Goal: Task Accomplishment & Management: Manage account settings

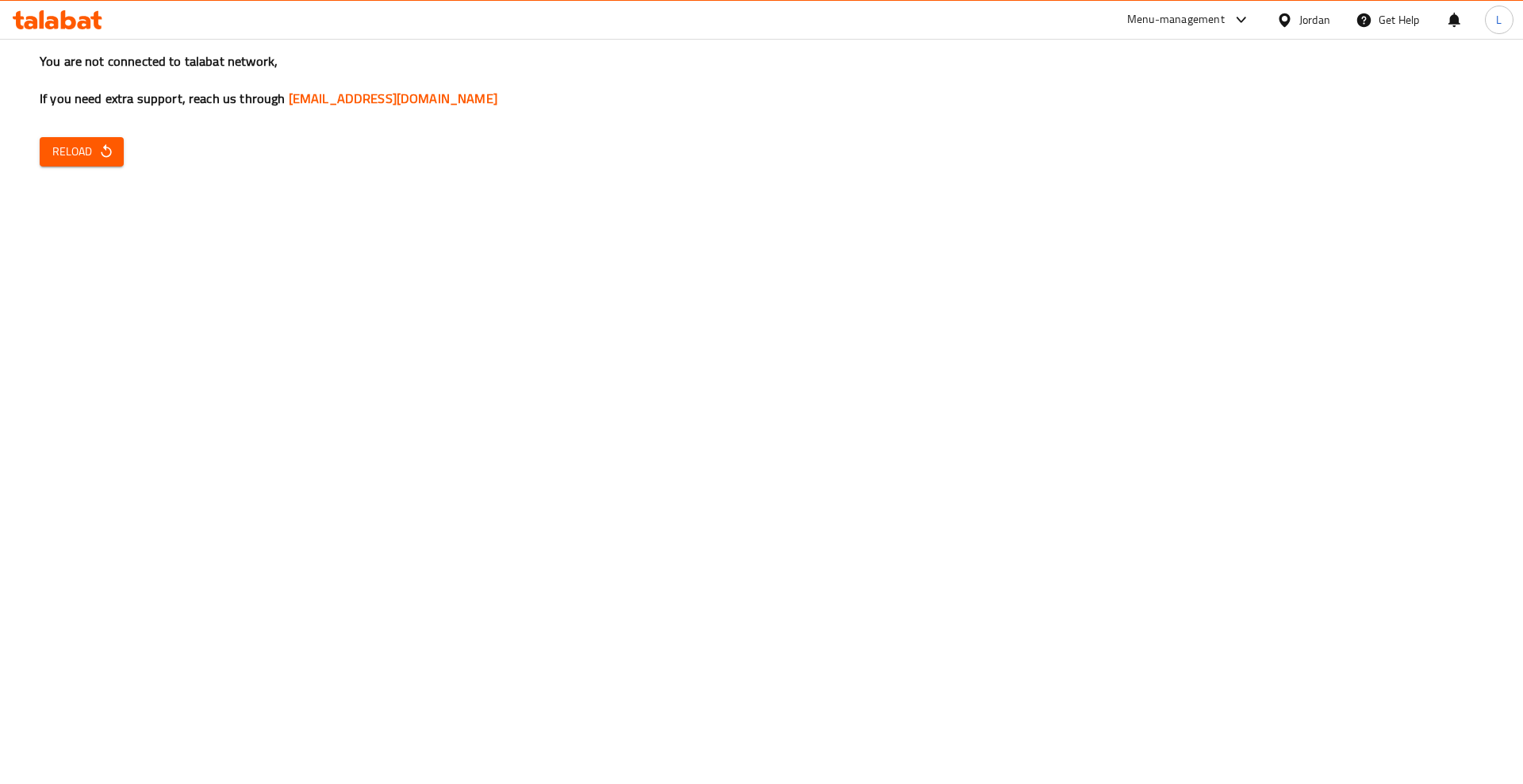
click at [79, 12] on icon at bounding box center [57, 19] width 89 height 19
click at [64, 157] on span "Reload" at bounding box center [81, 152] width 58 height 20
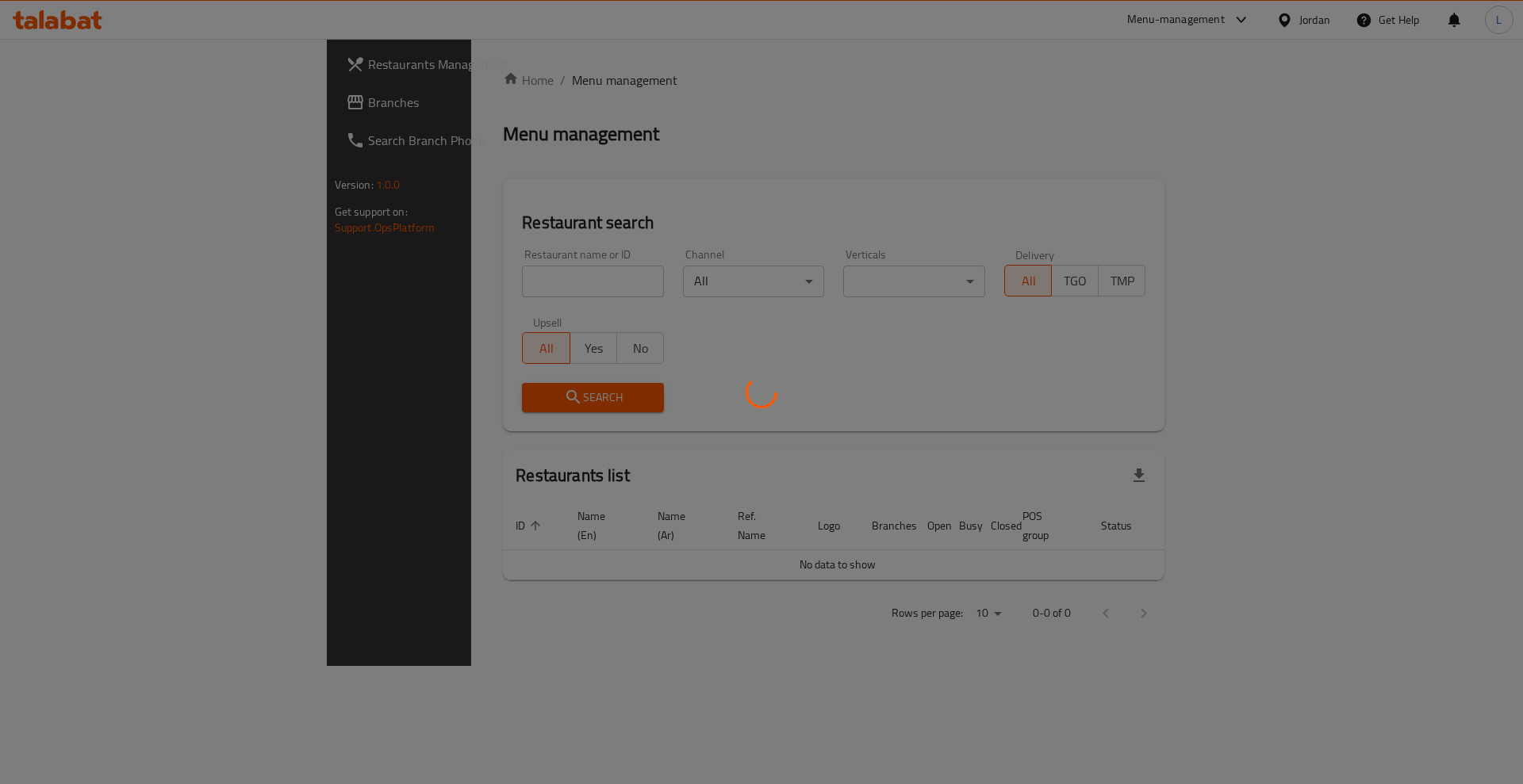
click at [606, 125] on div at bounding box center [762, 392] width 1523 height 784
click at [482, 278] on div at bounding box center [762, 392] width 1523 height 784
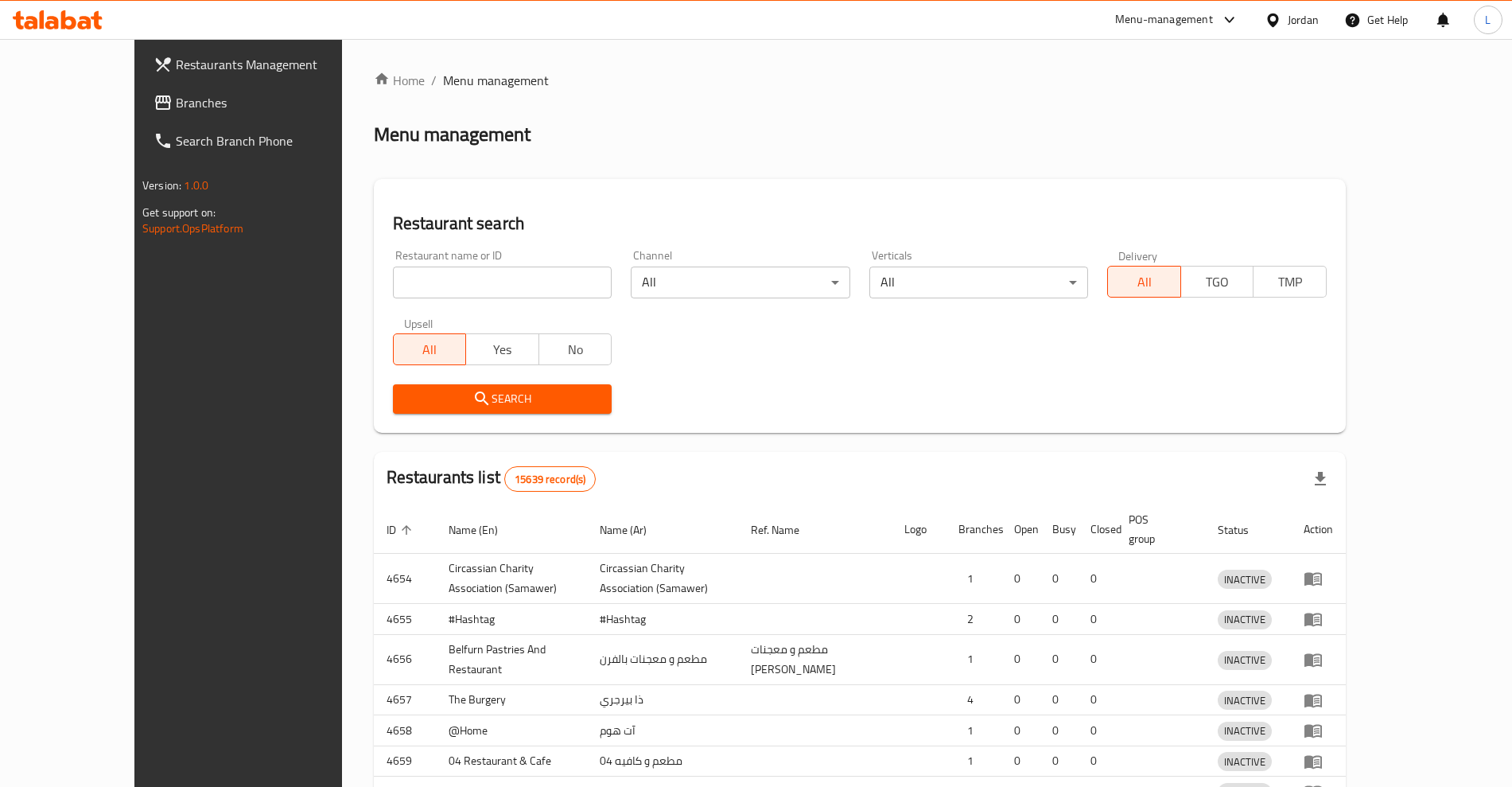
click at [530, 180] on div at bounding box center [756, 394] width 1512 height 787
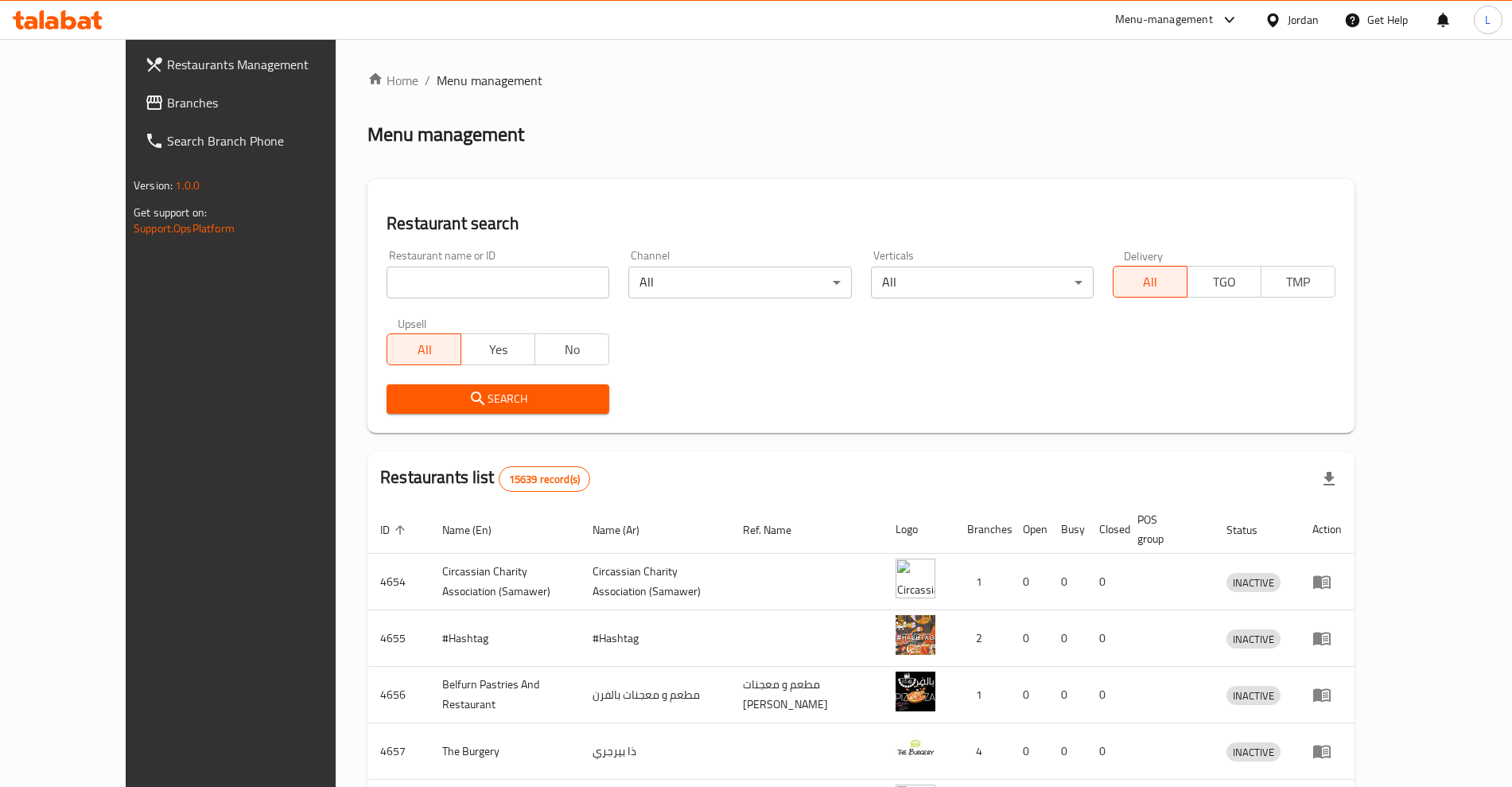
click at [518, 296] on input "search" at bounding box center [499, 282] width 223 height 32
type input "monopoly"
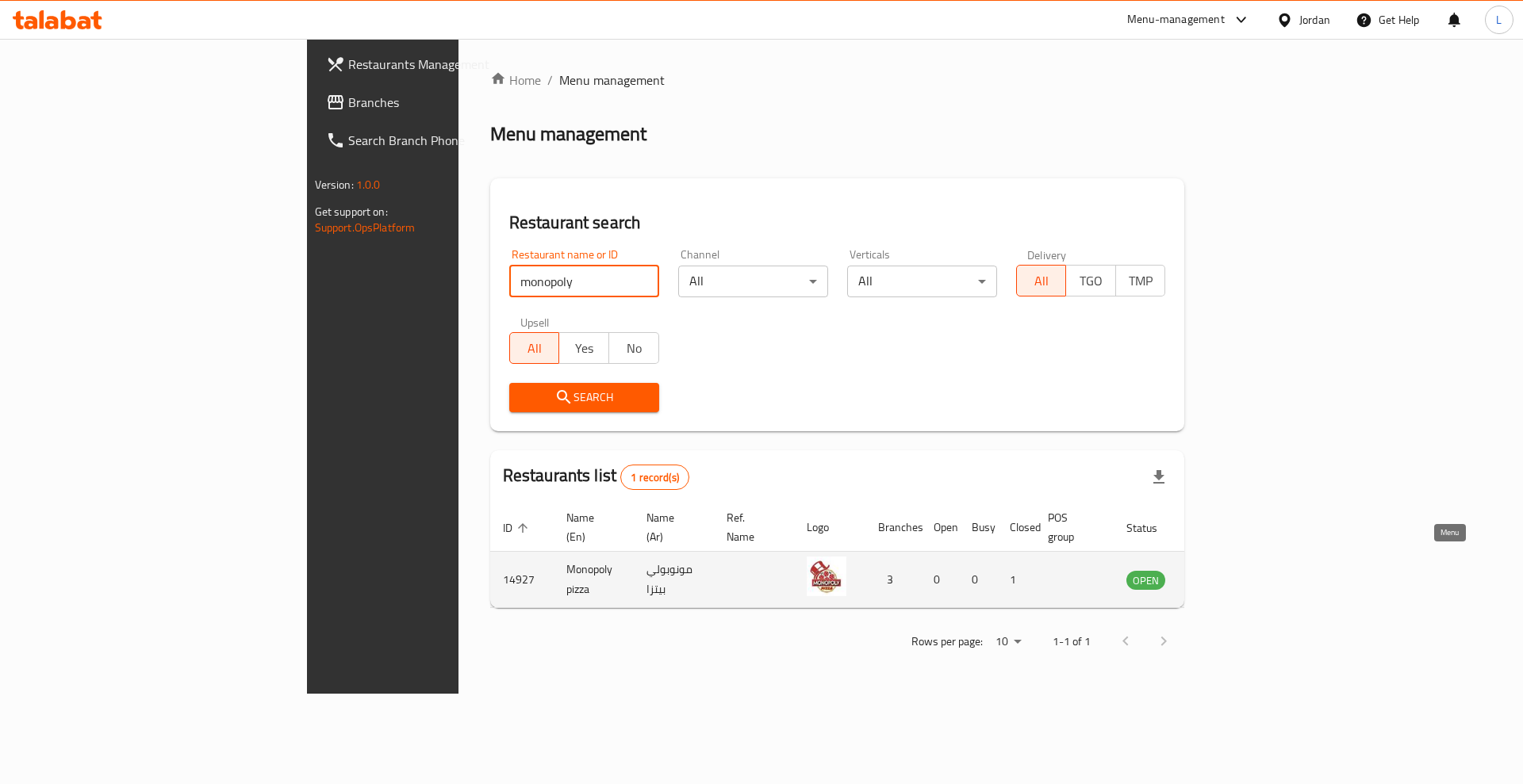
click at [1228, 574] on icon "enhanced table" at bounding box center [1218, 581] width 17 height 14
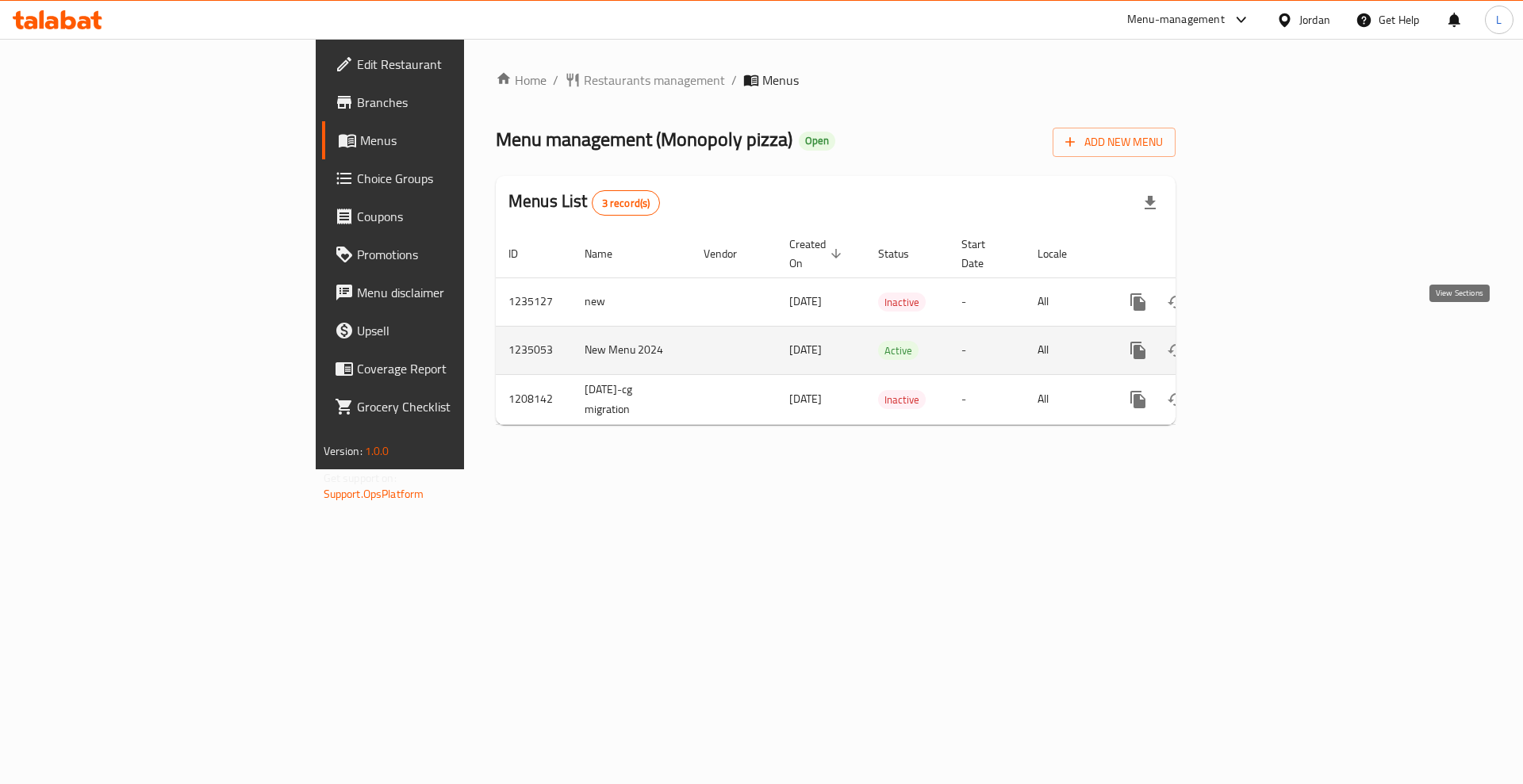
click at [1262, 341] on icon "enhanced table" at bounding box center [1252, 350] width 19 height 19
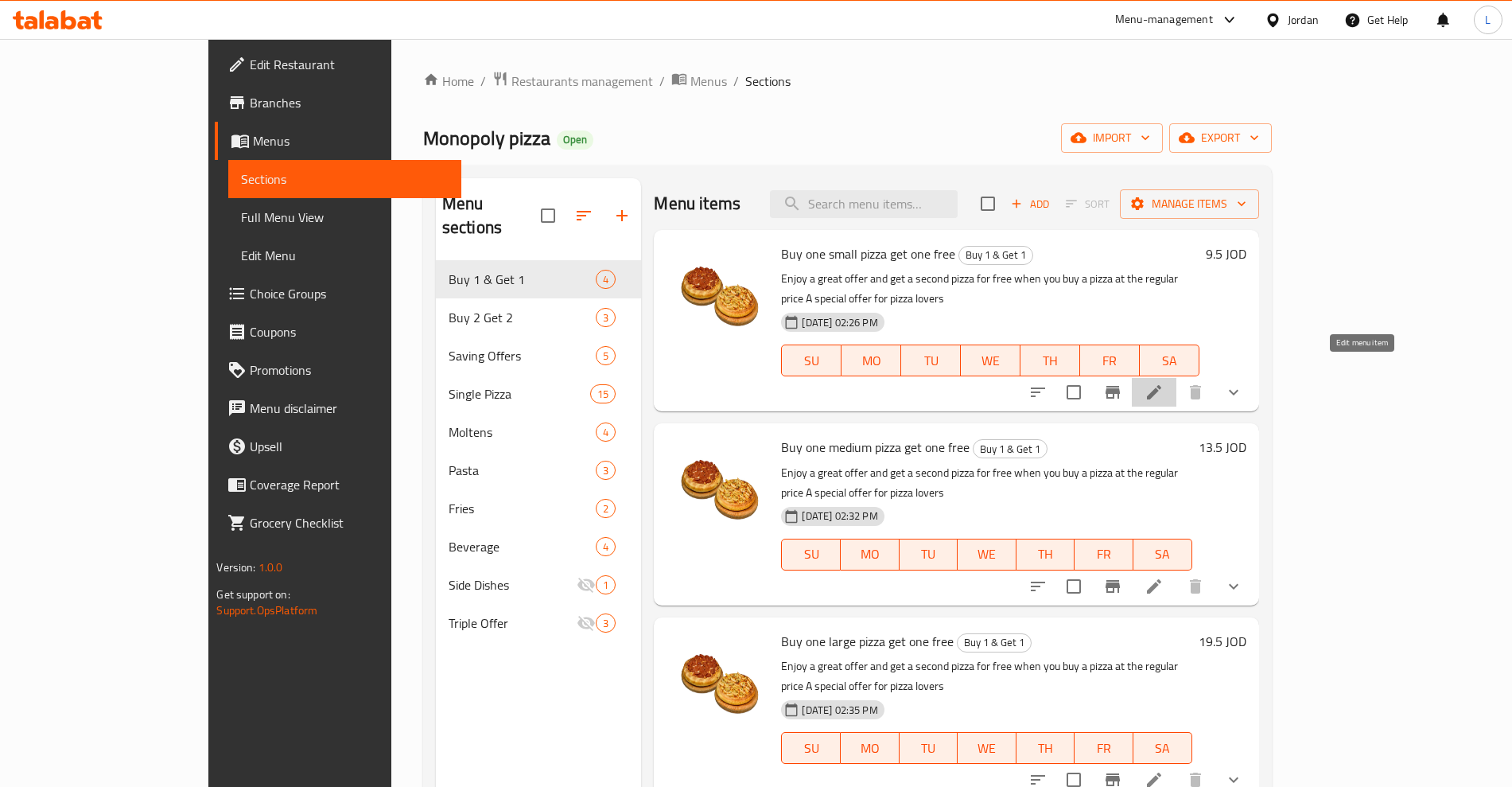
click at [1163, 383] on icon at bounding box center [1154, 392] width 19 height 19
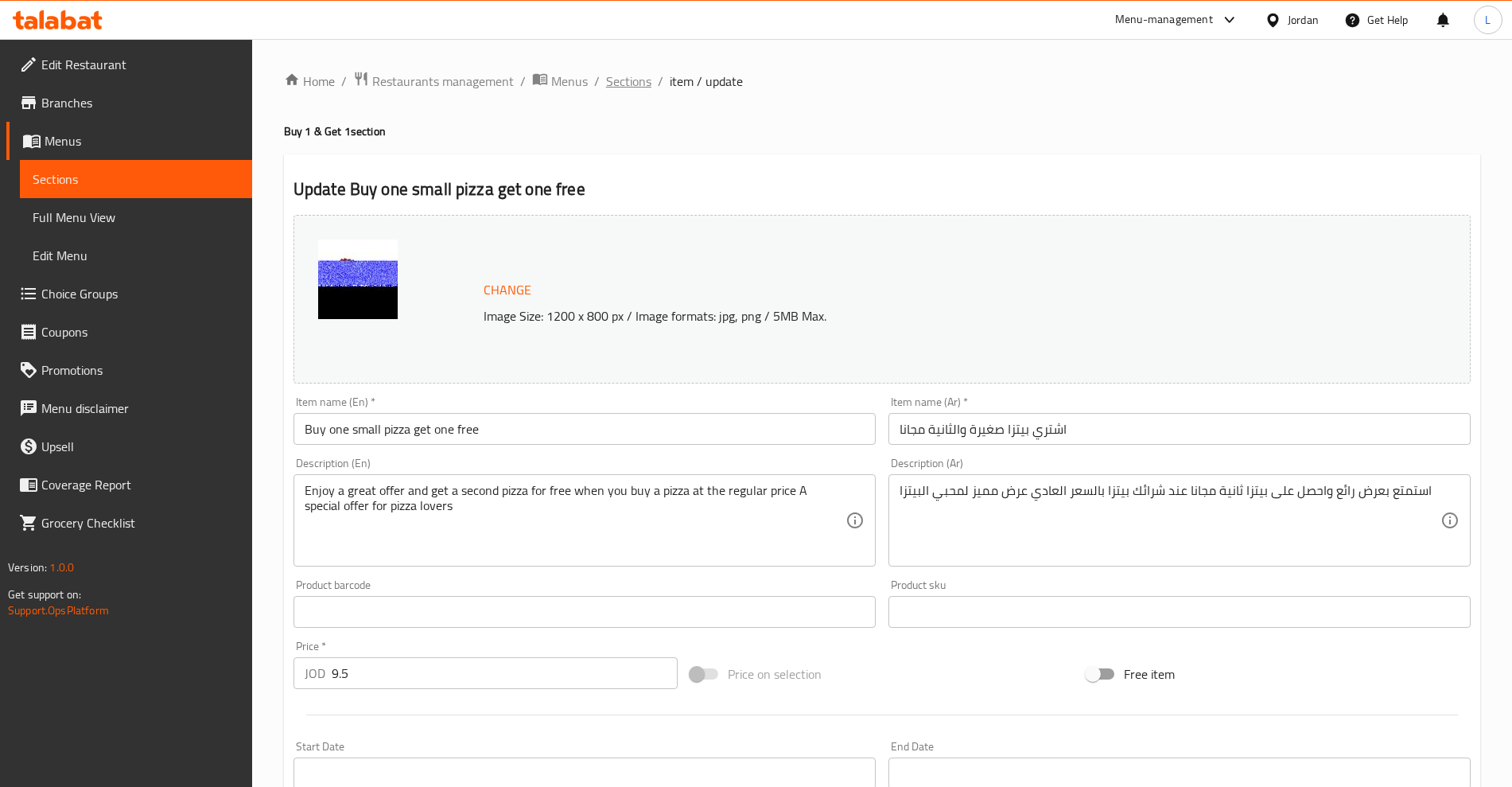
drag, startPoint x: 627, startPoint y: 86, endPoint x: 673, endPoint y: 112, distance: 52.8
click at [627, 87] on span "Sections" at bounding box center [629, 81] width 46 height 19
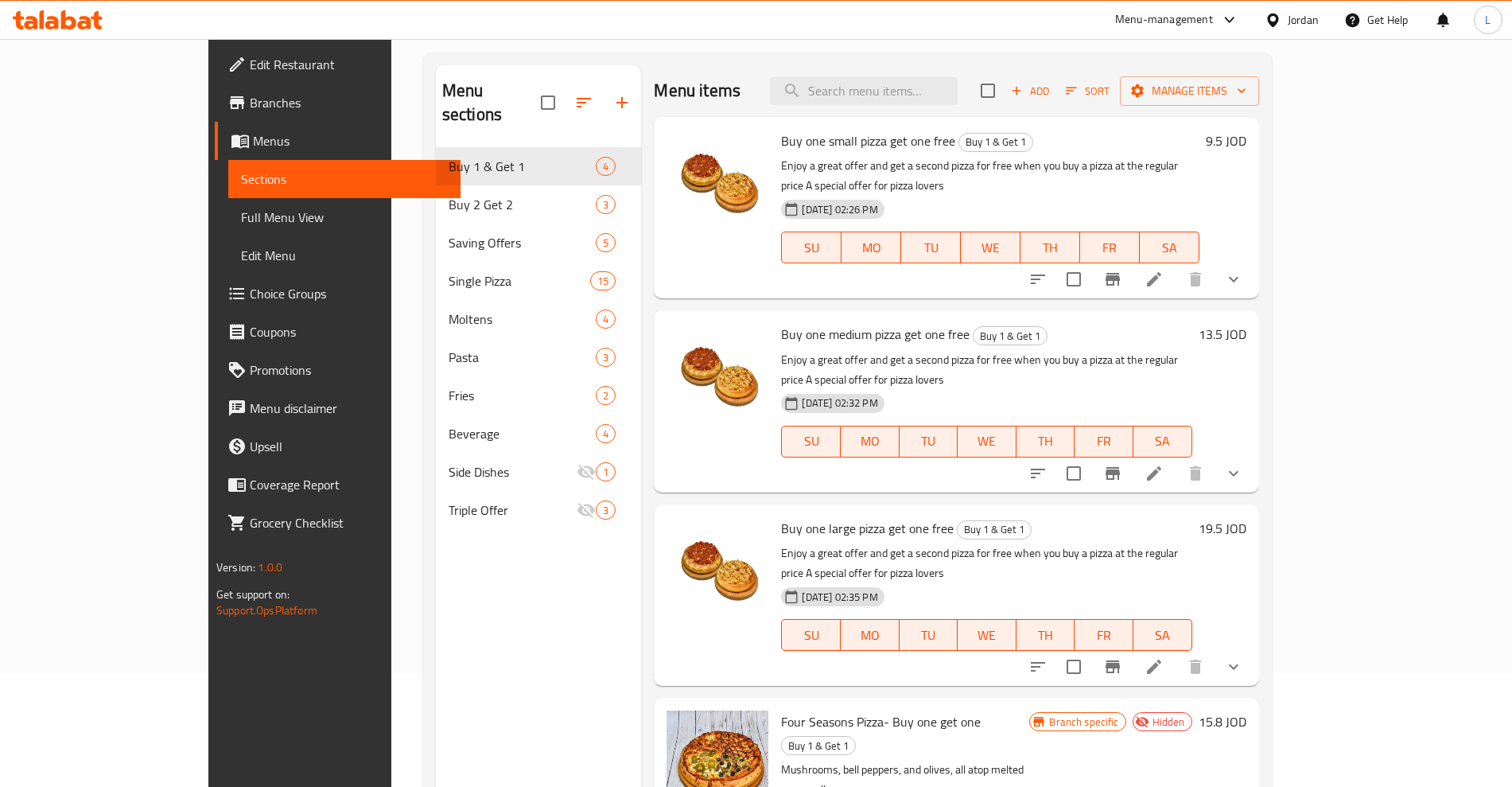
scroll to position [199, 0]
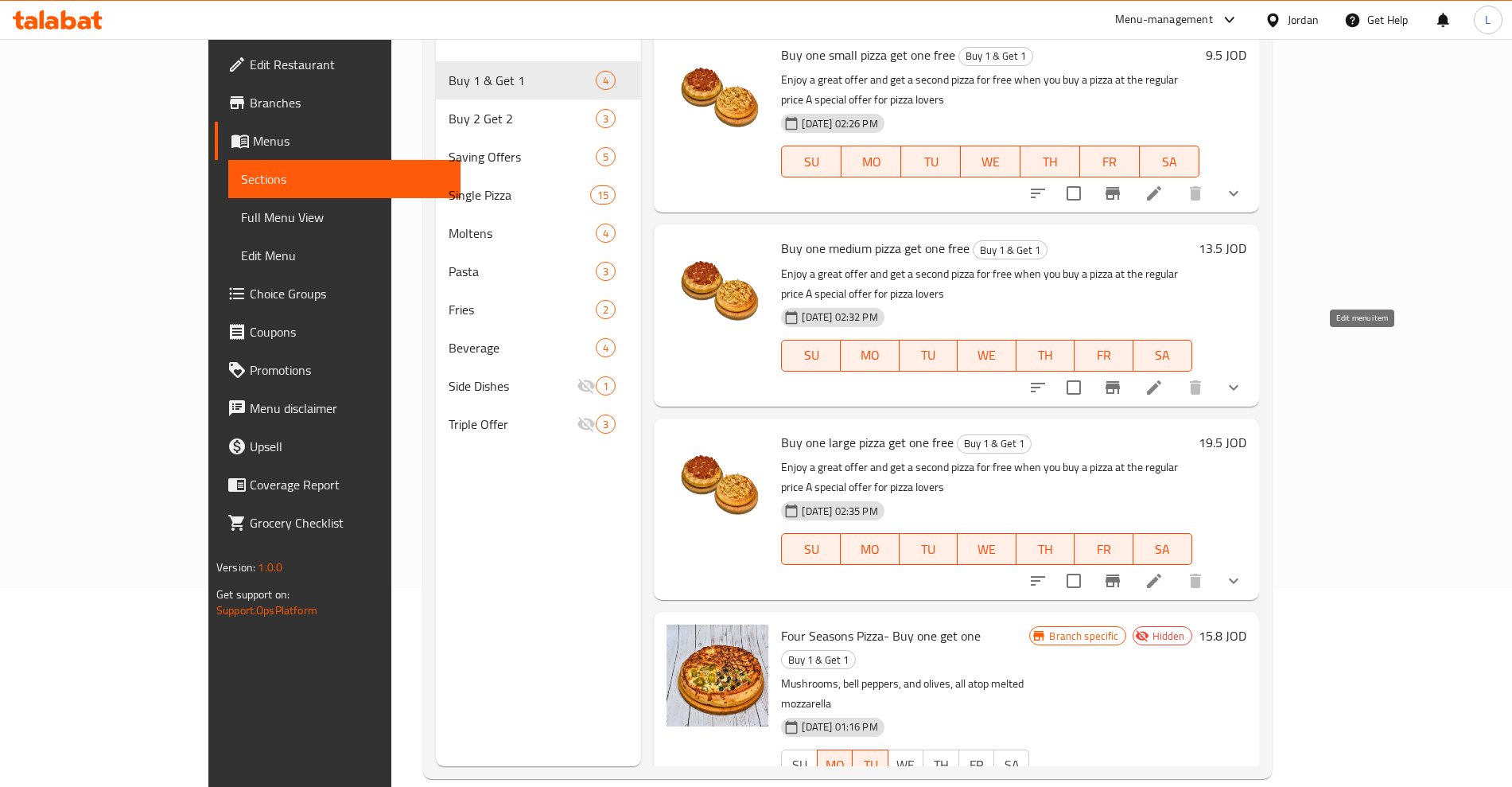
click at [1162, 381] on icon at bounding box center [1154, 388] width 15 height 15
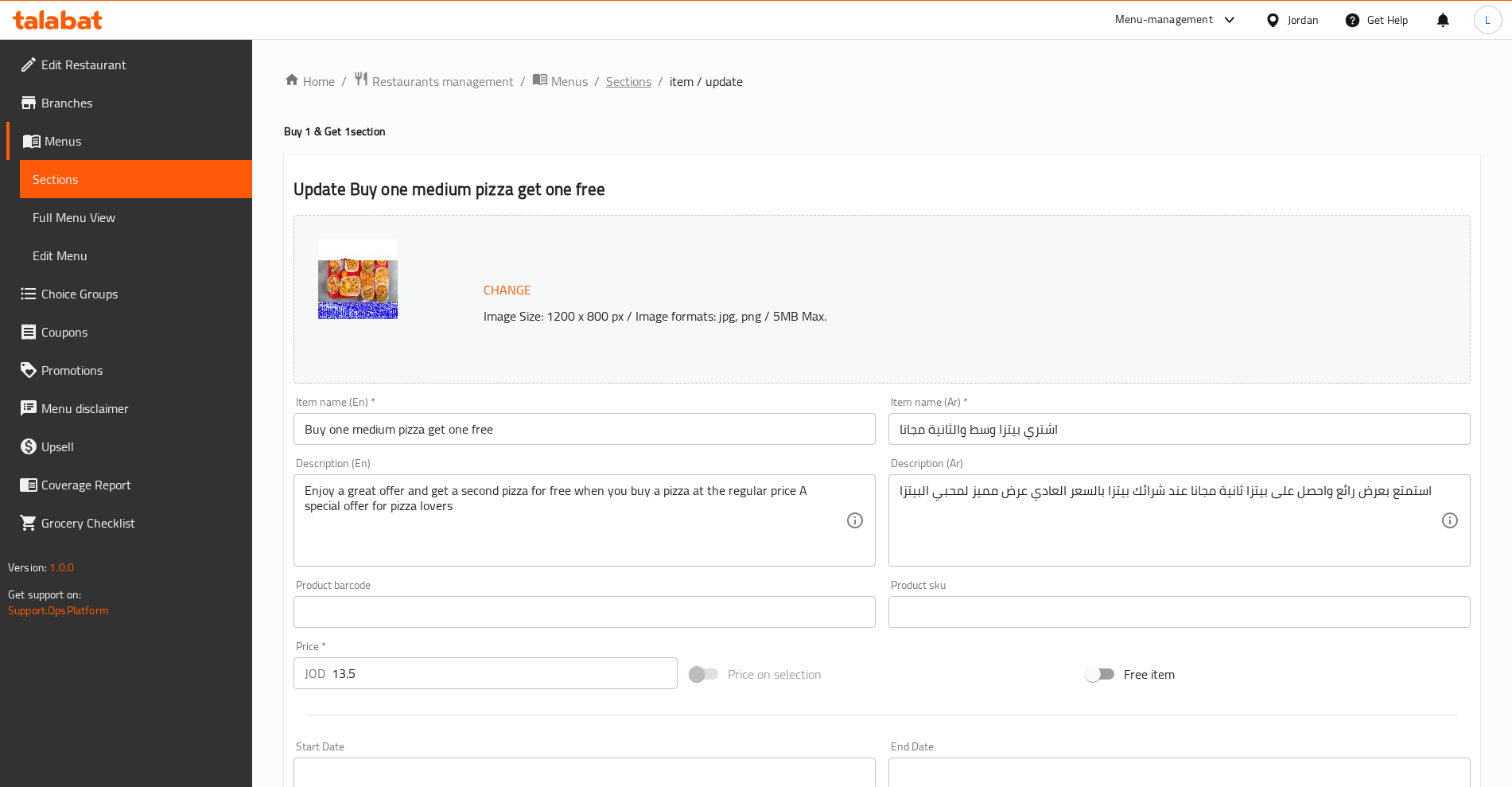
click at [626, 86] on span "Sections" at bounding box center [629, 81] width 46 height 19
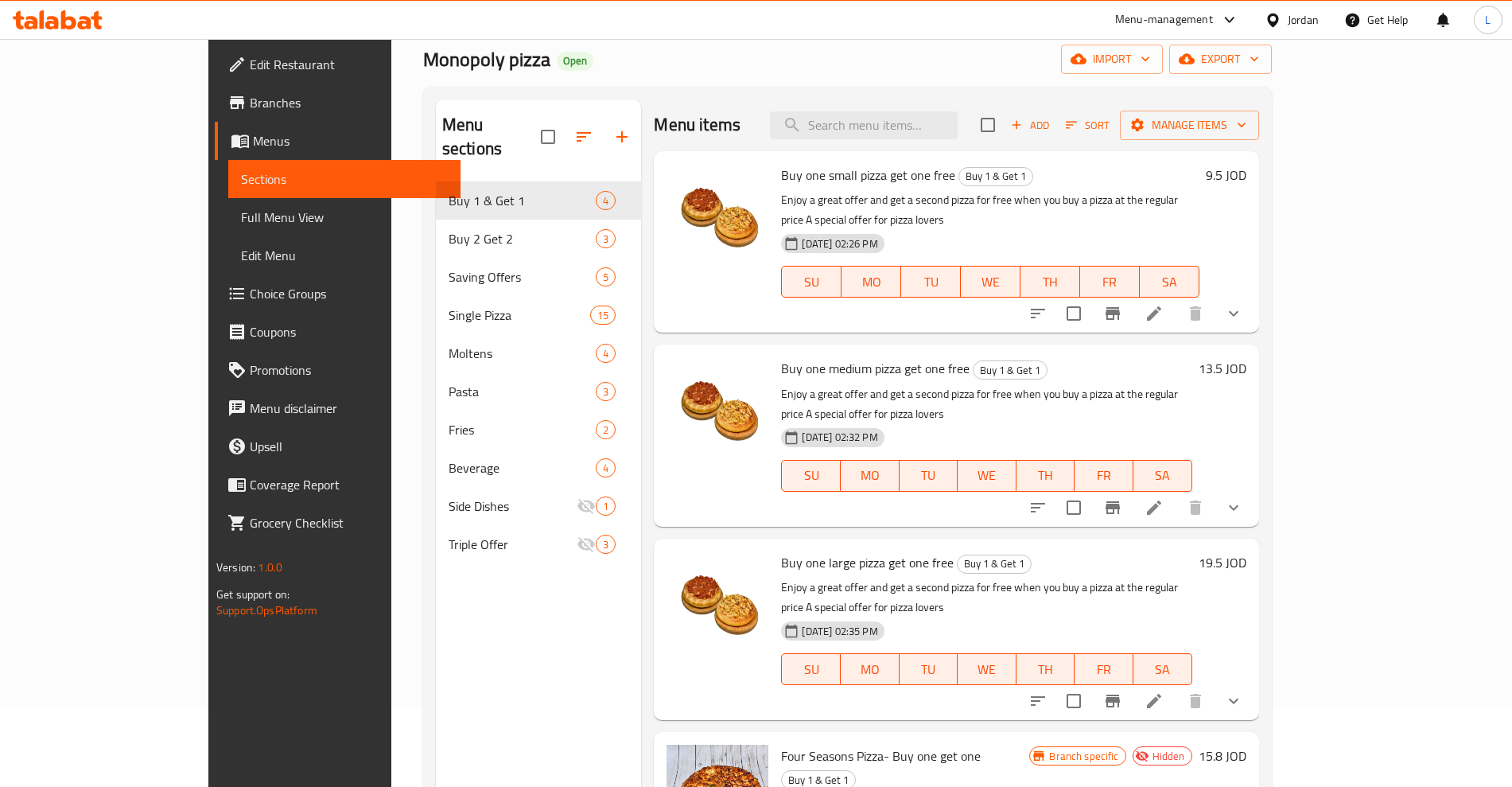
scroll to position [199, 0]
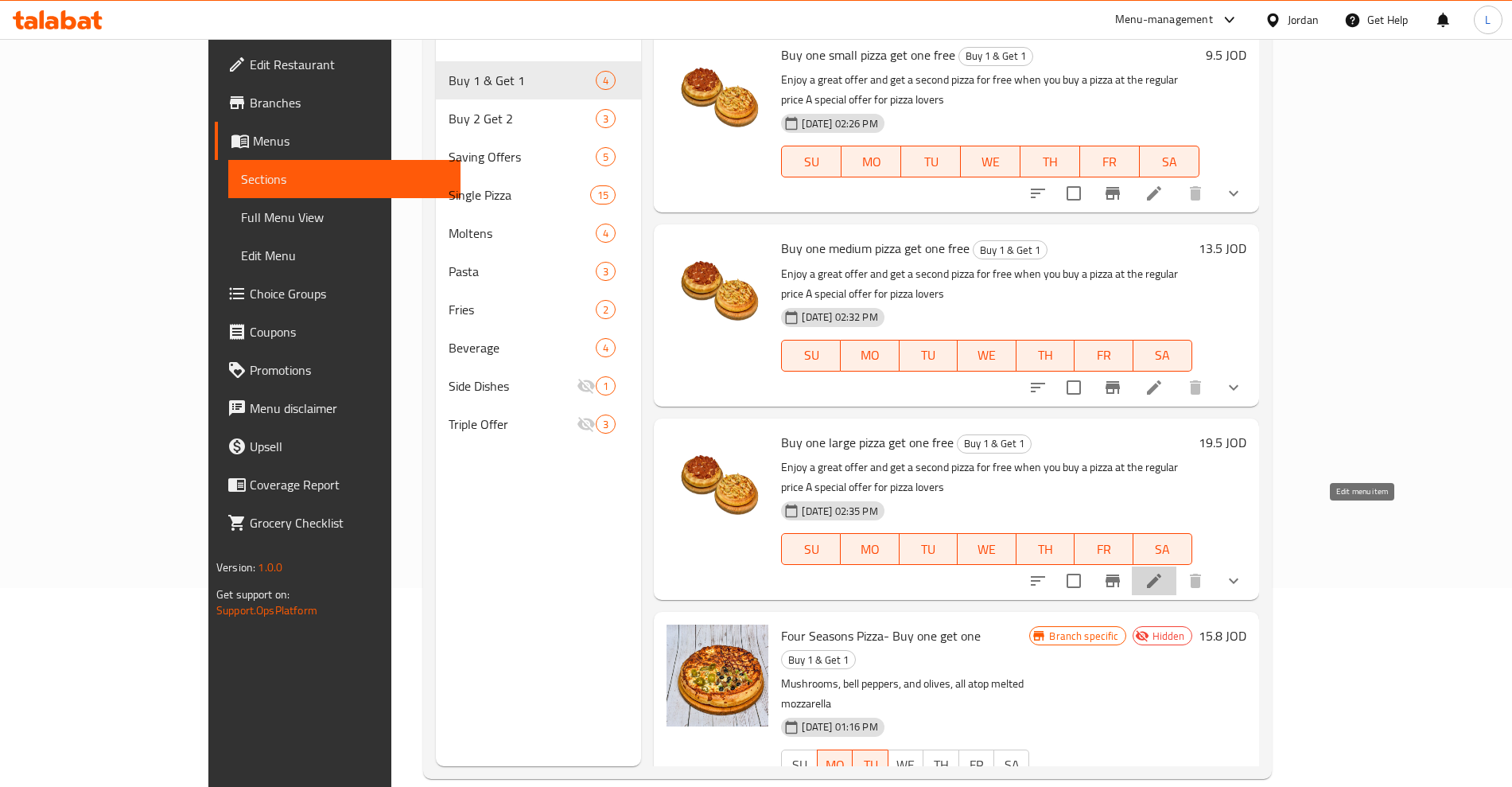
click at [1162, 574] on icon at bounding box center [1154, 581] width 15 height 15
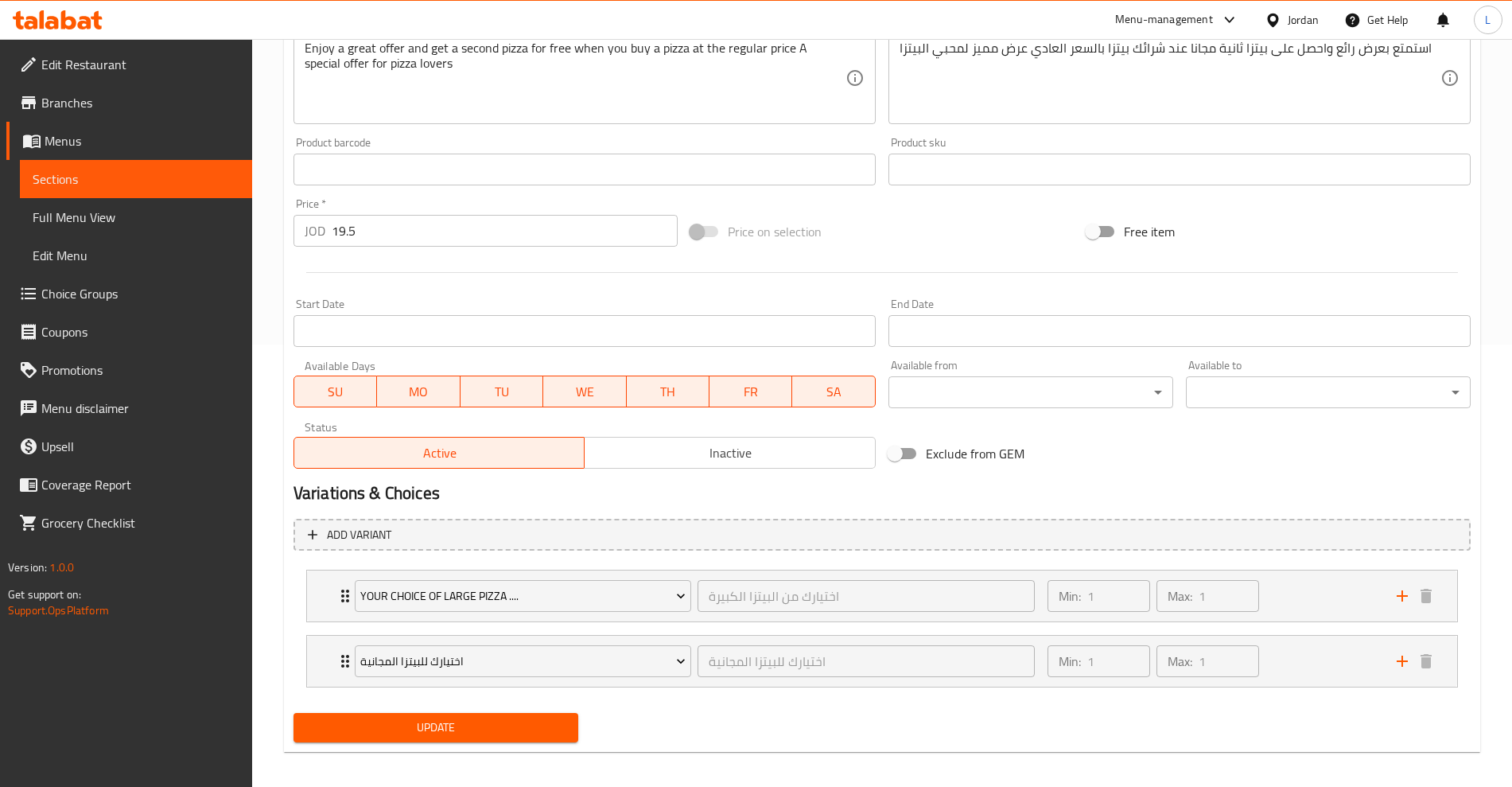
scroll to position [452, 0]
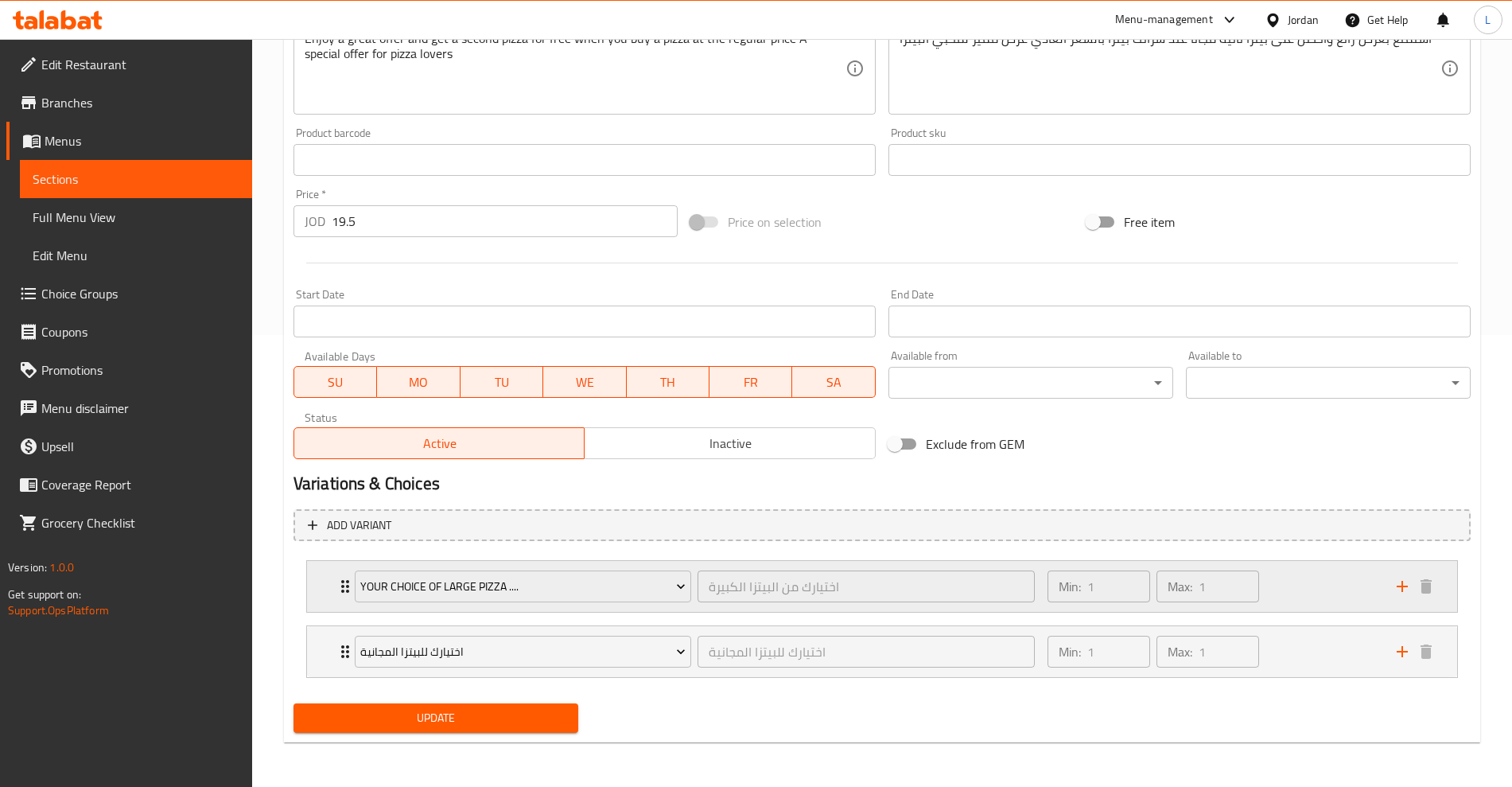
drag, startPoint x: 321, startPoint y: 585, endPoint x: 332, endPoint y: 585, distance: 11.0
click at [323, 585] on div "Your Choice Of large pizza .... اختيارك من البيتزا الكبيرة ​ Min: 1 ​ Max: 1 ​" at bounding box center [883, 587] width 1151 height 51
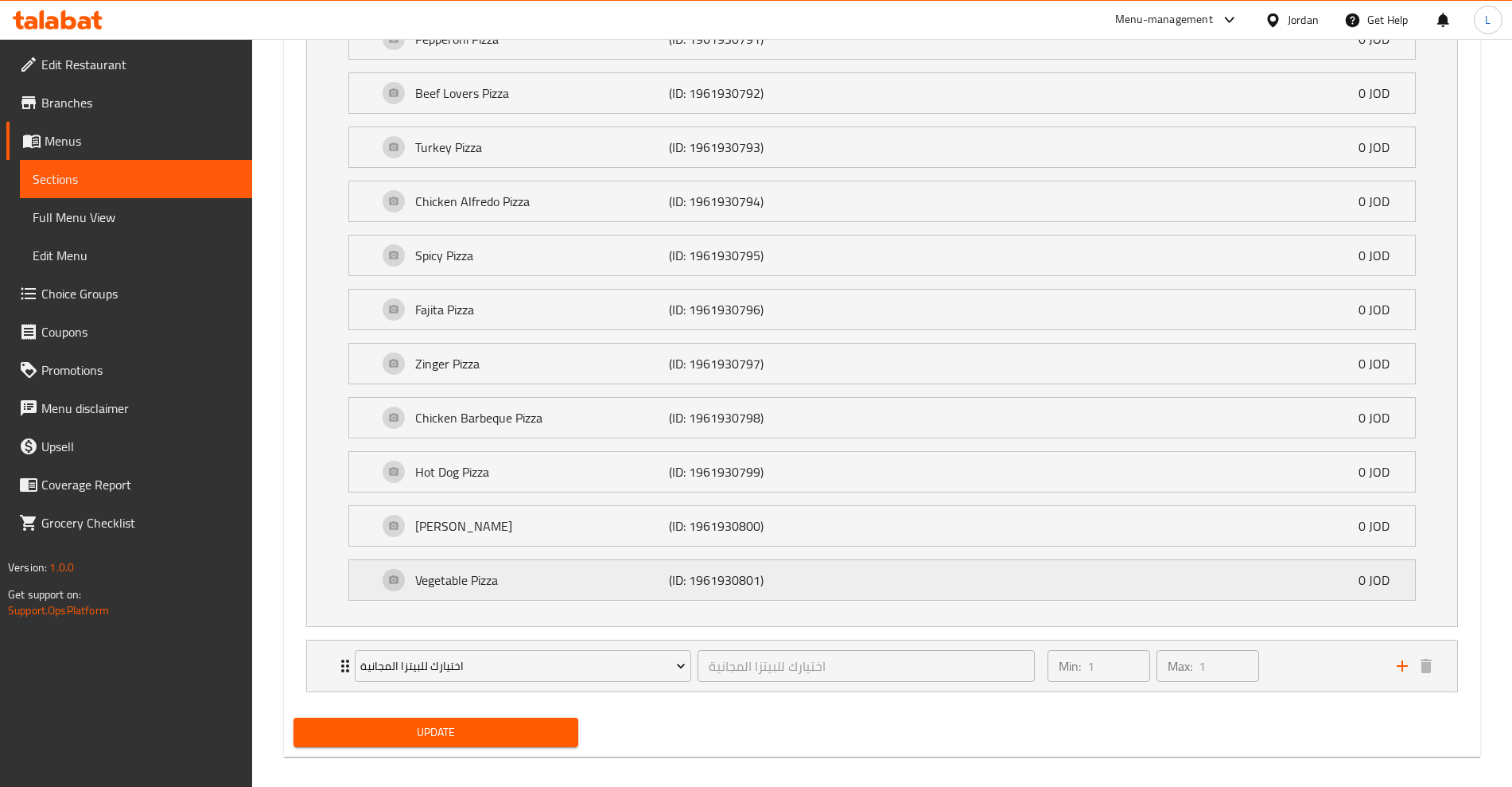
scroll to position [1189, 0]
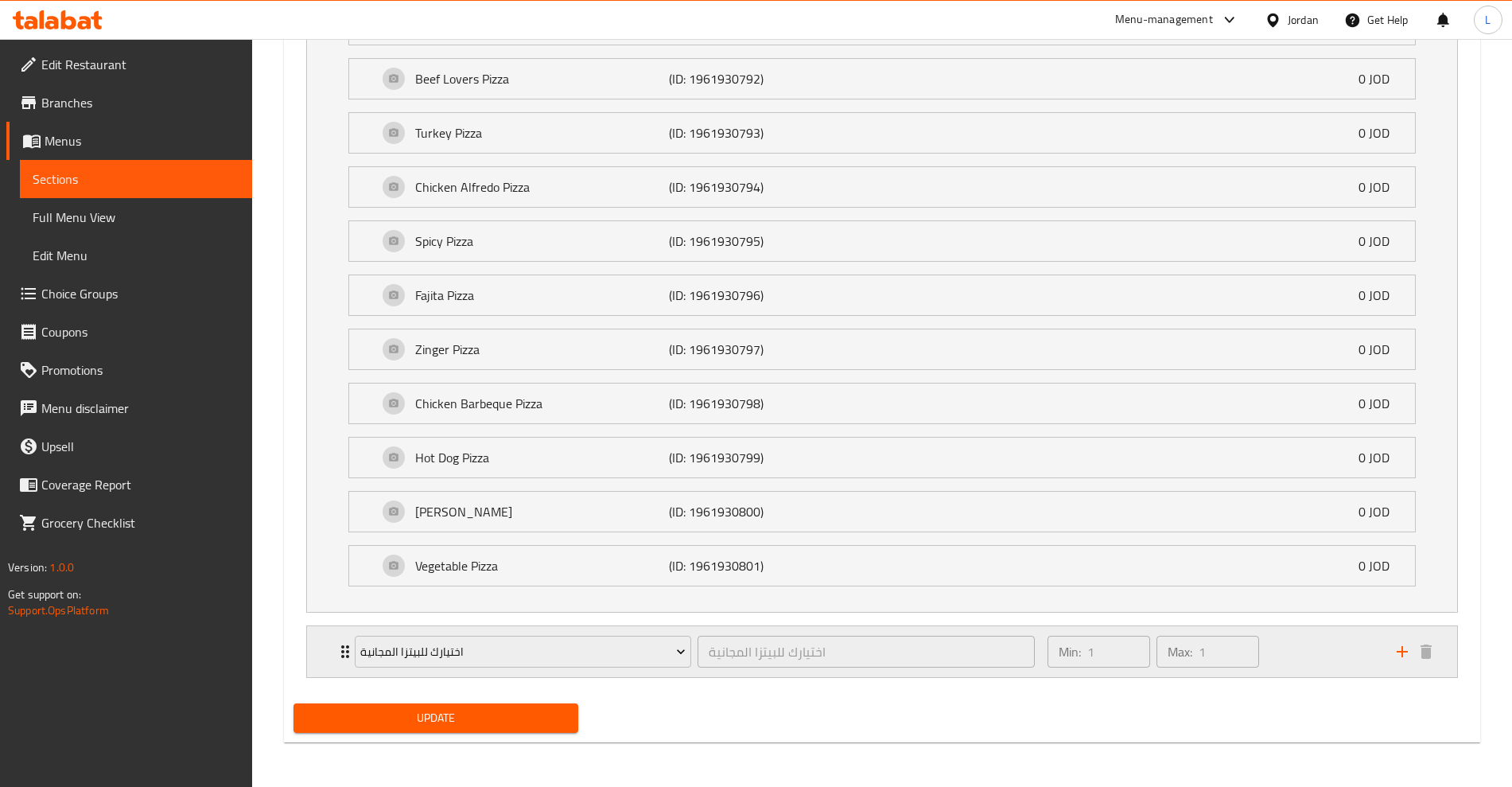
click at [327, 654] on div "اختيارك للبيتزا المجانية اختيارك للبيتزا المجانية ​ Min: 1 ​ Max: 1 ​" at bounding box center [883, 652] width 1151 height 51
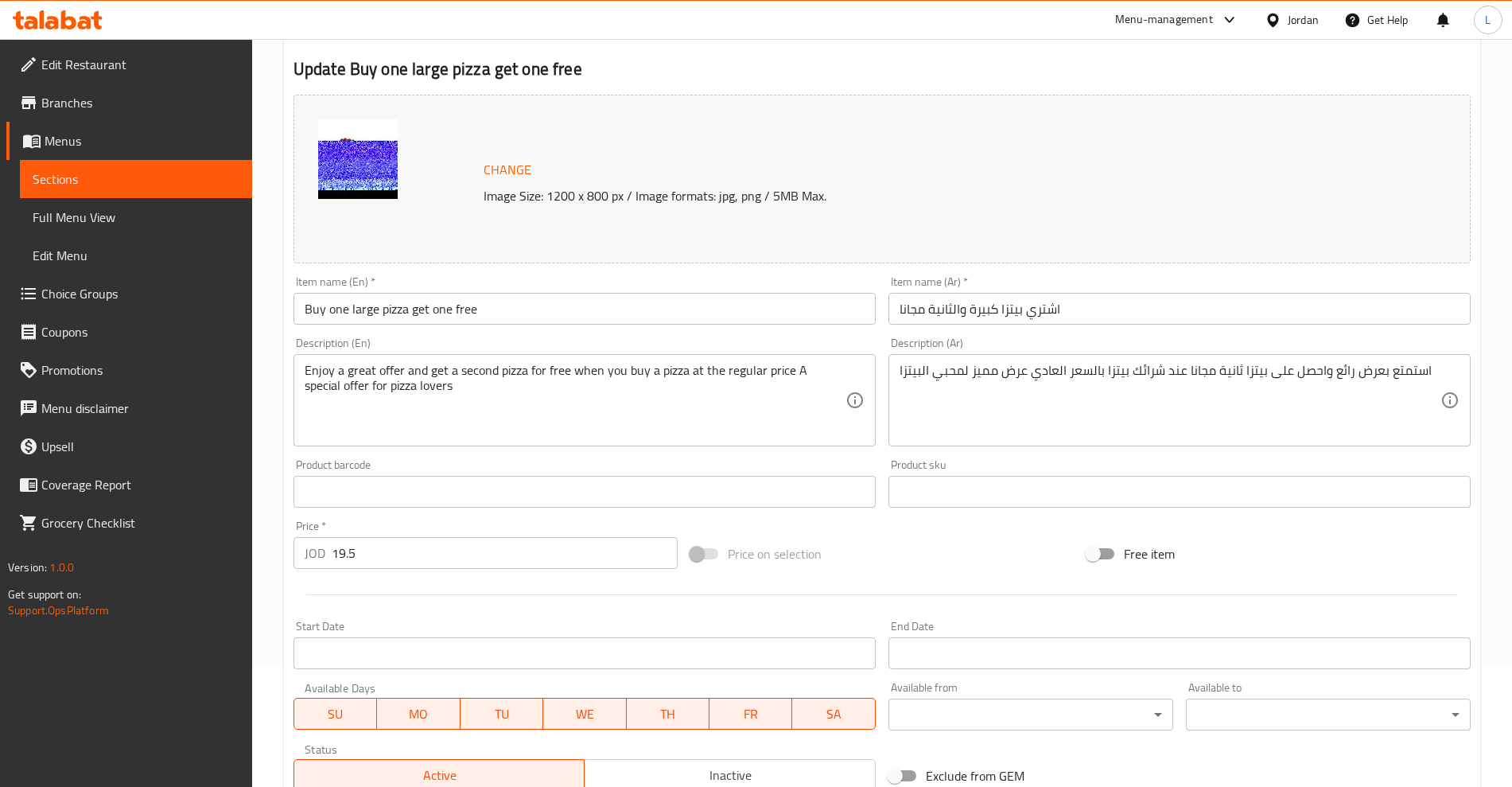
scroll to position [0, 0]
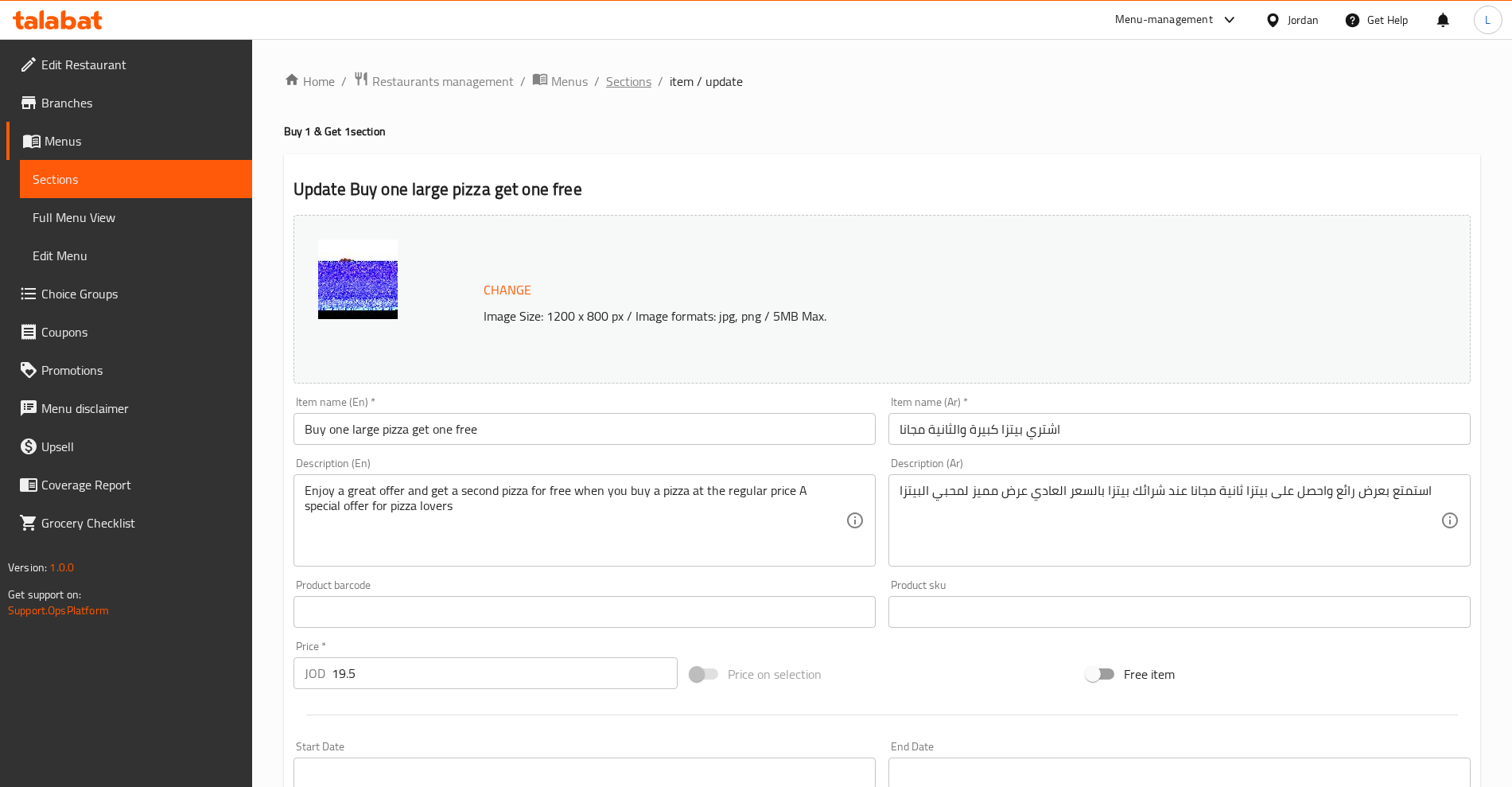
click at [622, 73] on span "Sections" at bounding box center [629, 81] width 46 height 19
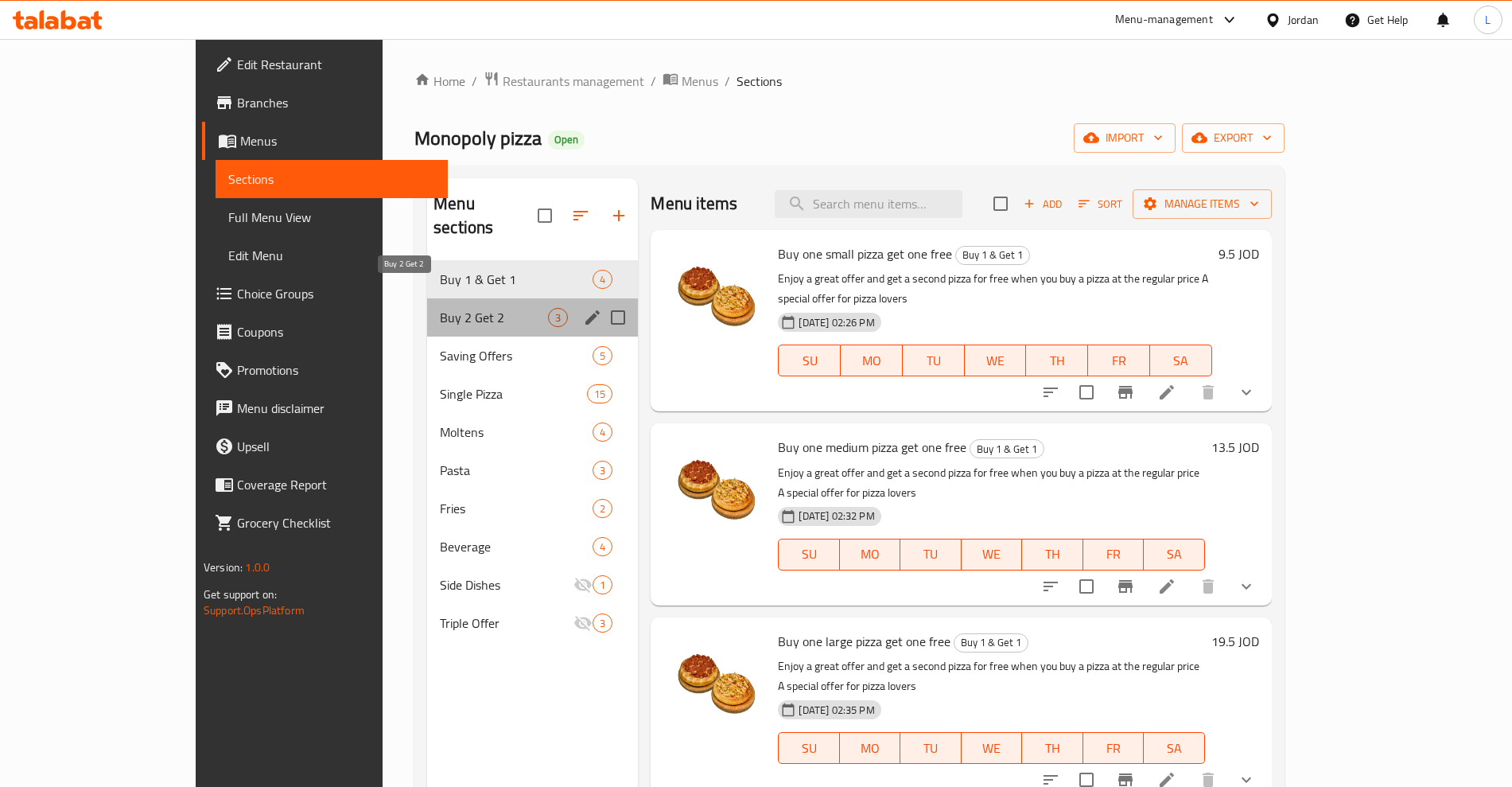
click at [440, 308] on span "Buy 2 Get 2" at bounding box center [494, 318] width 108 height 19
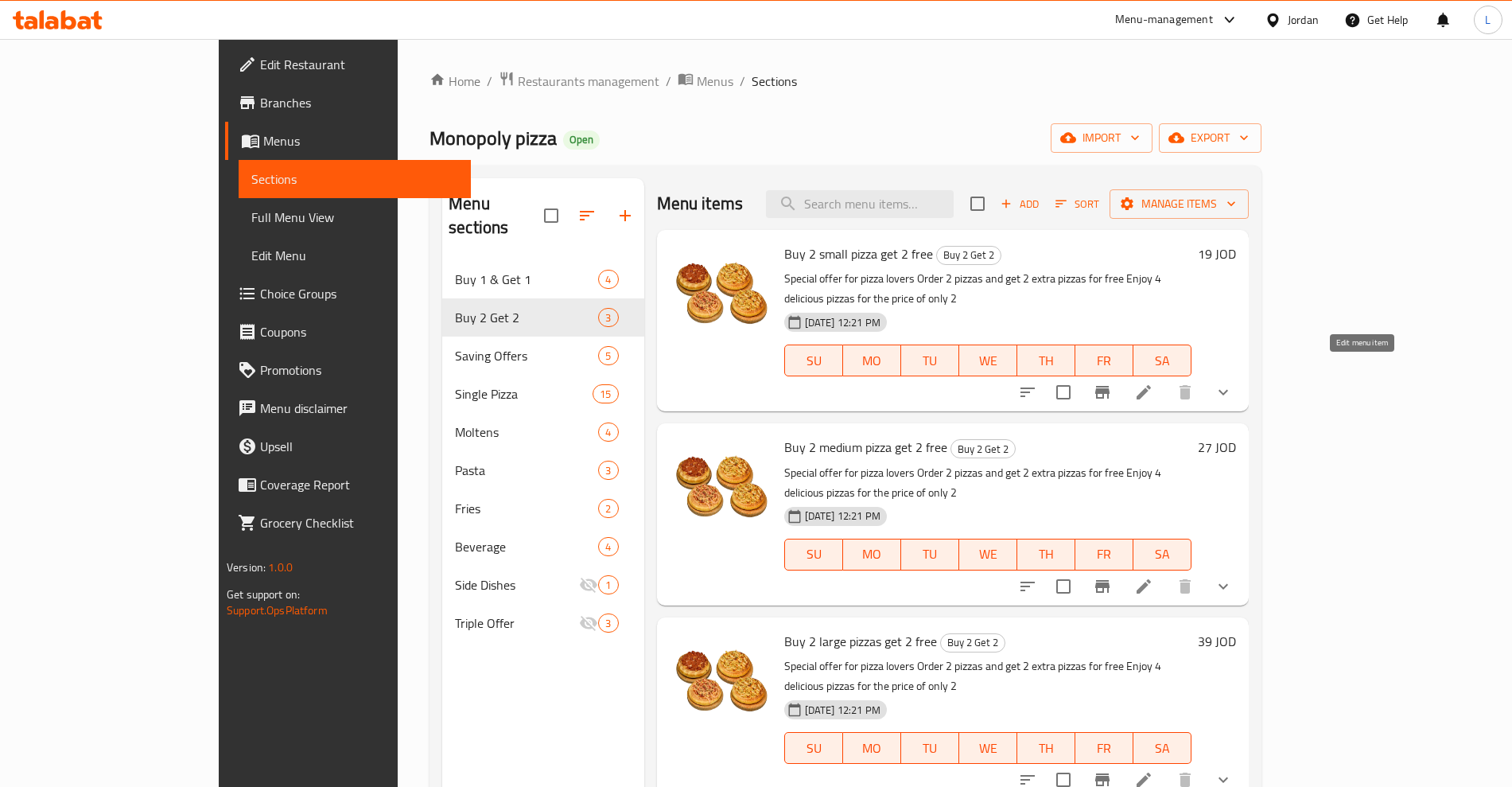
click at [1153, 383] on icon at bounding box center [1143, 392] width 19 height 19
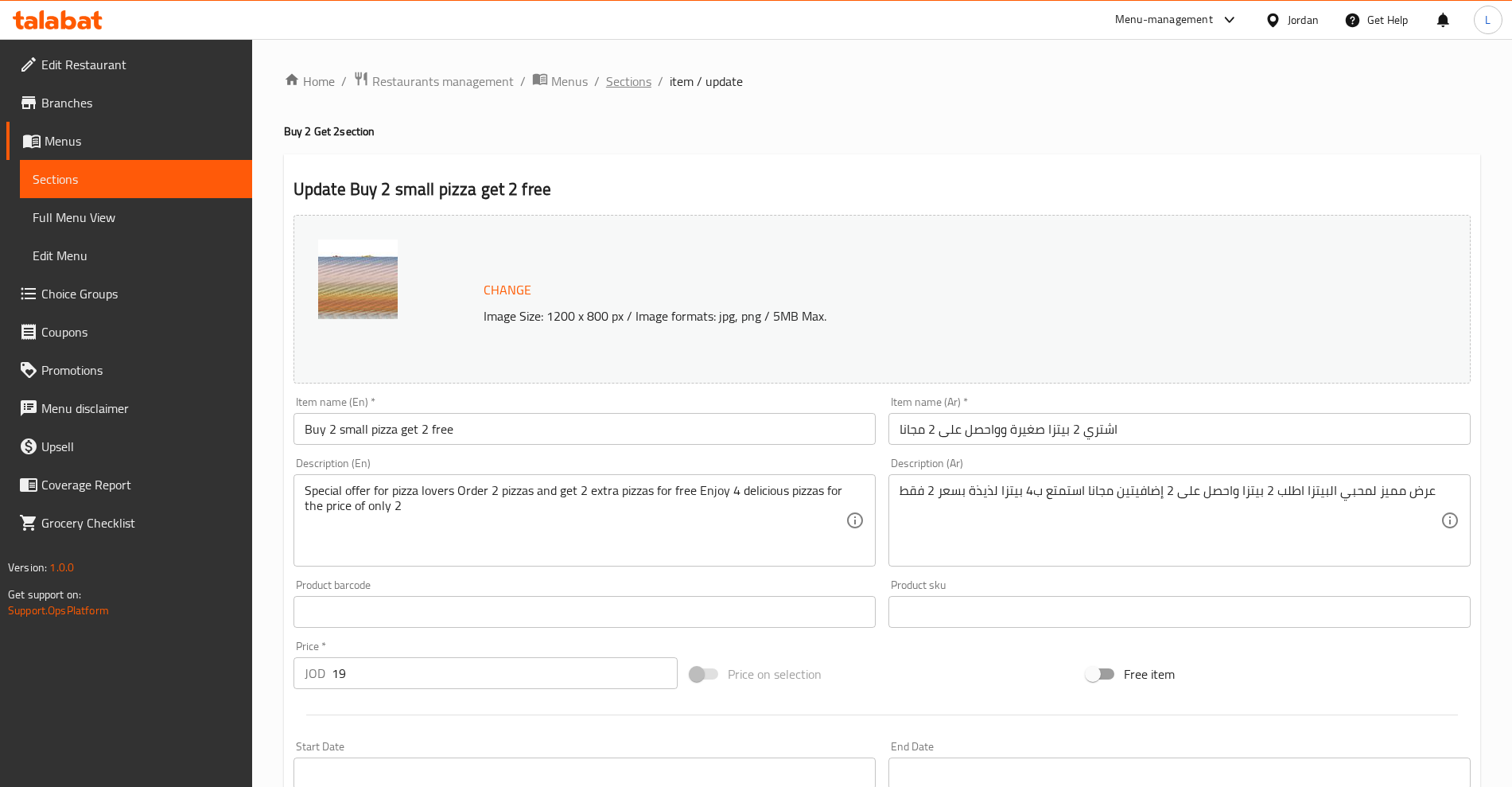
click at [617, 76] on span "Sections" at bounding box center [629, 81] width 46 height 19
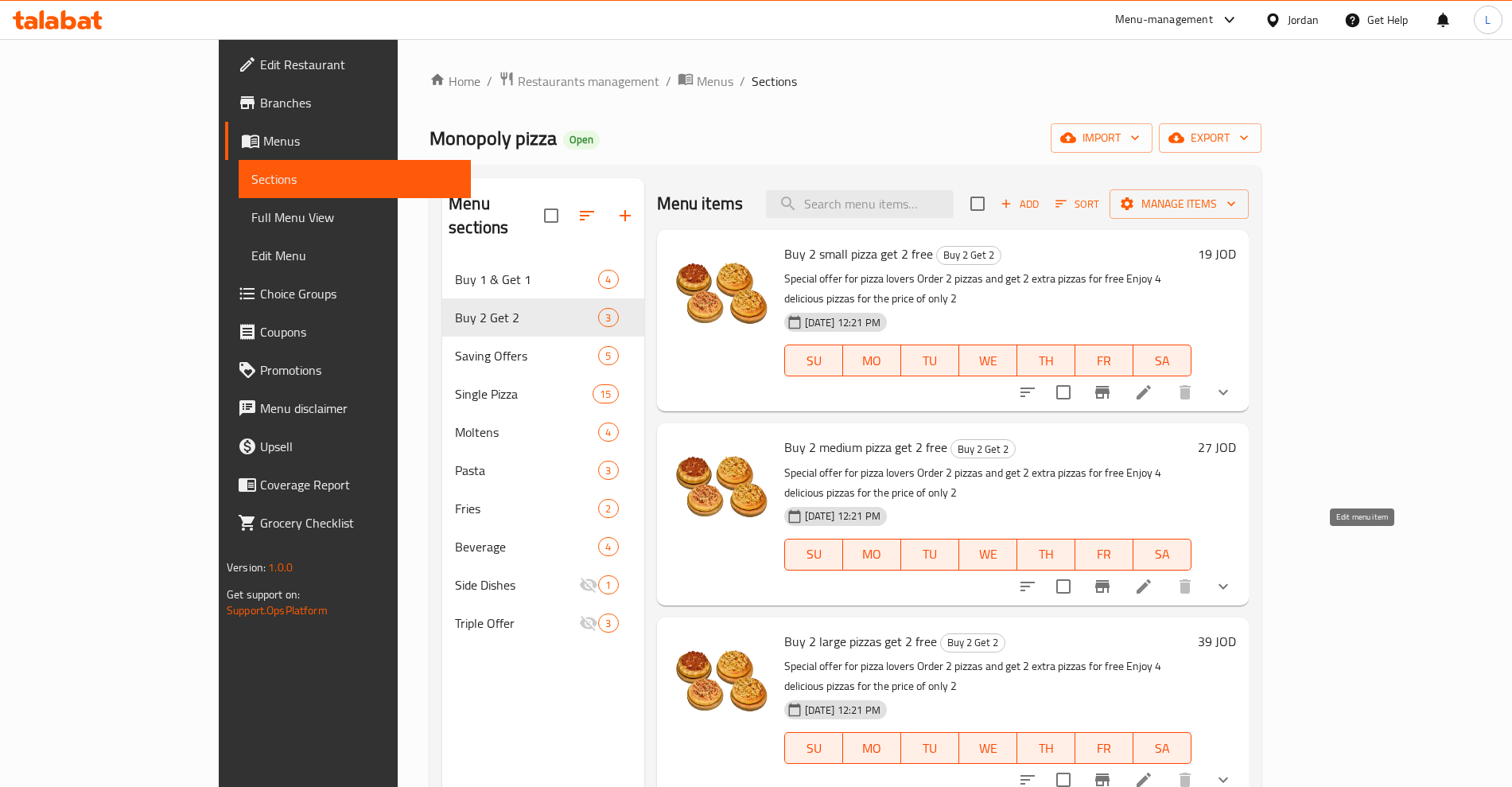
click at [1153, 577] on icon at bounding box center [1143, 587] width 19 height 19
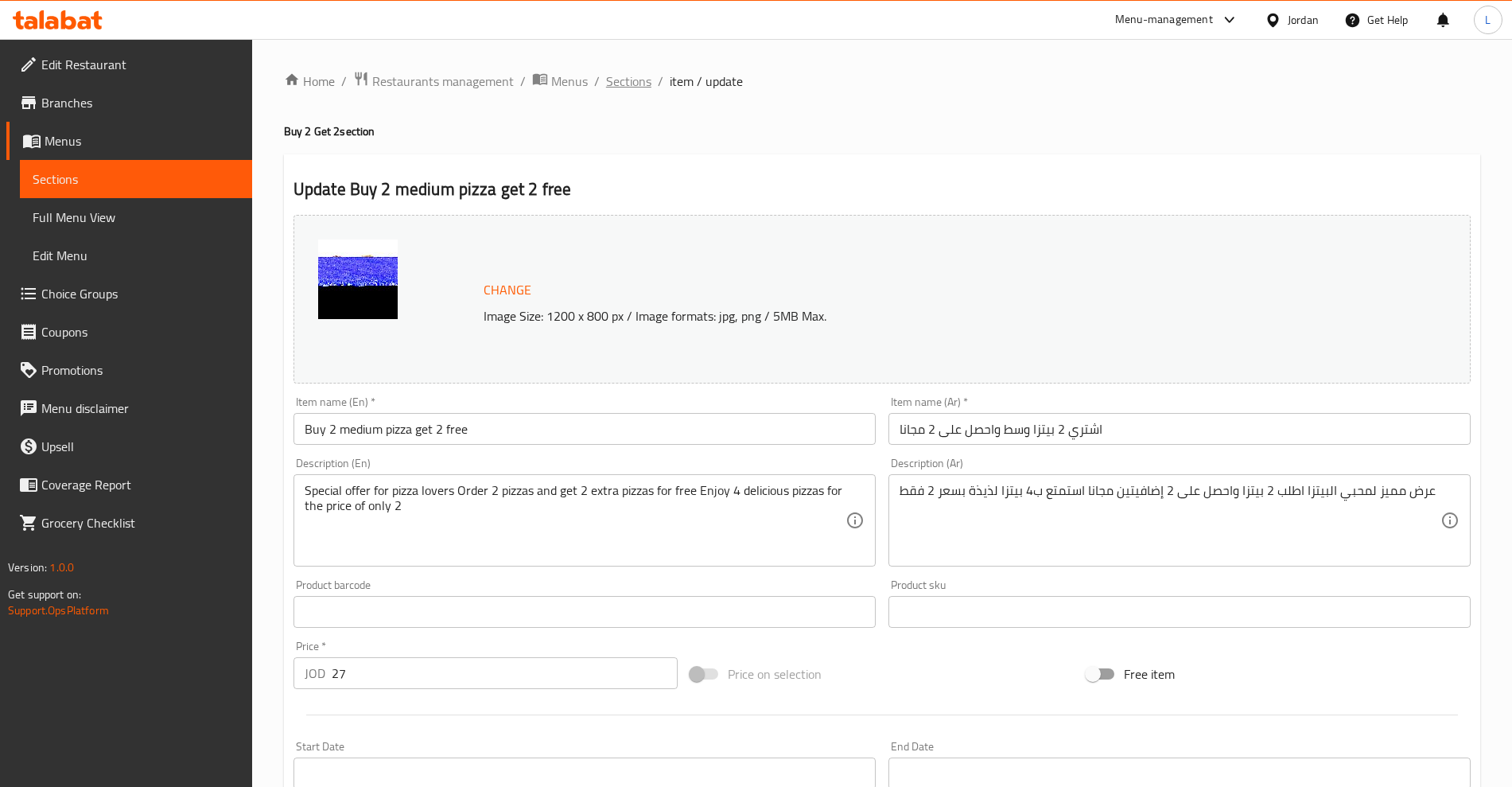
click at [615, 84] on span "Sections" at bounding box center [629, 81] width 46 height 19
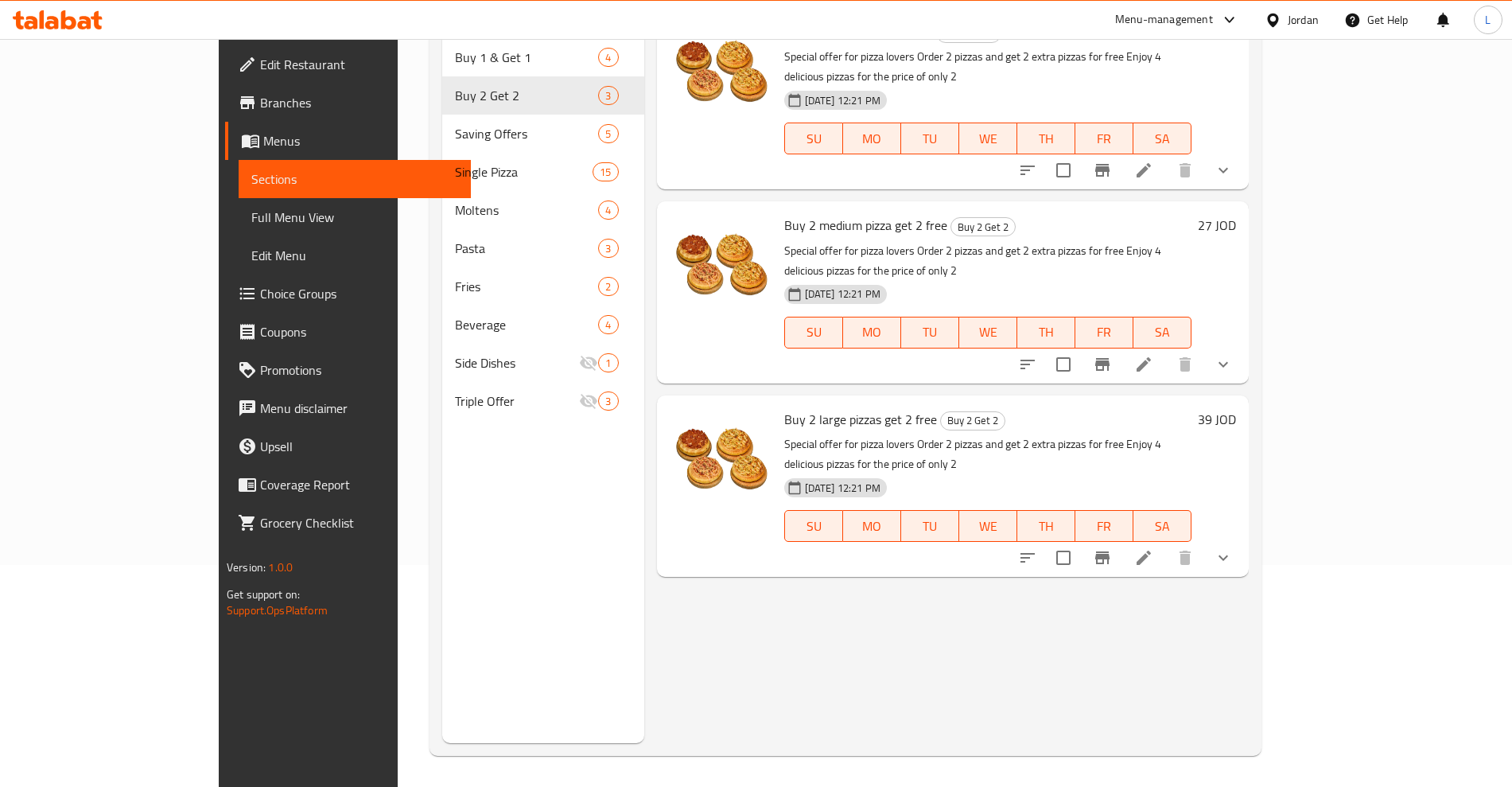
scroll to position [223, 0]
click at [1153, 547] on icon at bounding box center [1143, 556] width 19 height 19
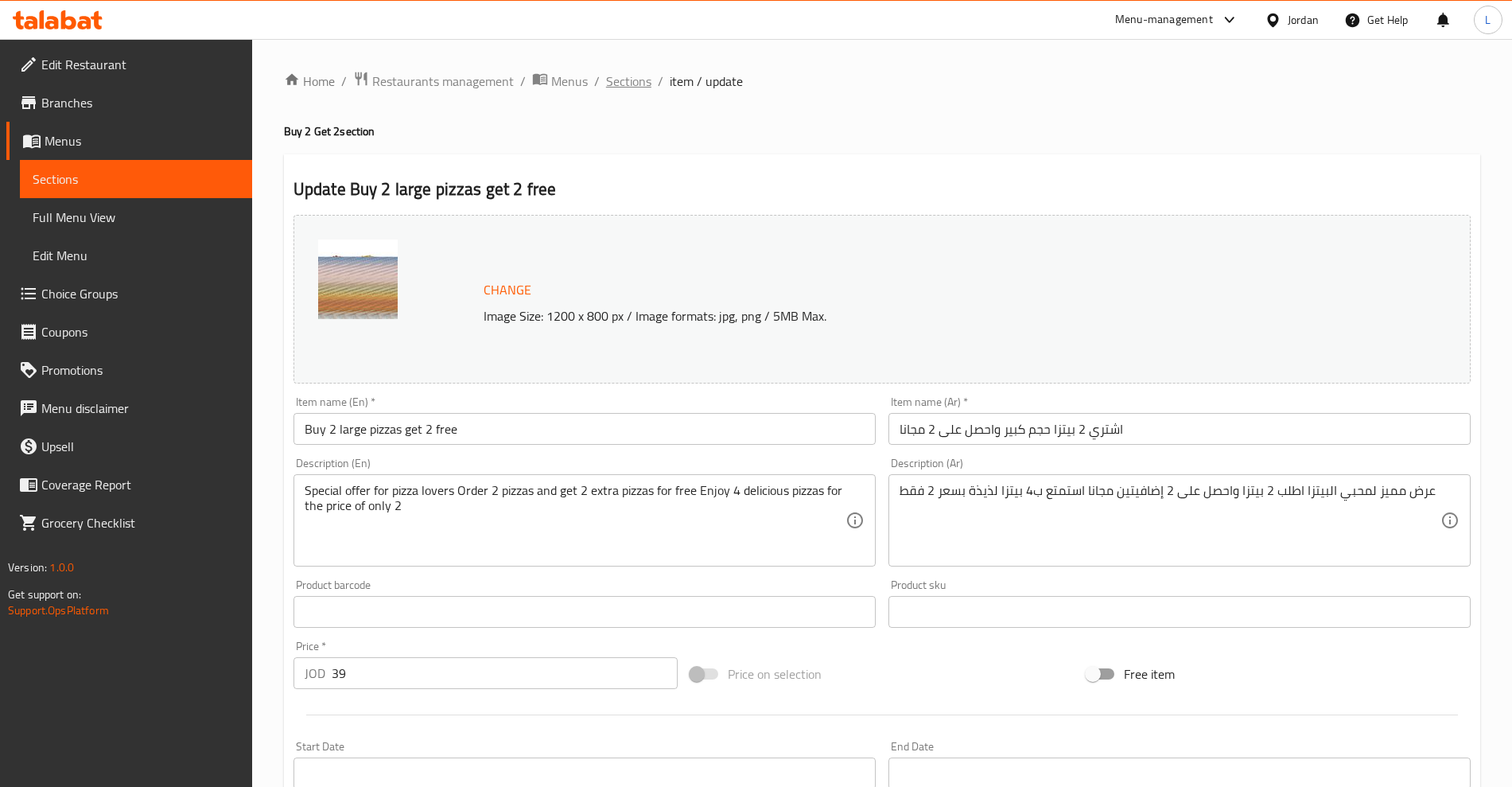
click at [619, 81] on span "Sections" at bounding box center [629, 81] width 46 height 19
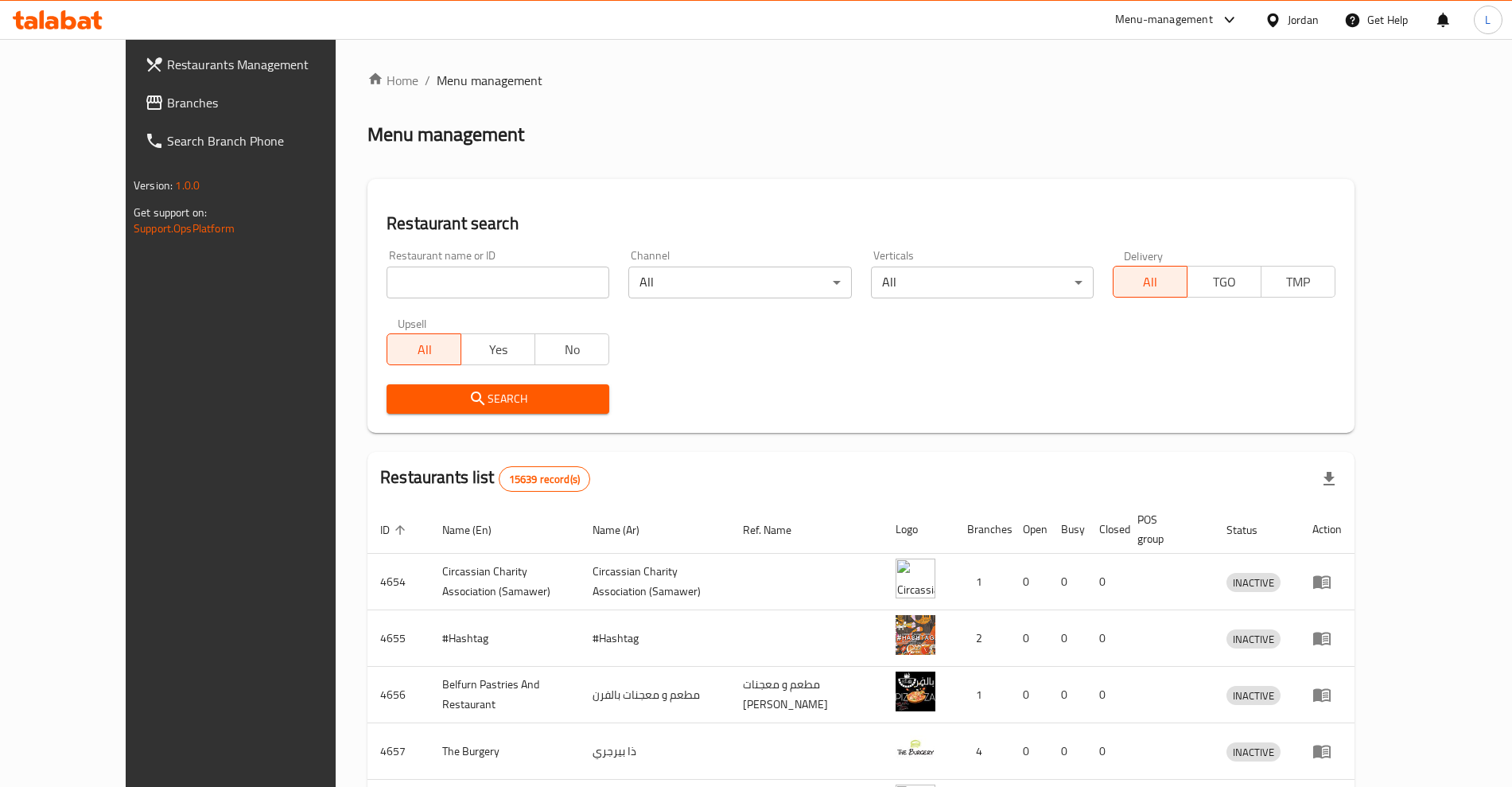
click at [167, 112] on span "Branches" at bounding box center [266, 102] width 198 height 19
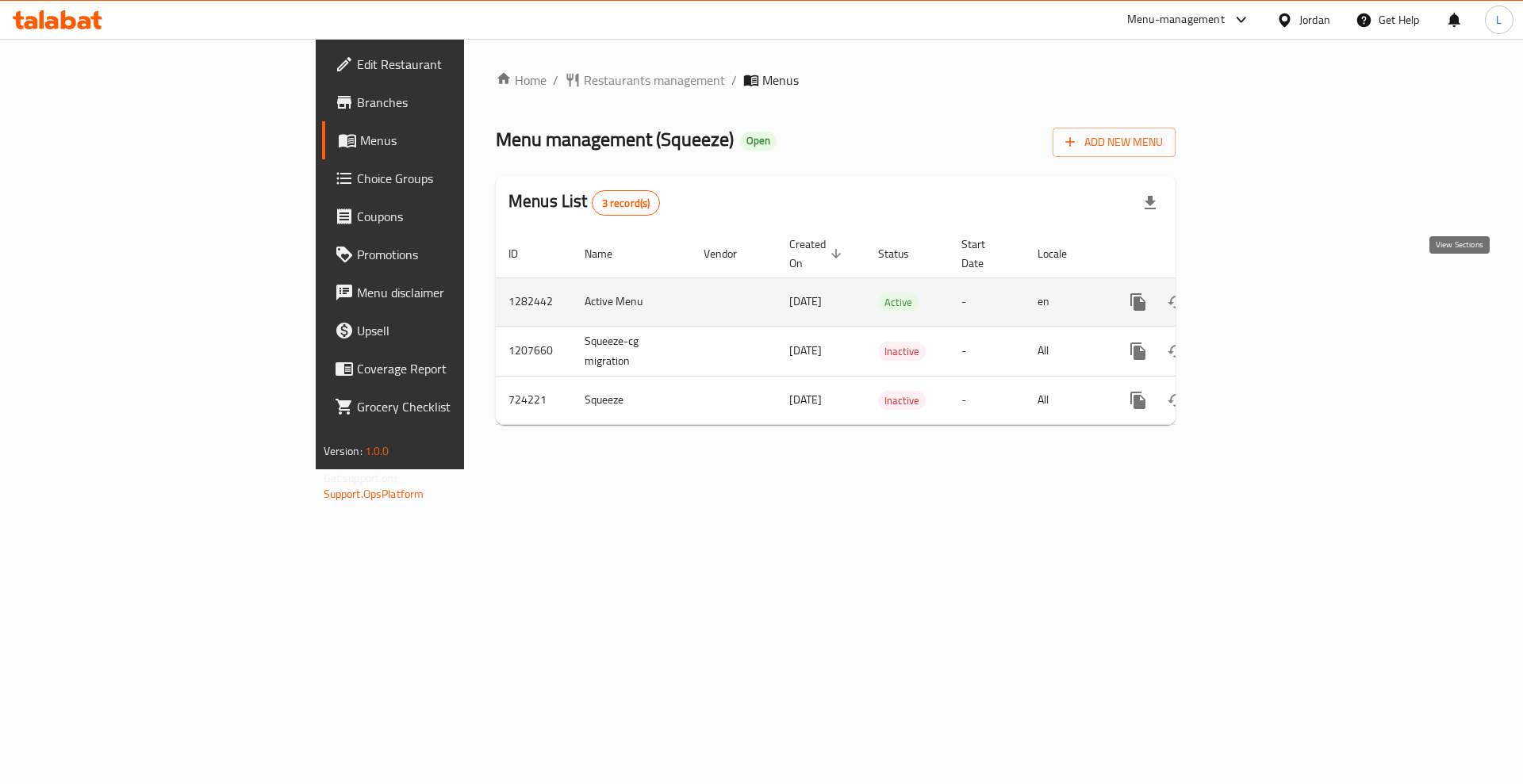
click at [1262, 293] on icon "enhanced table" at bounding box center [1252, 302] width 19 height 19
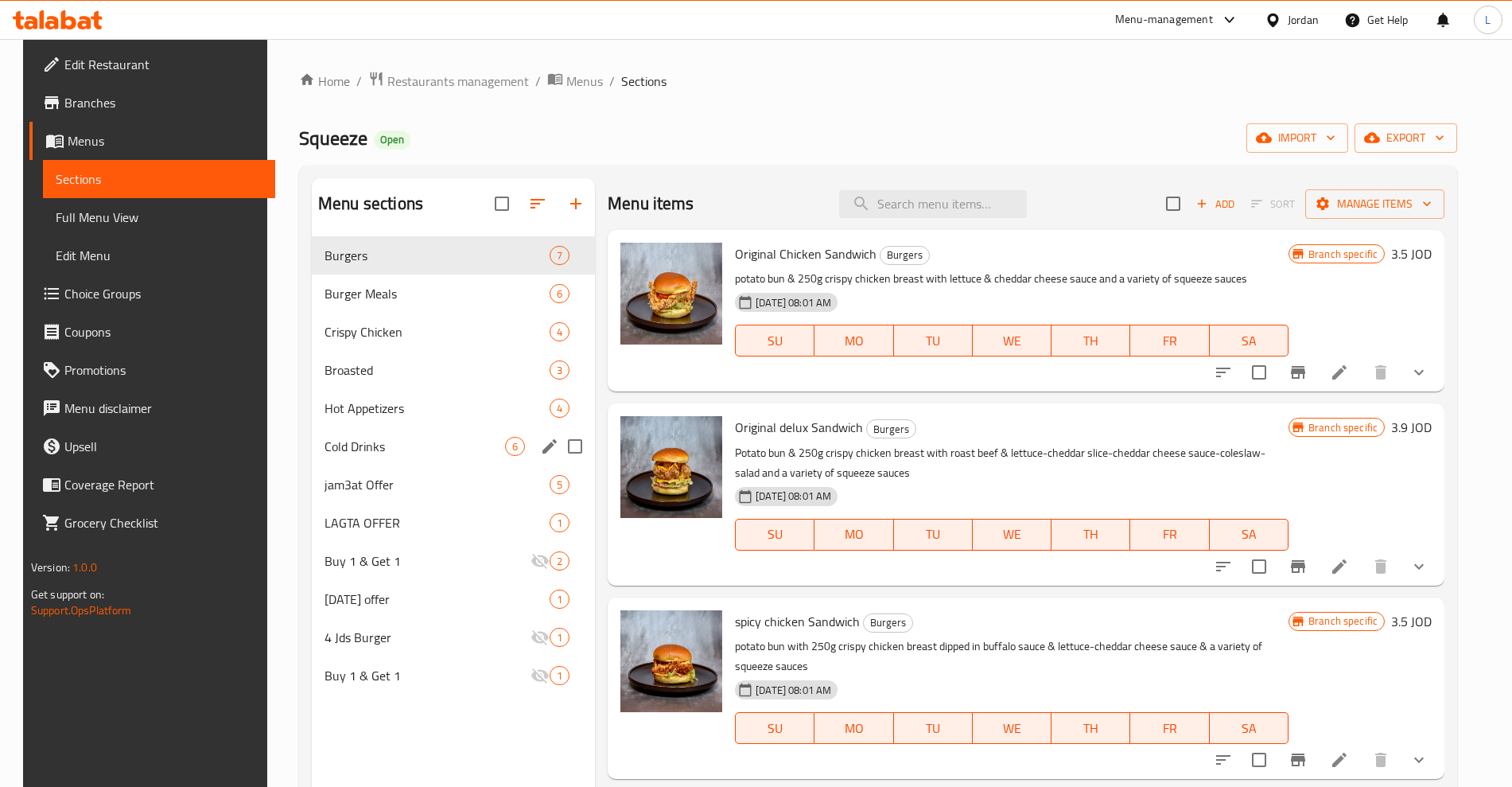
click at [354, 459] on div "Cold Drinks 6" at bounding box center [454, 447] width 284 height 38
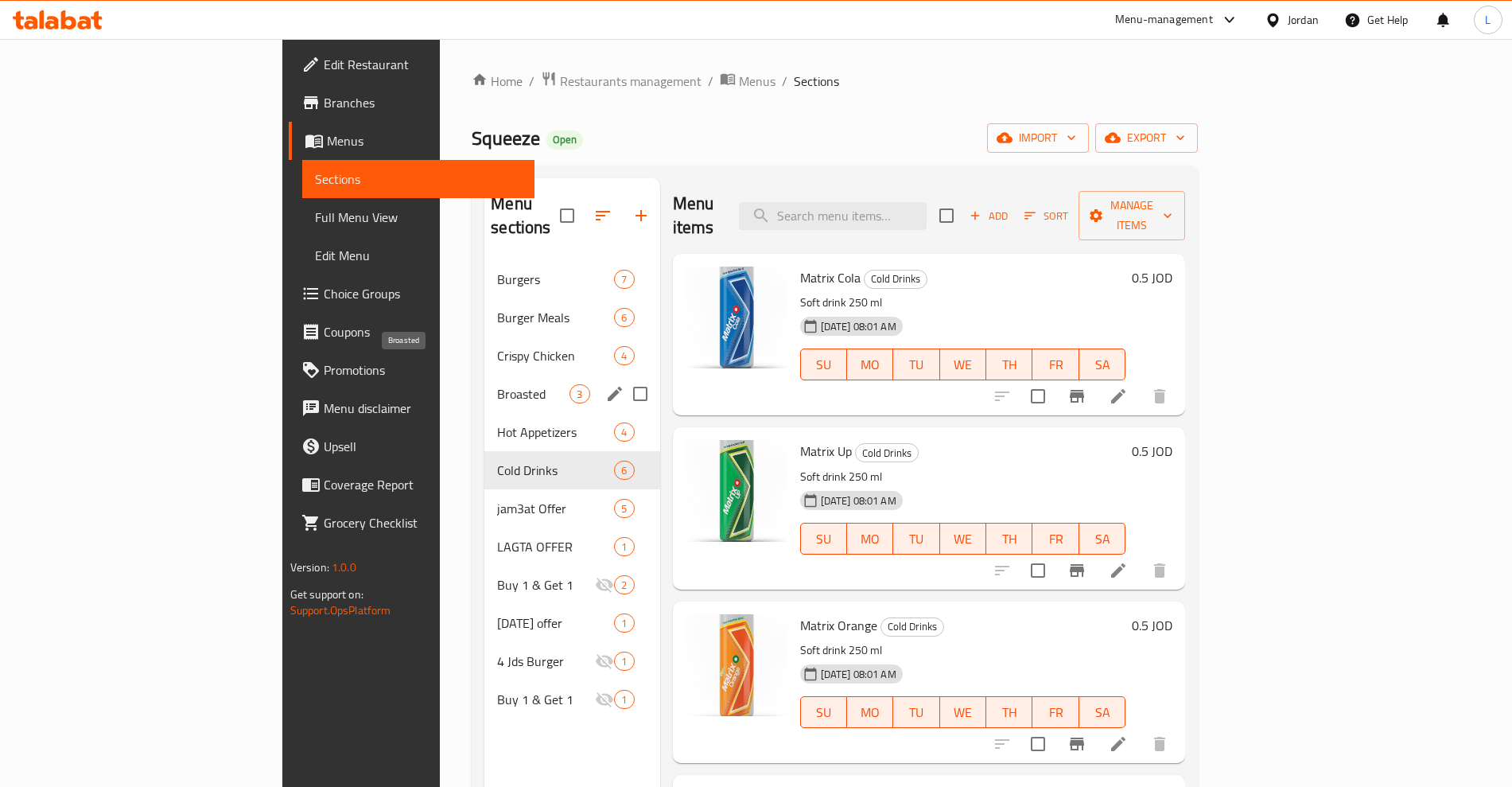
click at [498, 384] on span "Broasted" at bounding box center [533, 394] width 72 height 19
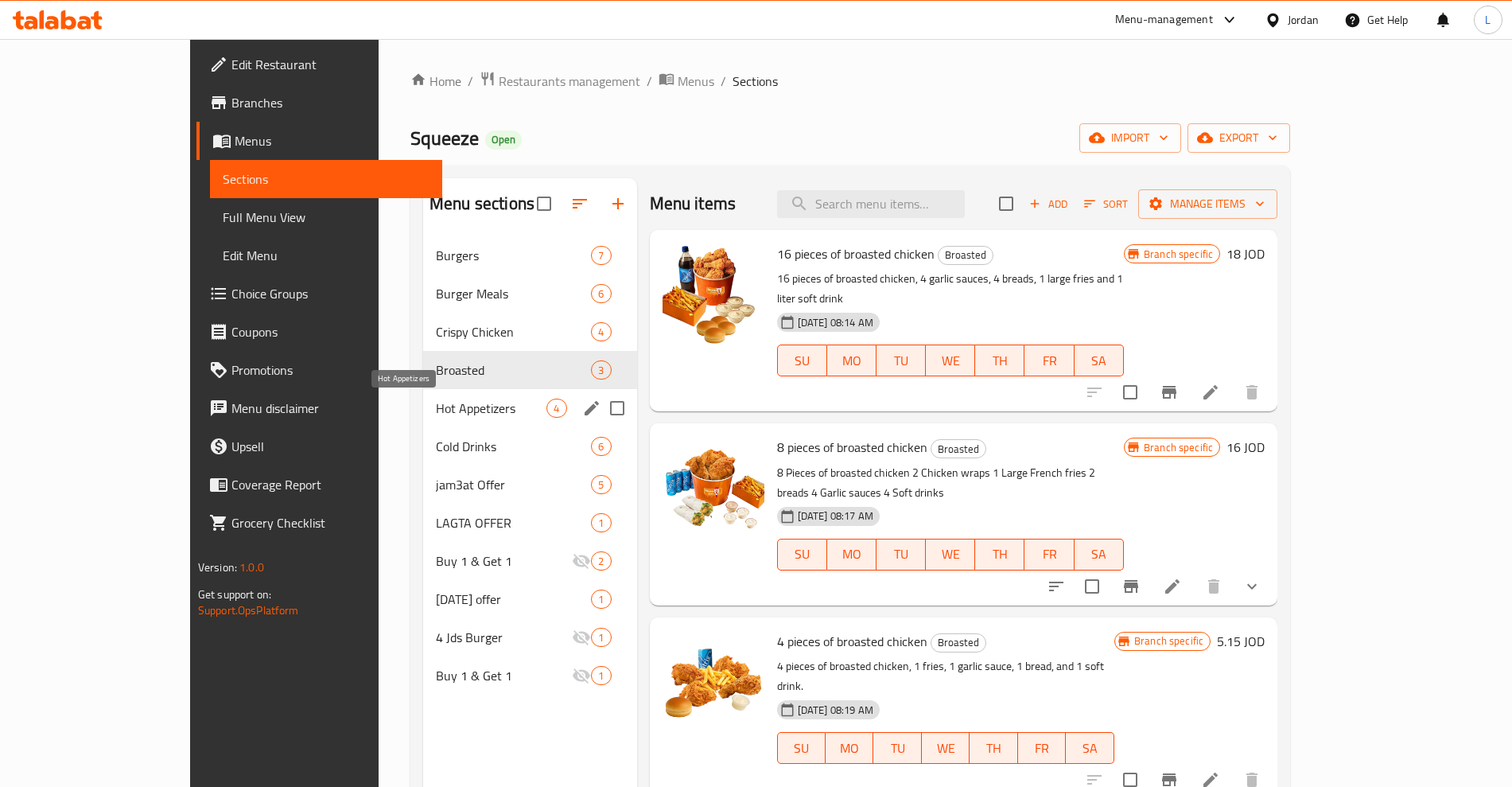
click at [436, 404] on span "Hot Appetizers" at bounding box center [491, 408] width 111 height 19
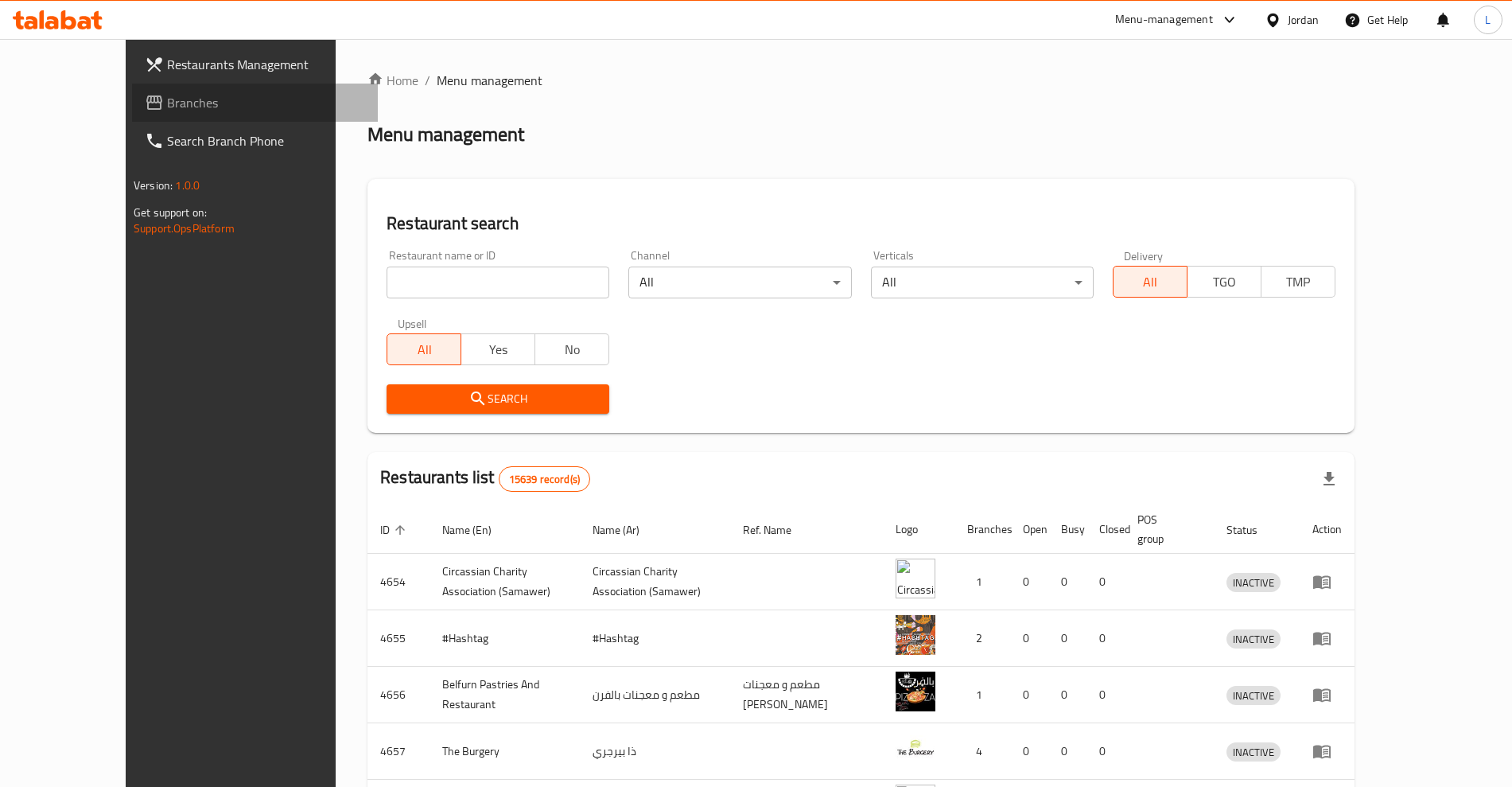
click at [167, 107] on span "Branches" at bounding box center [266, 102] width 198 height 19
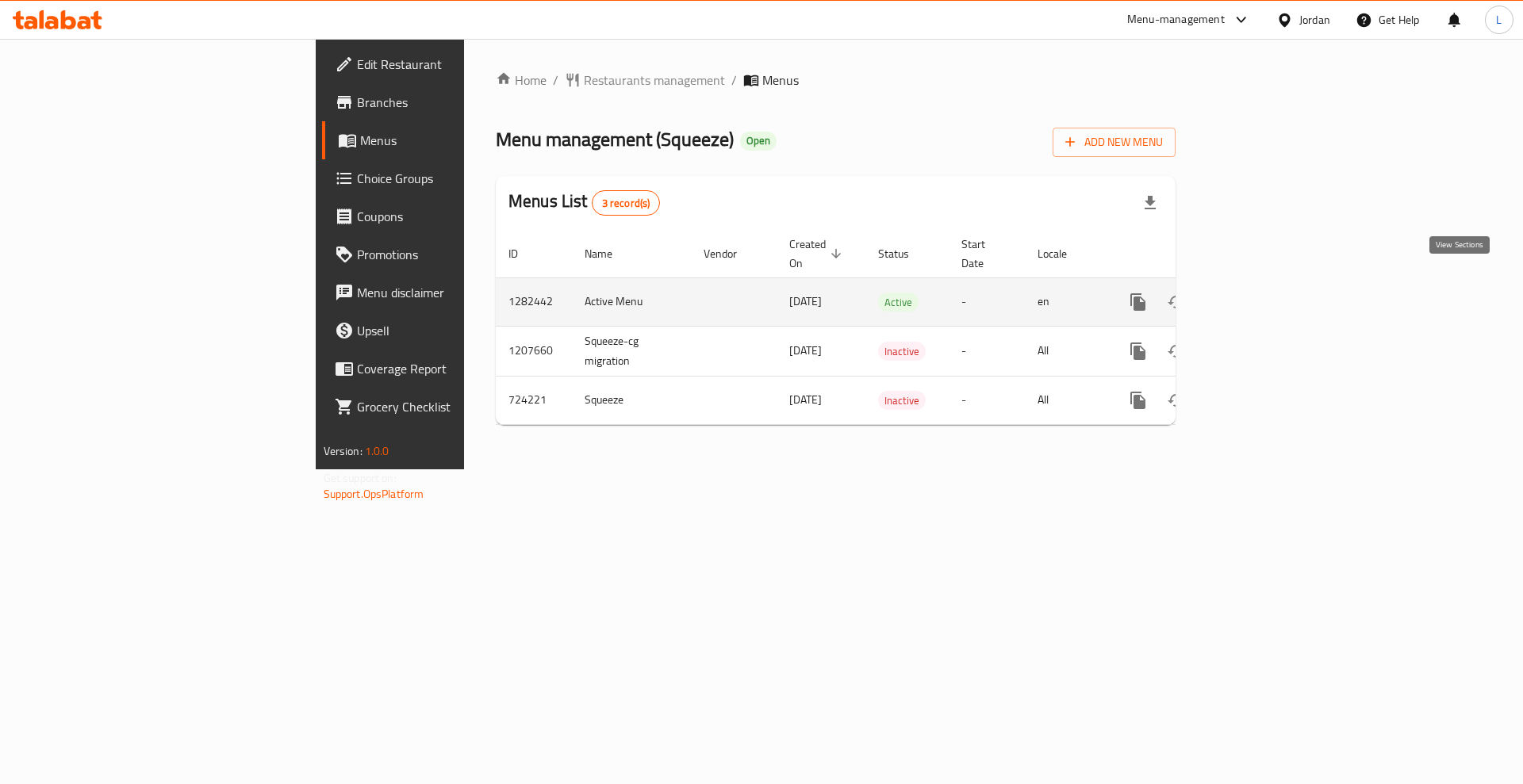
click at [1262, 293] on icon "enhanced table" at bounding box center [1252, 302] width 19 height 19
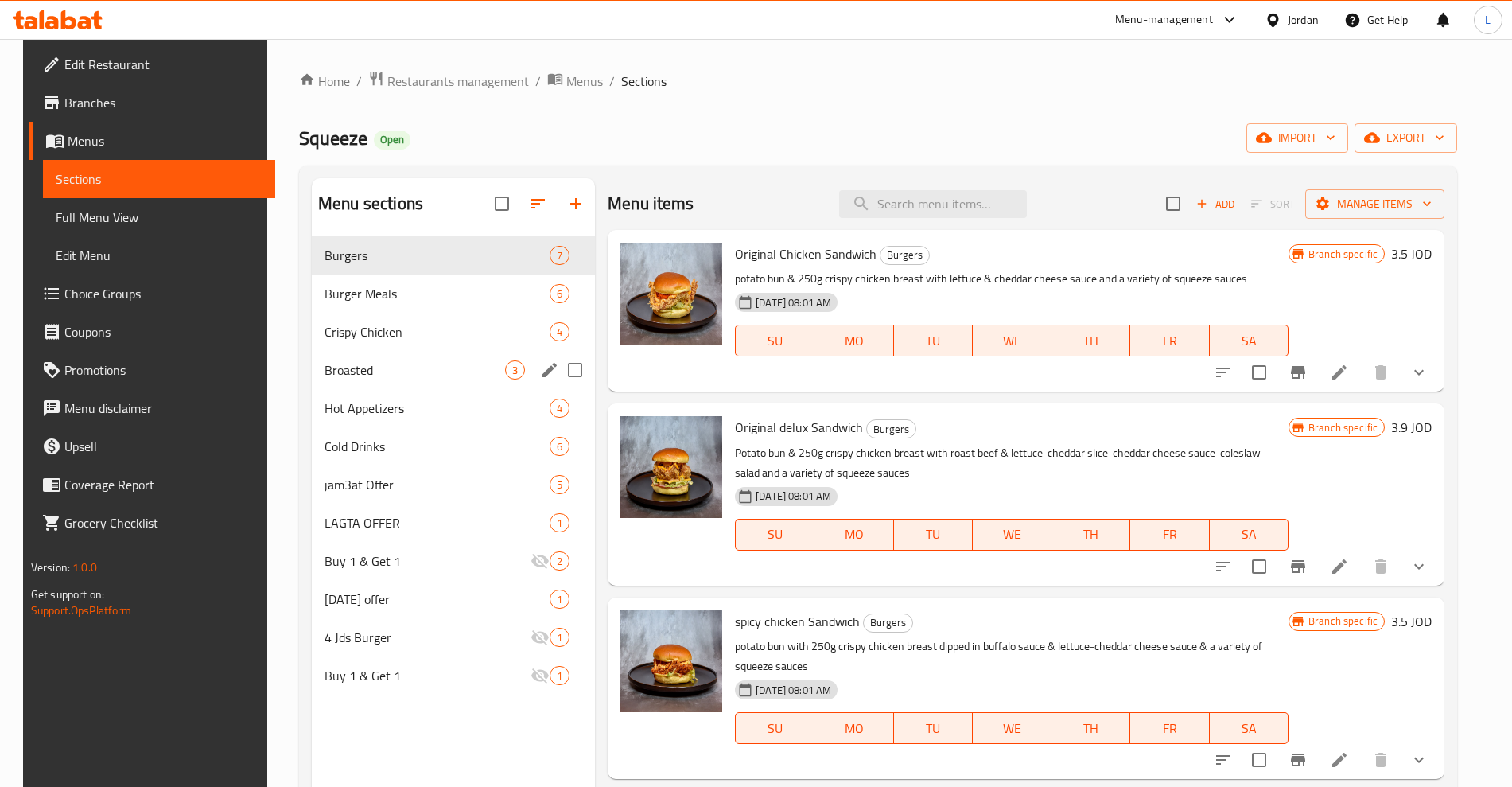
click at [348, 354] on div "Broasted 3" at bounding box center [454, 371] width 284 height 38
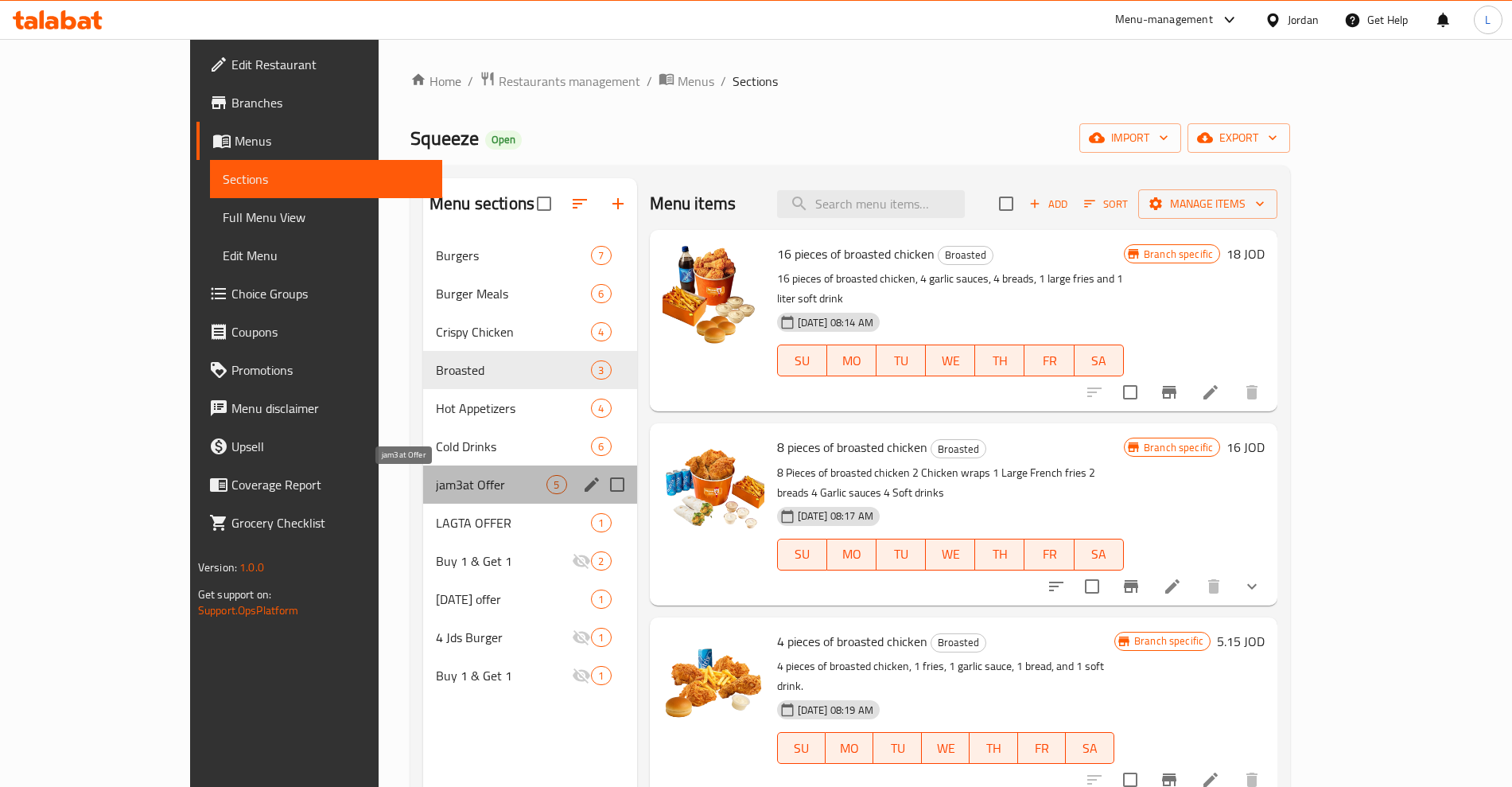
click at [436, 483] on span "jam3at Offer" at bounding box center [491, 484] width 111 height 19
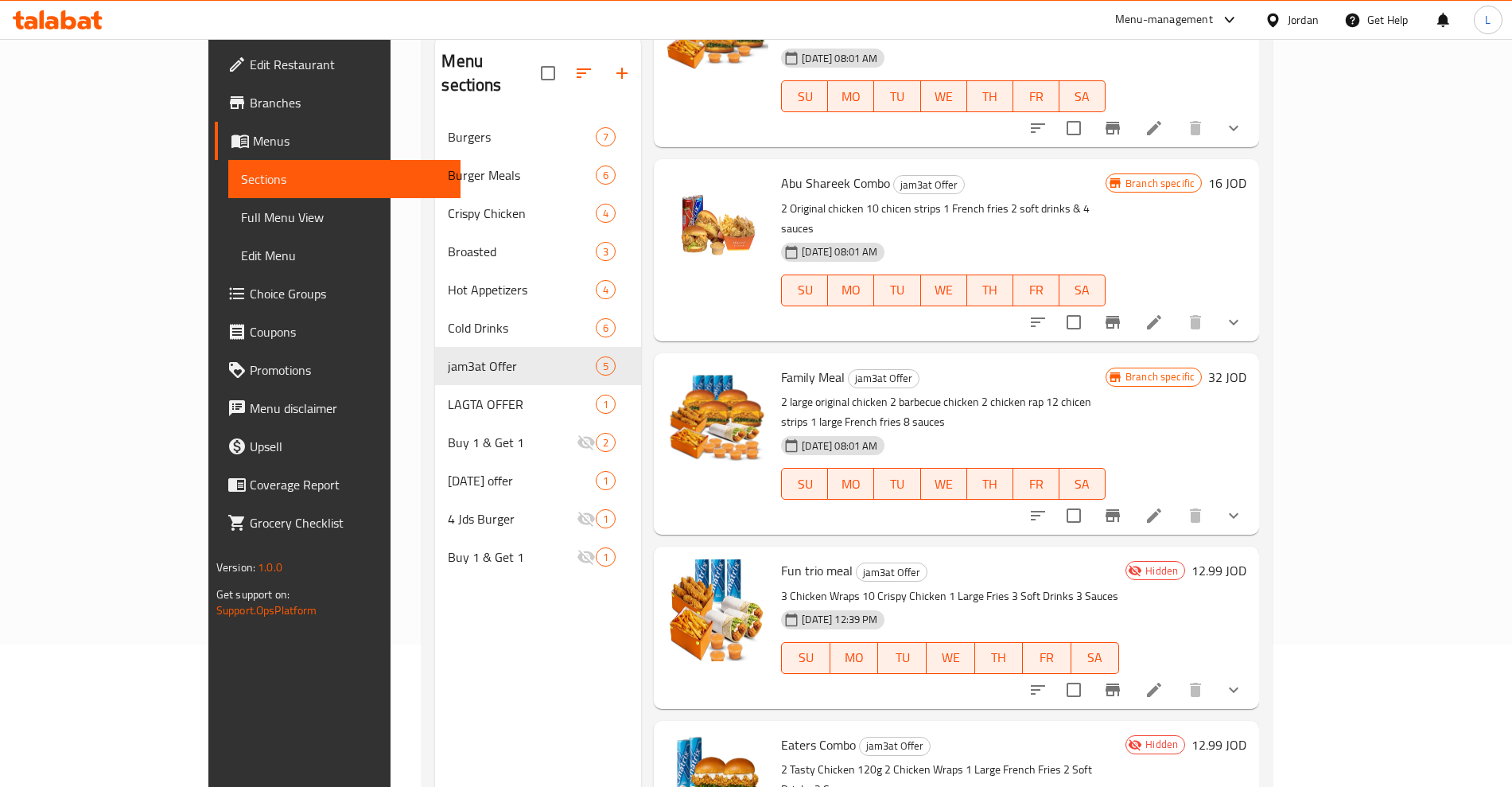
scroll to position [223, 0]
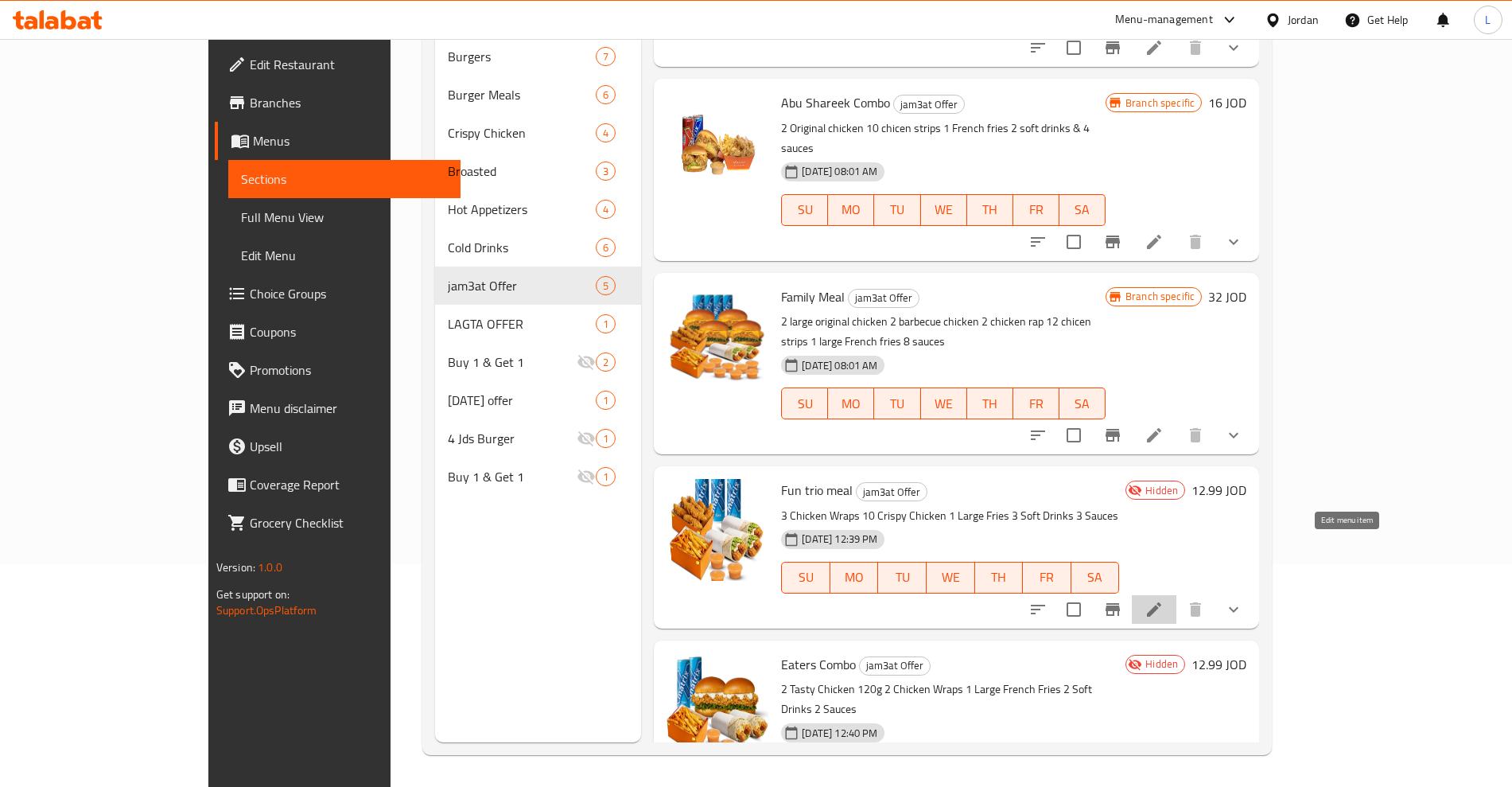
click at [1162, 602] on icon at bounding box center [1154, 609] width 15 height 15
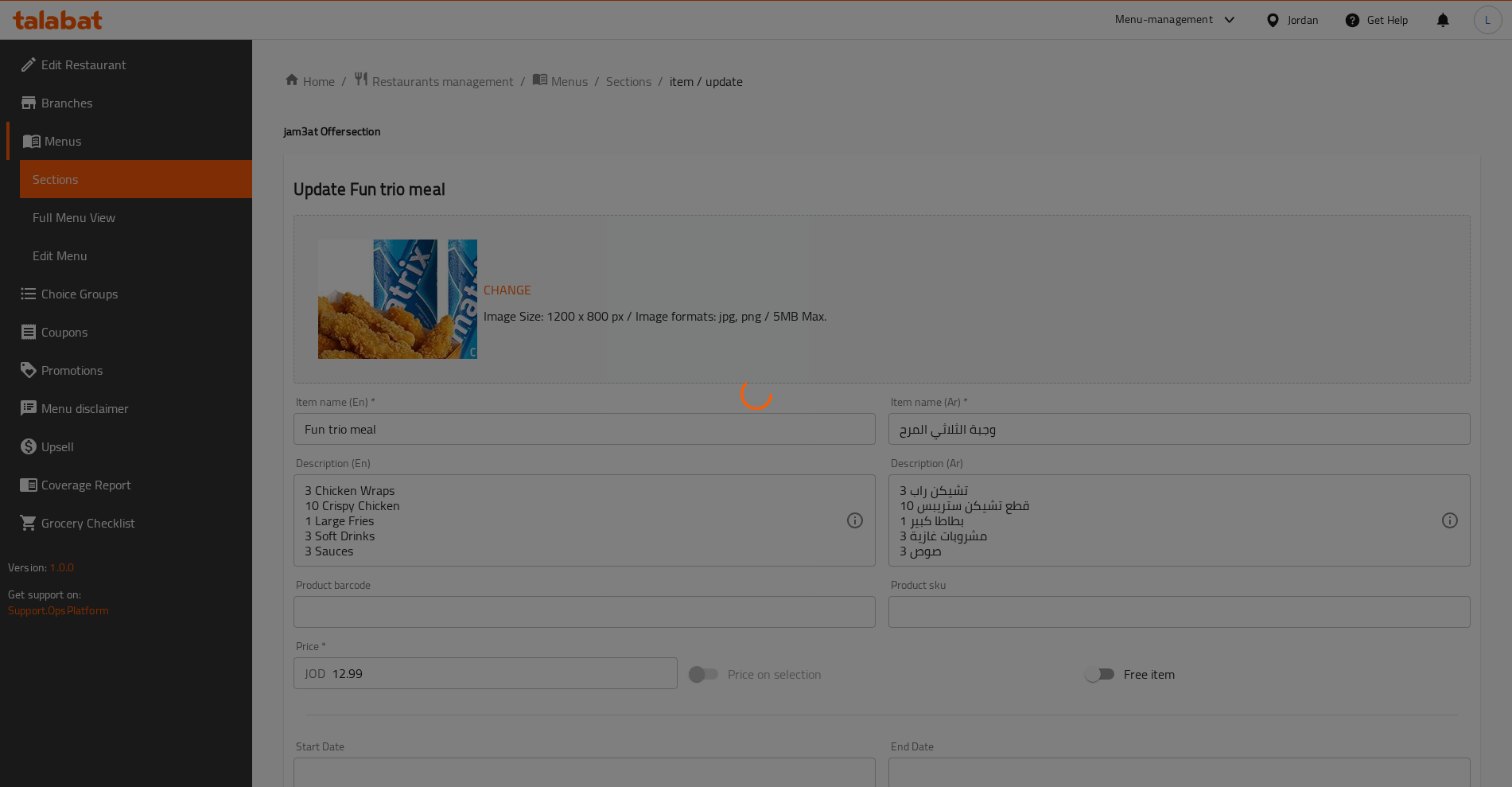
type input "اضافة صوص"
type input "0"
type input "6"
type input "اختر مشروبك"
type input "1"
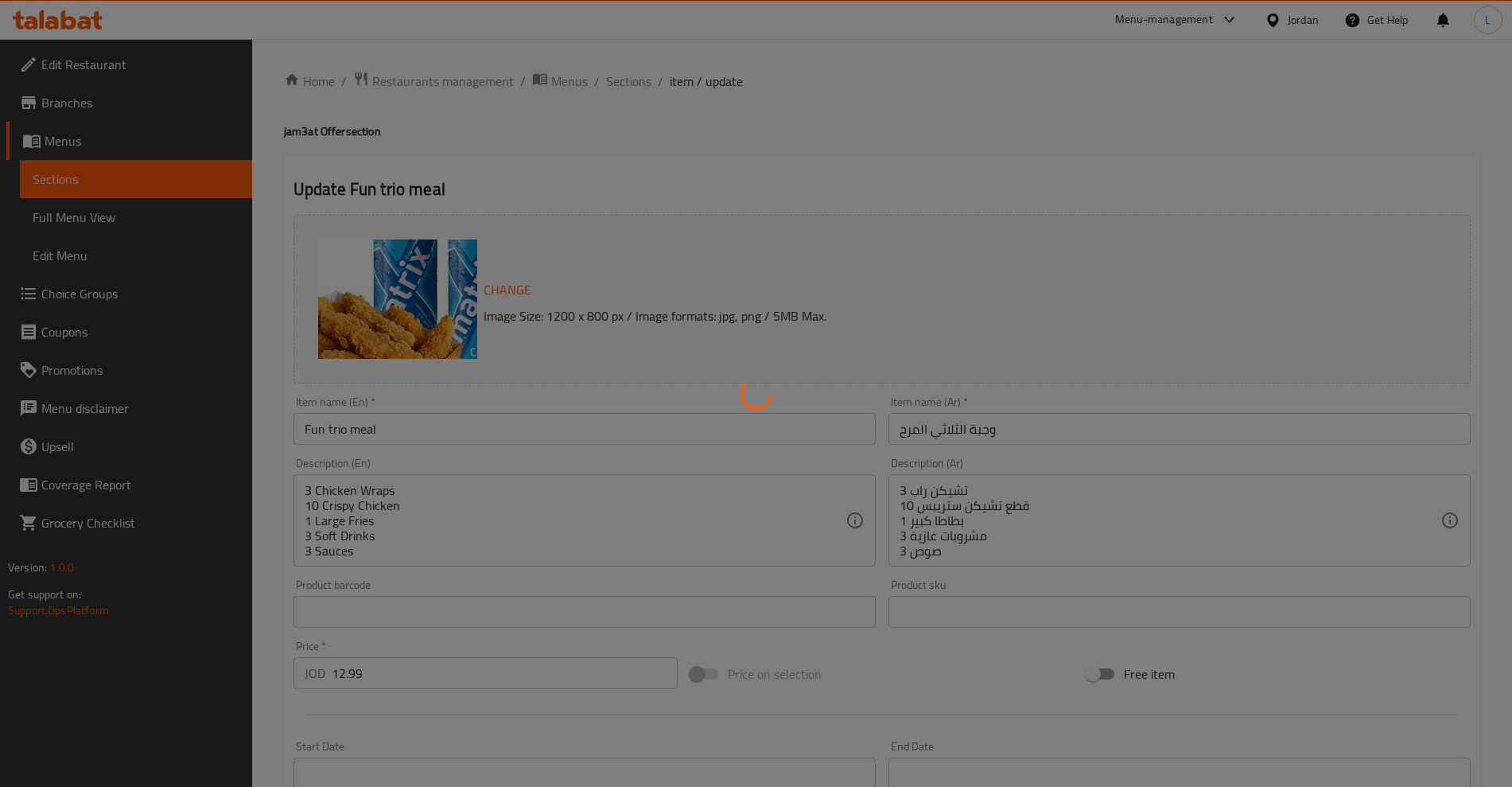
type input "1"
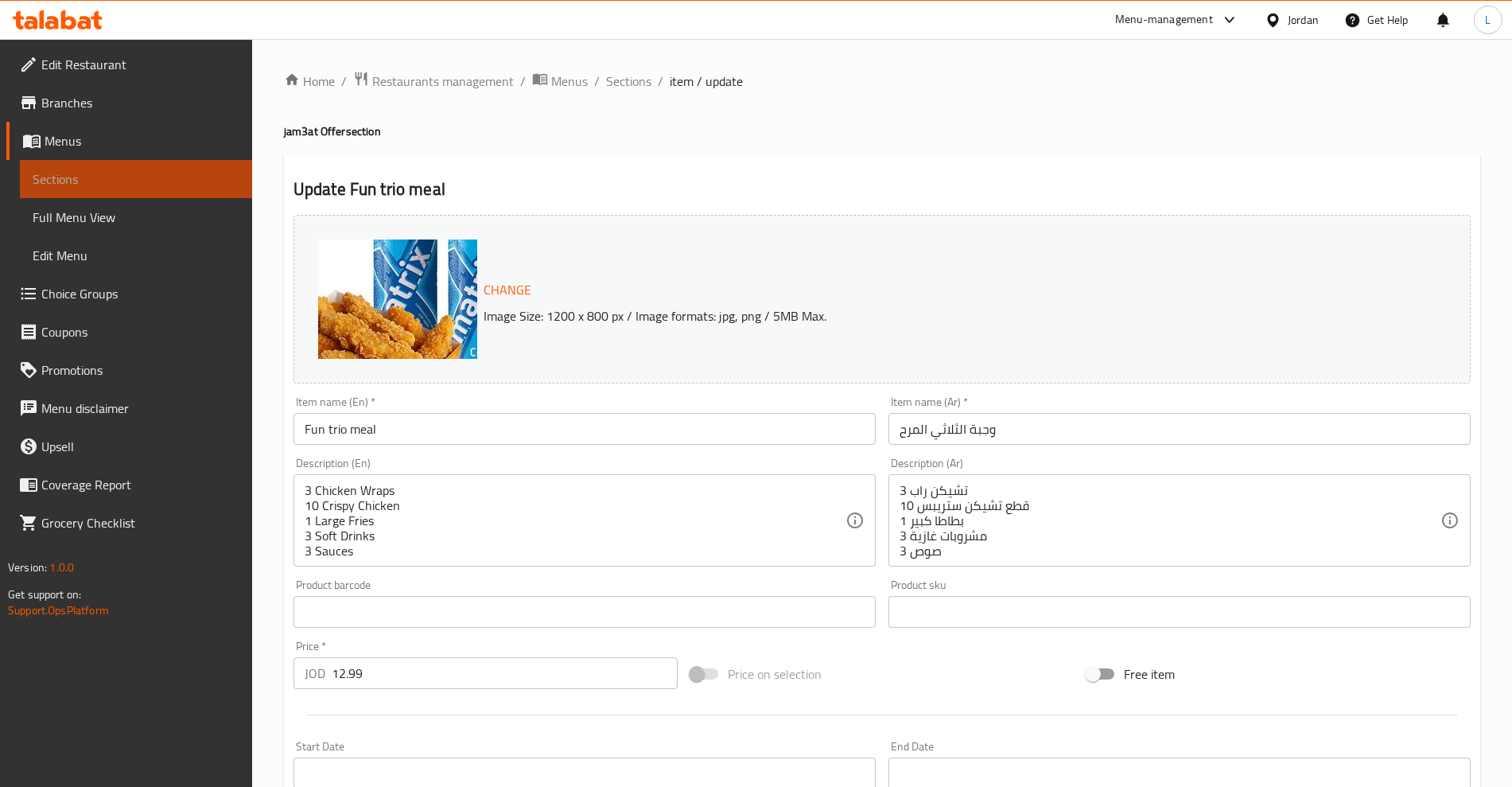
click at [64, 165] on link "Sections" at bounding box center [136, 179] width 232 height 38
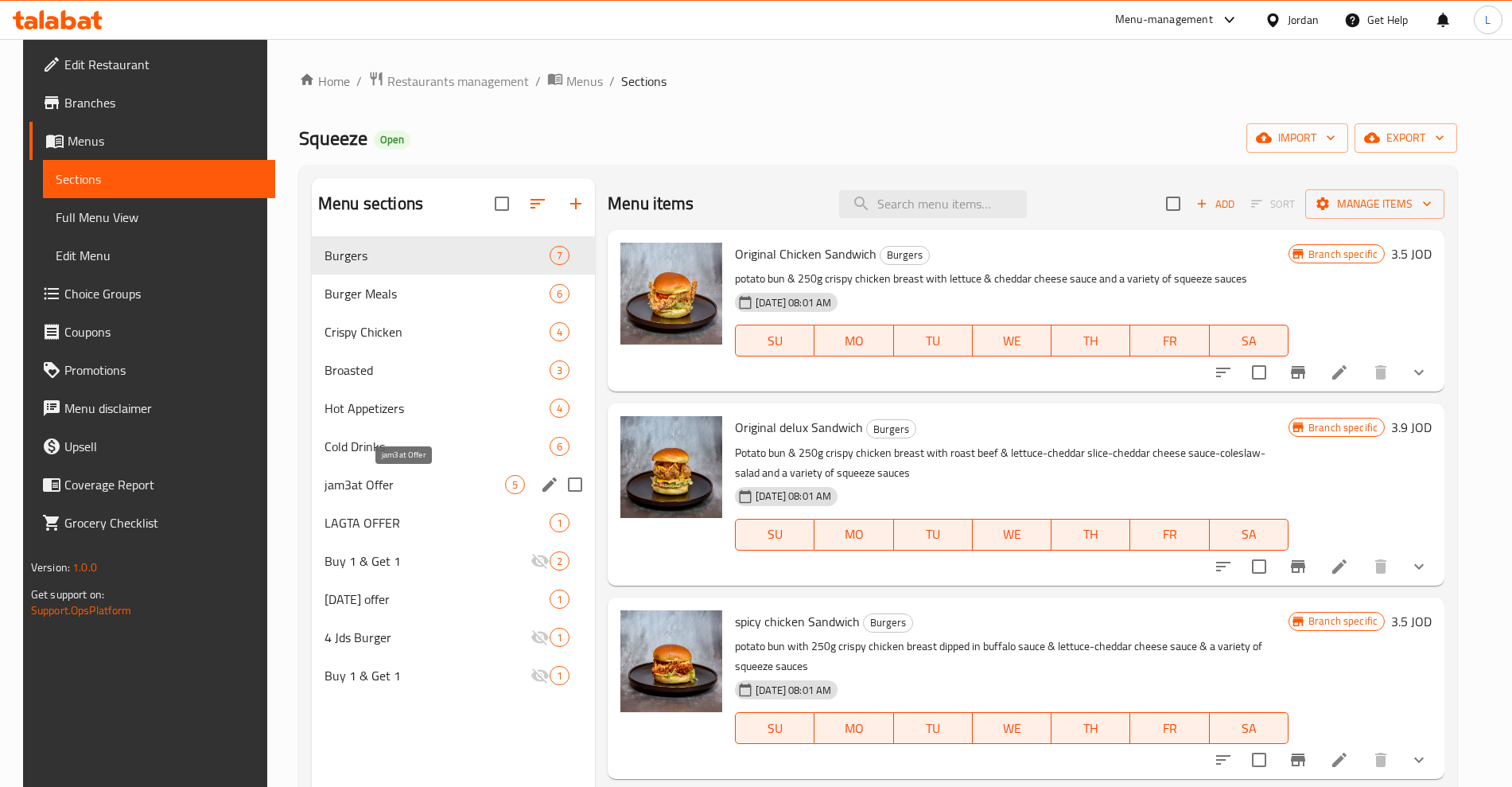
click at [345, 480] on span "jam3at Offer" at bounding box center [414, 484] width 180 height 19
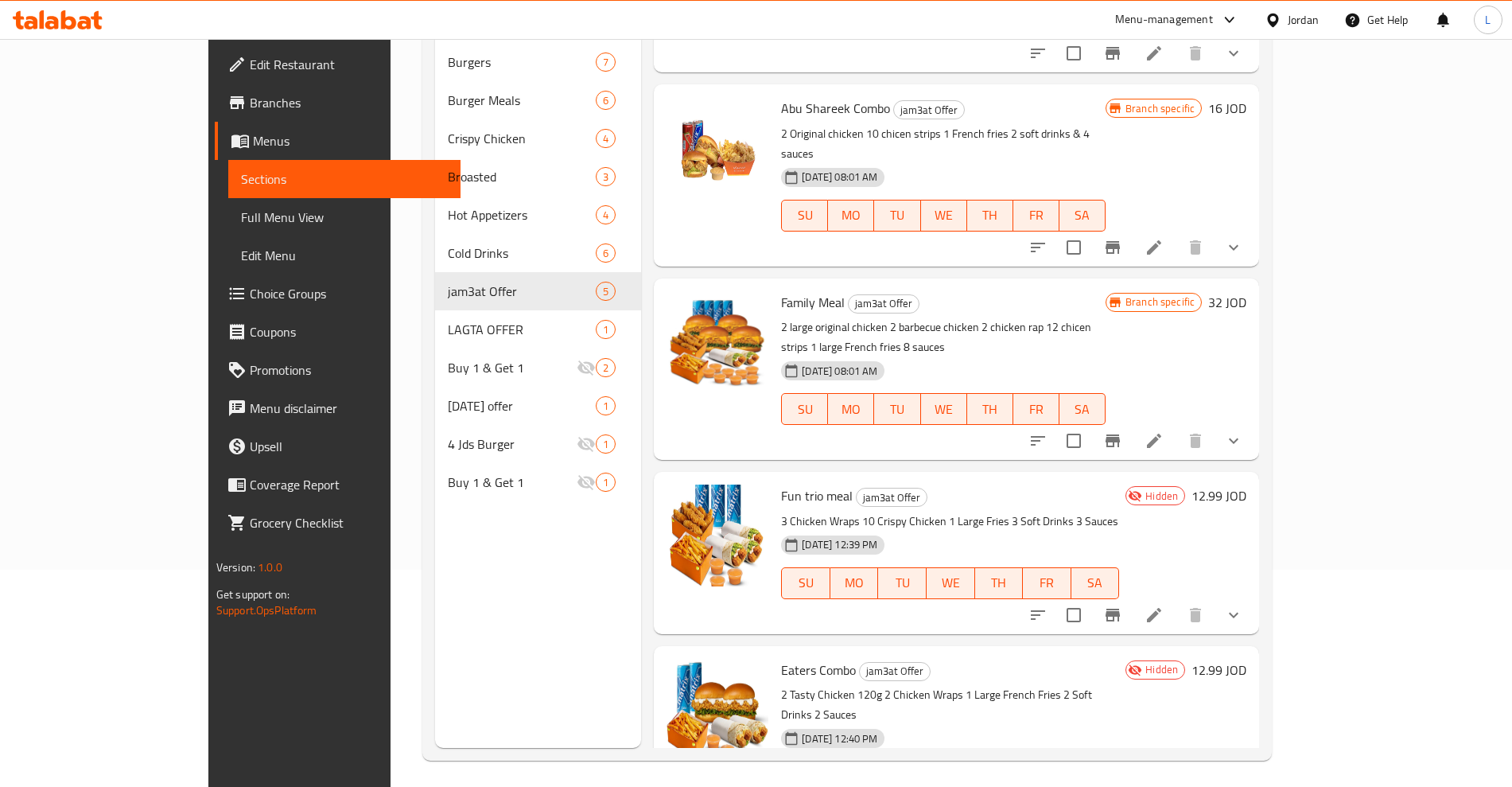
scroll to position [223, 0]
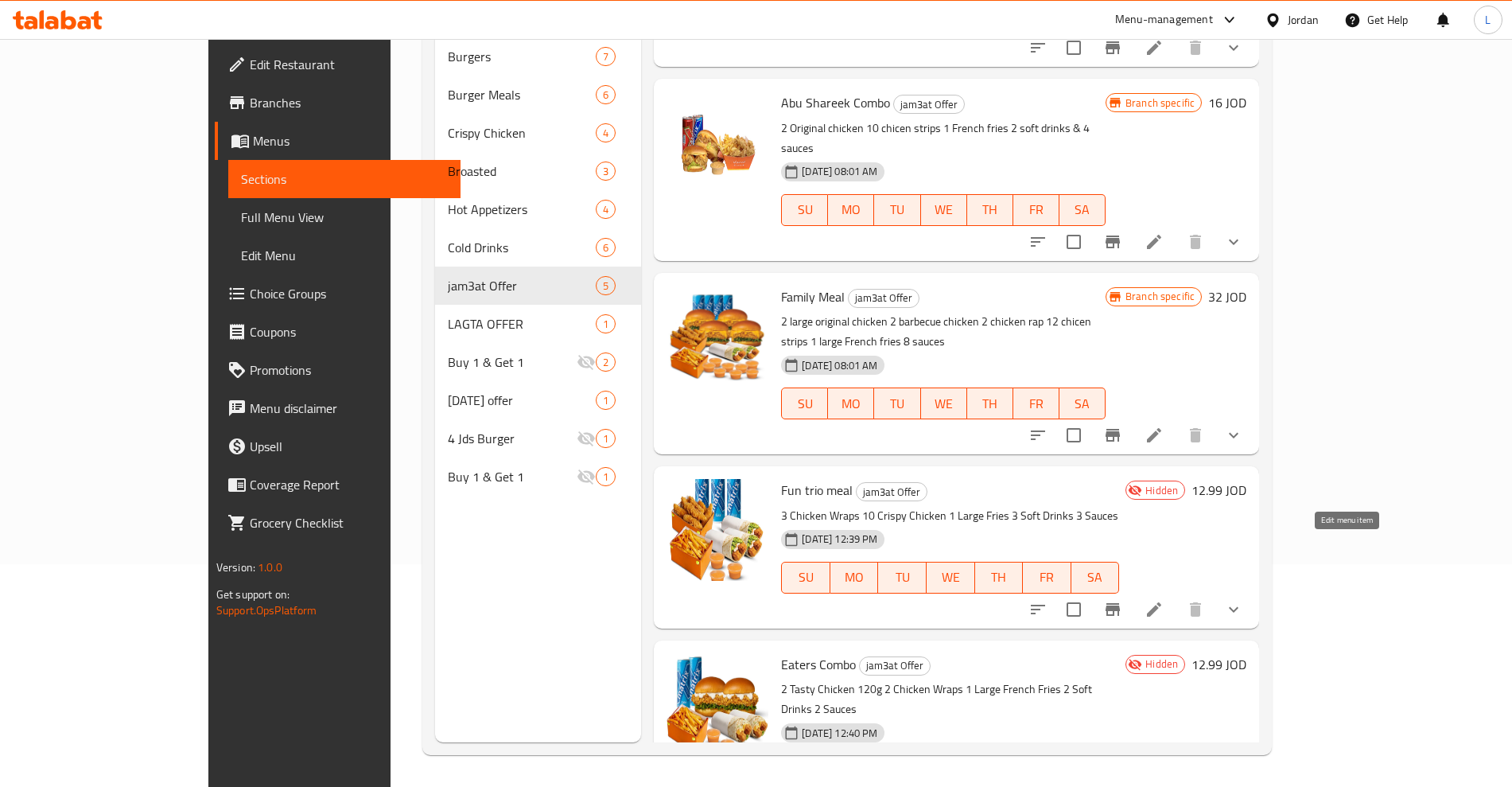
click at [1163, 600] on icon at bounding box center [1154, 609] width 19 height 19
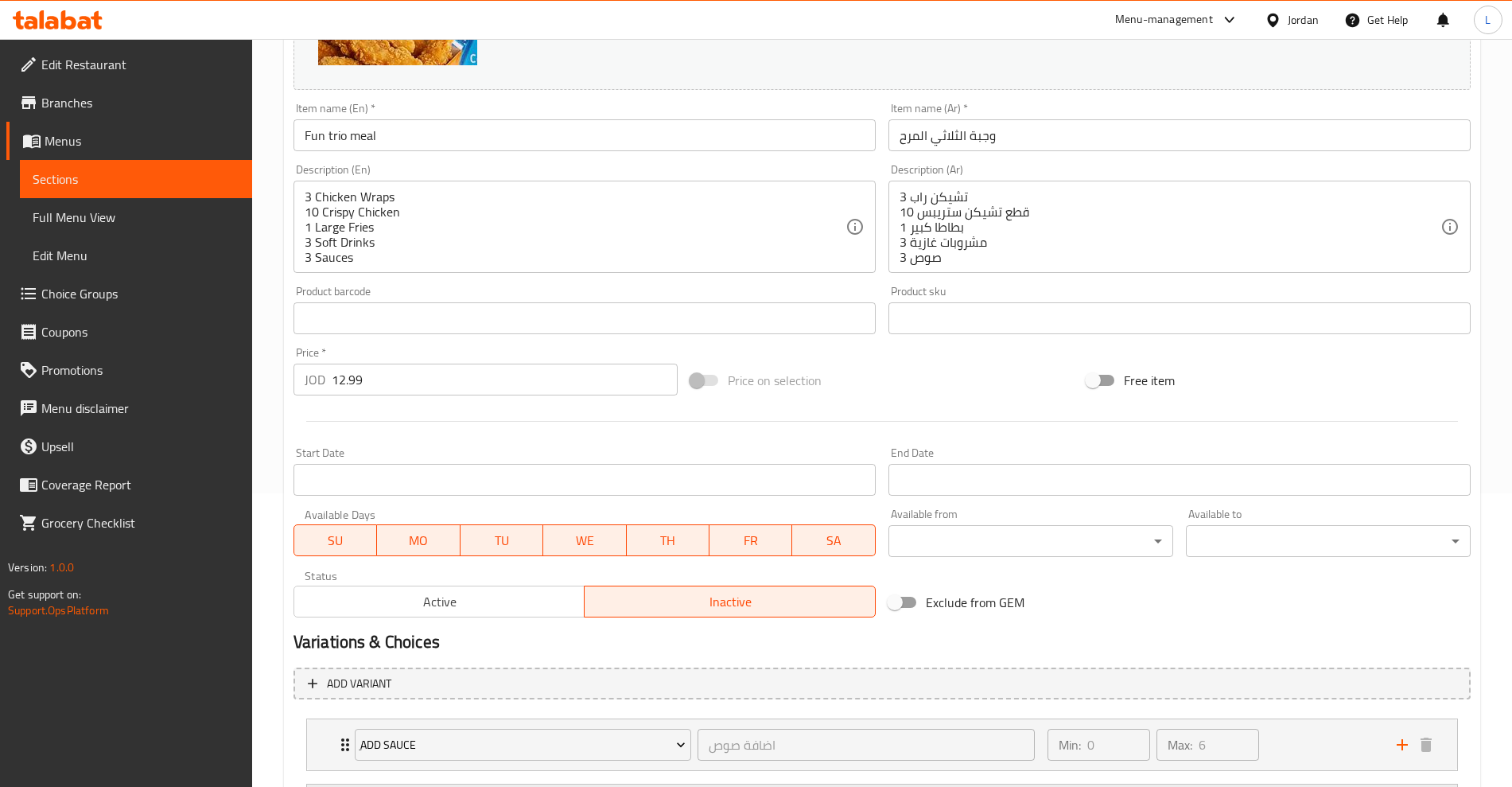
scroll to position [452, 0]
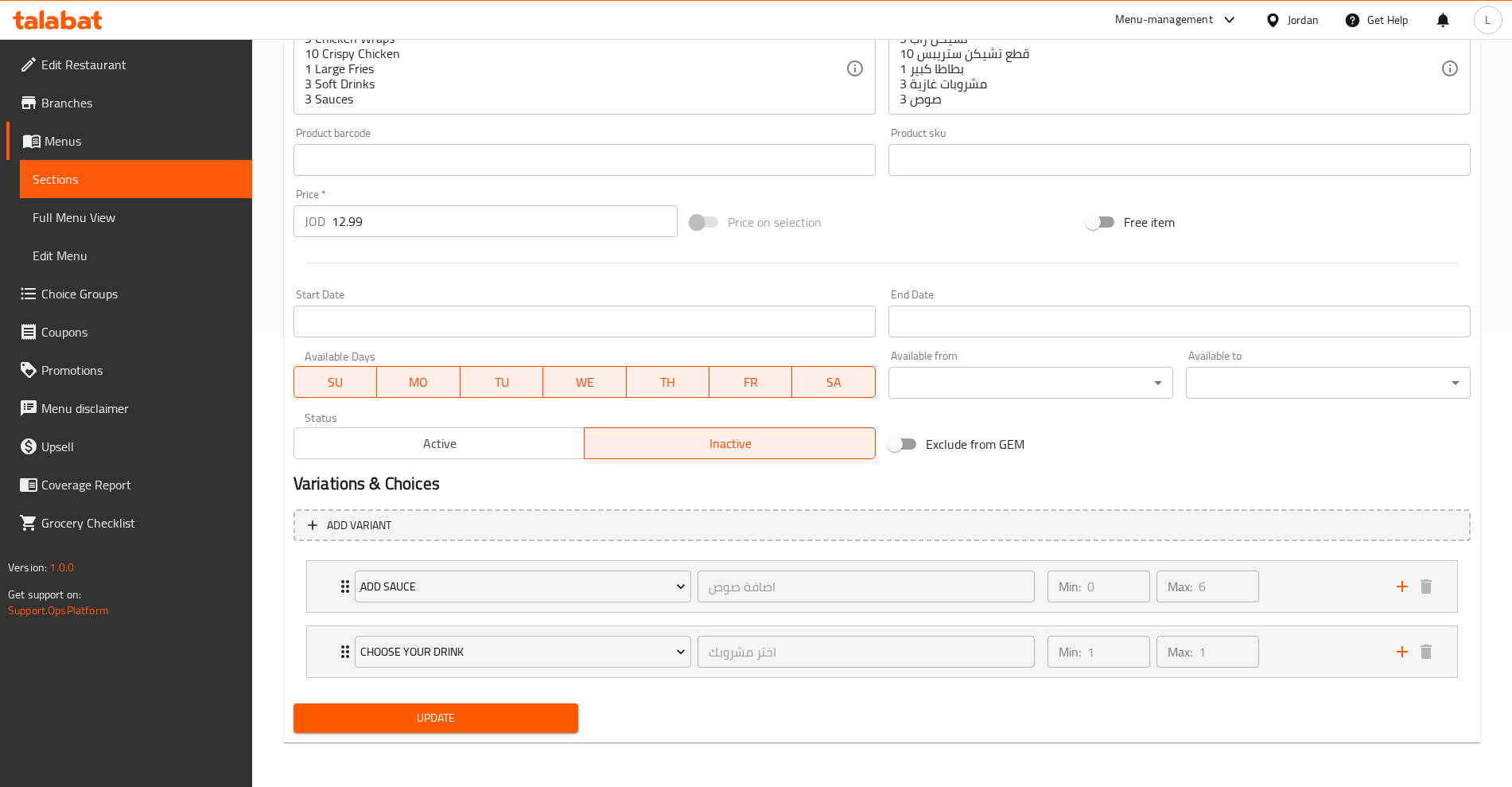
click at [481, 447] on span "Active" at bounding box center [440, 443] width 278 height 23
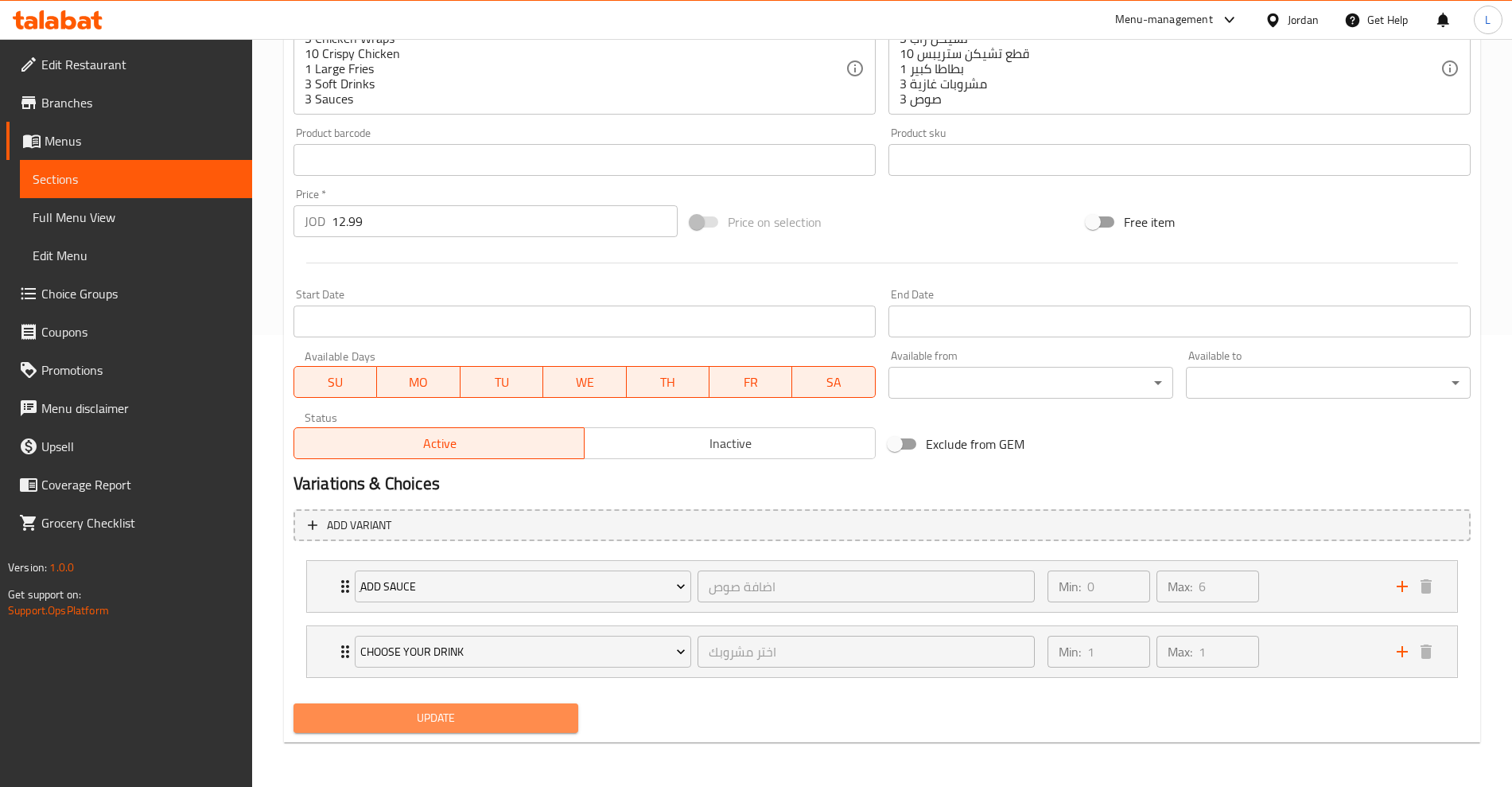
click at [454, 714] on span "Update" at bounding box center [436, 718] width 260 height 20
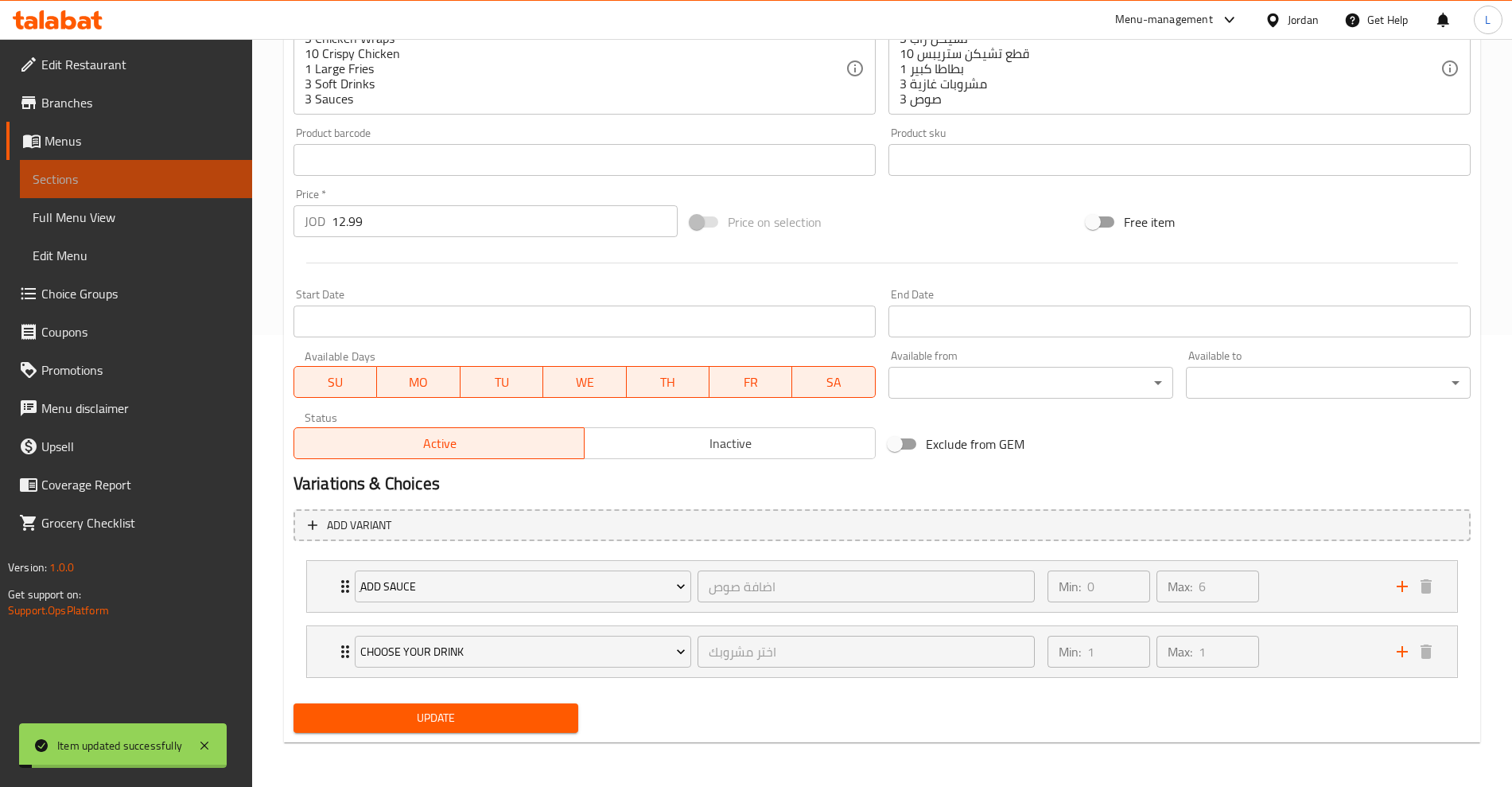
drag, startPoint x: 84, startPoint y: 178, endPoint x: 193, endPoint y: 180, distance: 109.0
click at [85, 178] on span "Sections" at bounding box center [136, 178] width 207 height 19
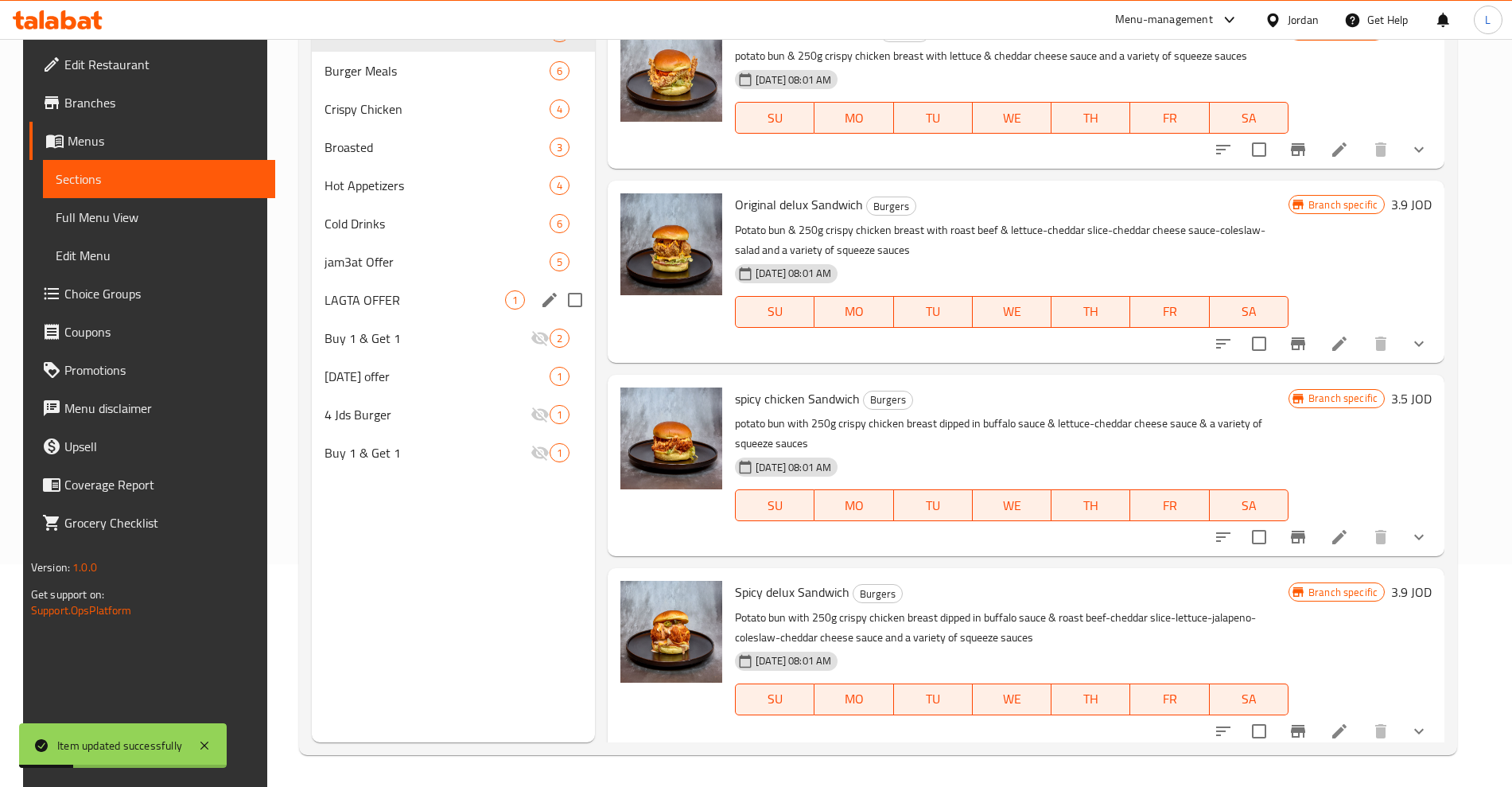
click at [327, 262] on span "jam3at Offer" at bounding box center [437, 262] width 225 height 19
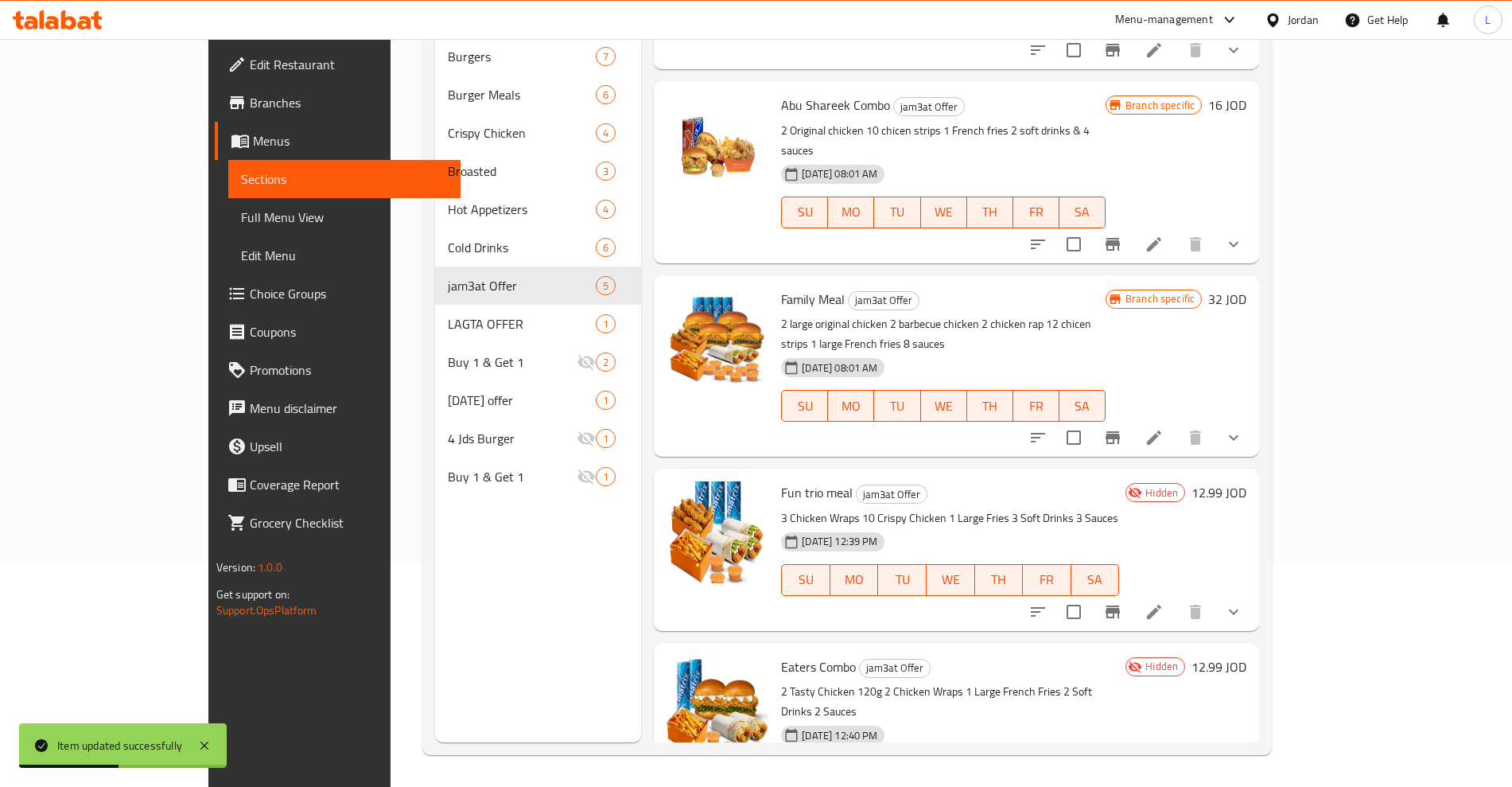
scroll to position [122, 0]
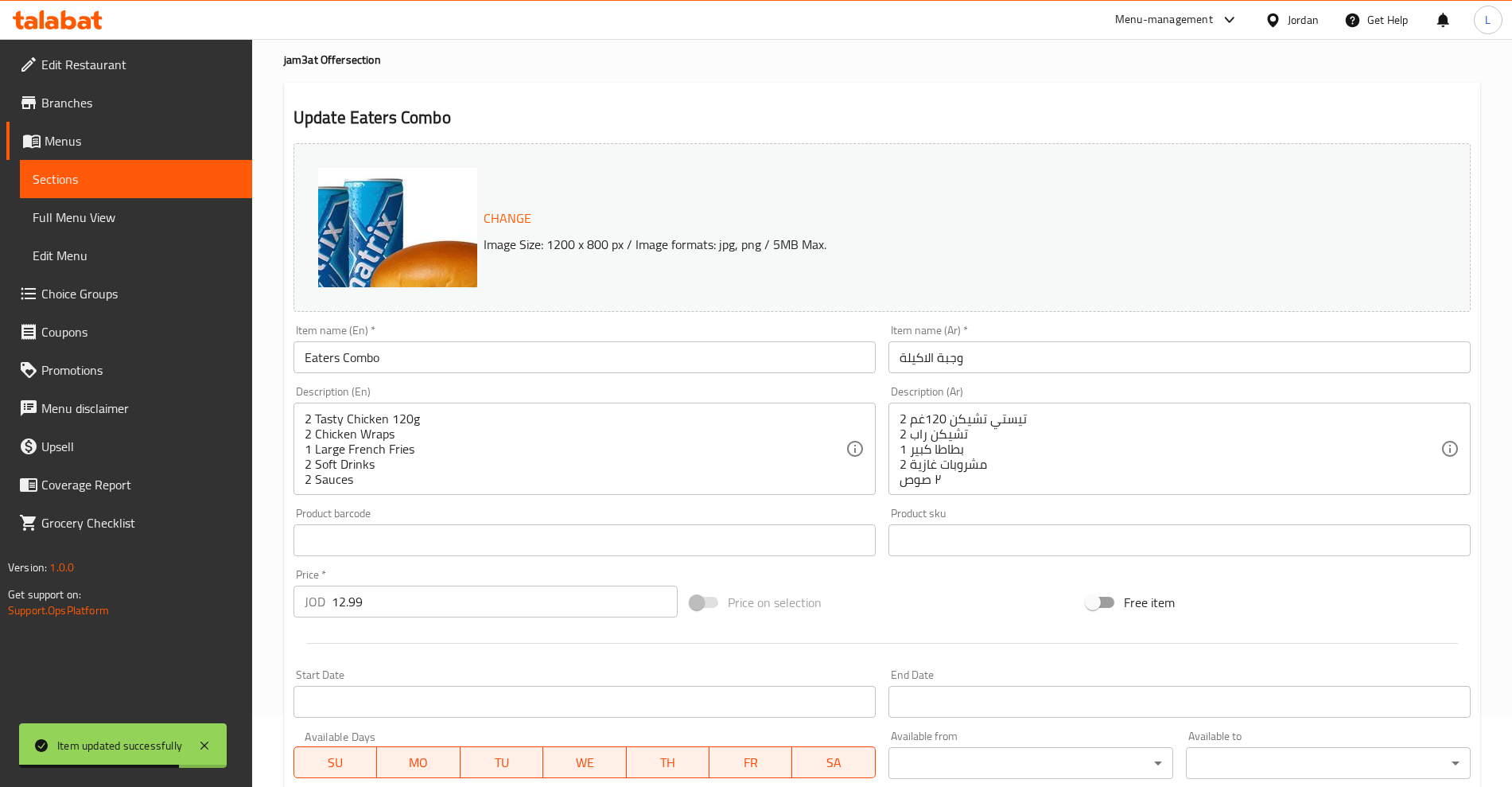
scroll to position [298, 0]
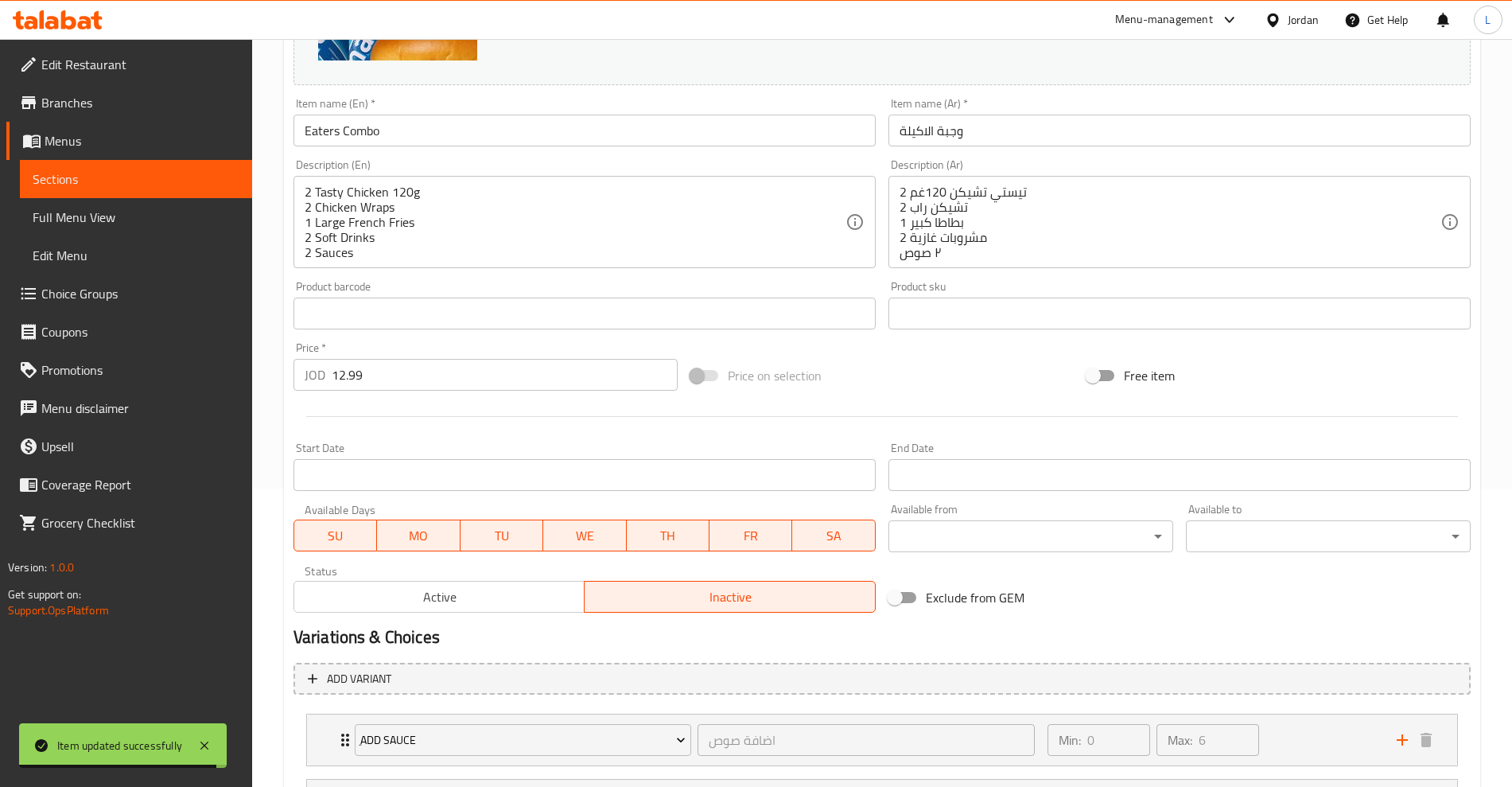
click at [464, 604] on span "Active" at bounding box center [440, 597] width 278 height 23
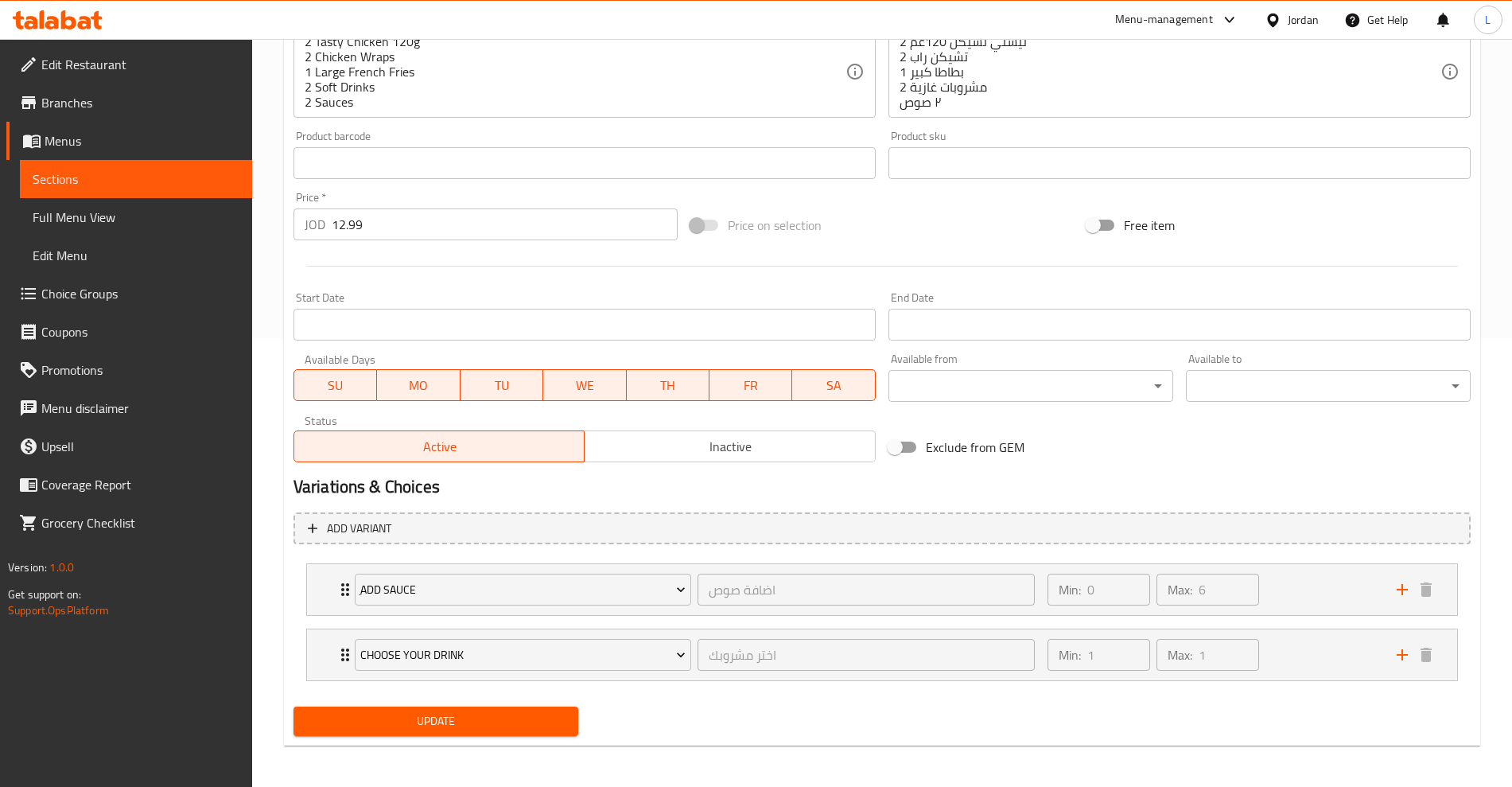
scroll to position [452, 0]
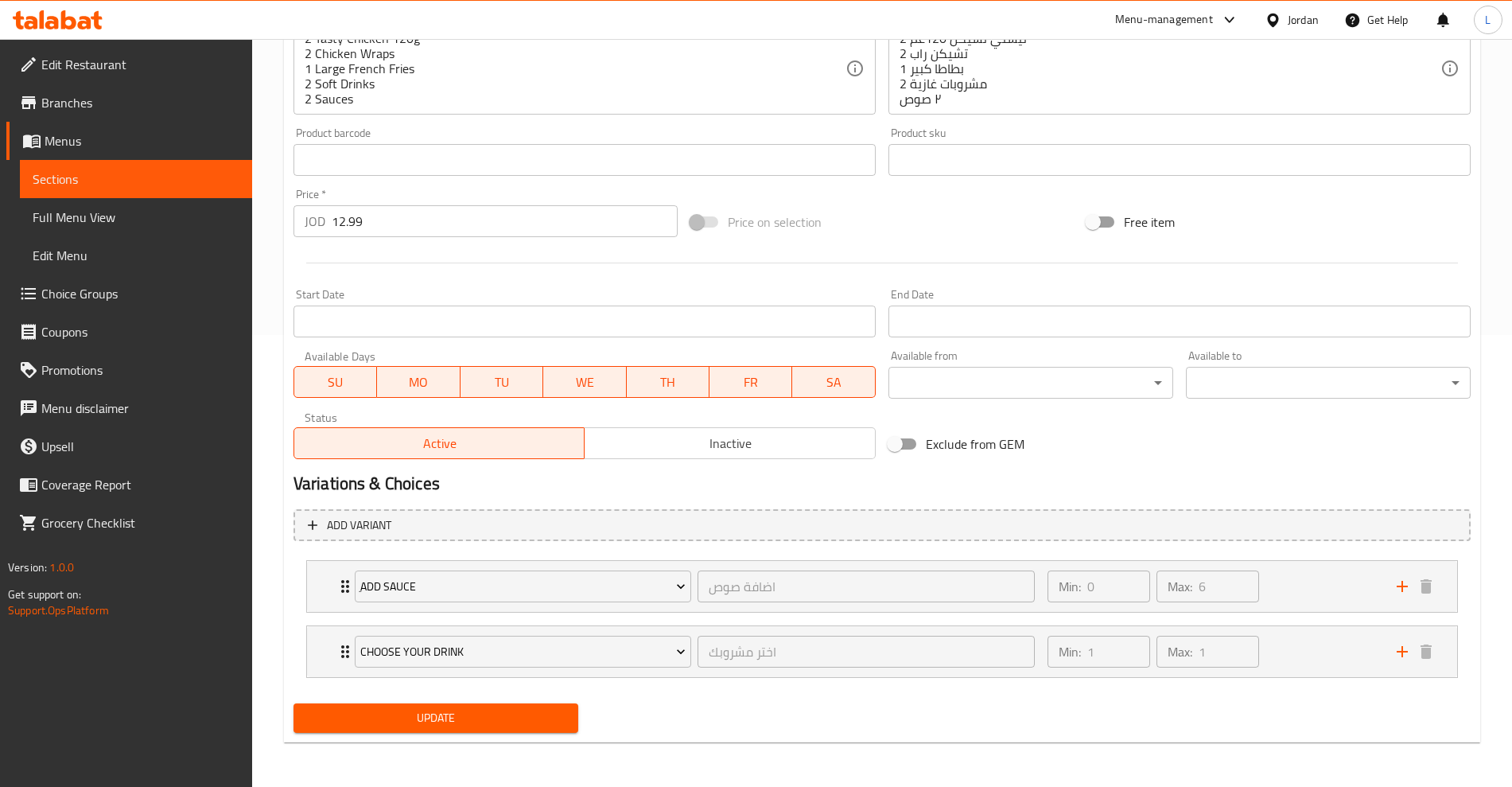
click at [464, 718] on span "Update" at bounding box center [436, 718] width 260 height 20
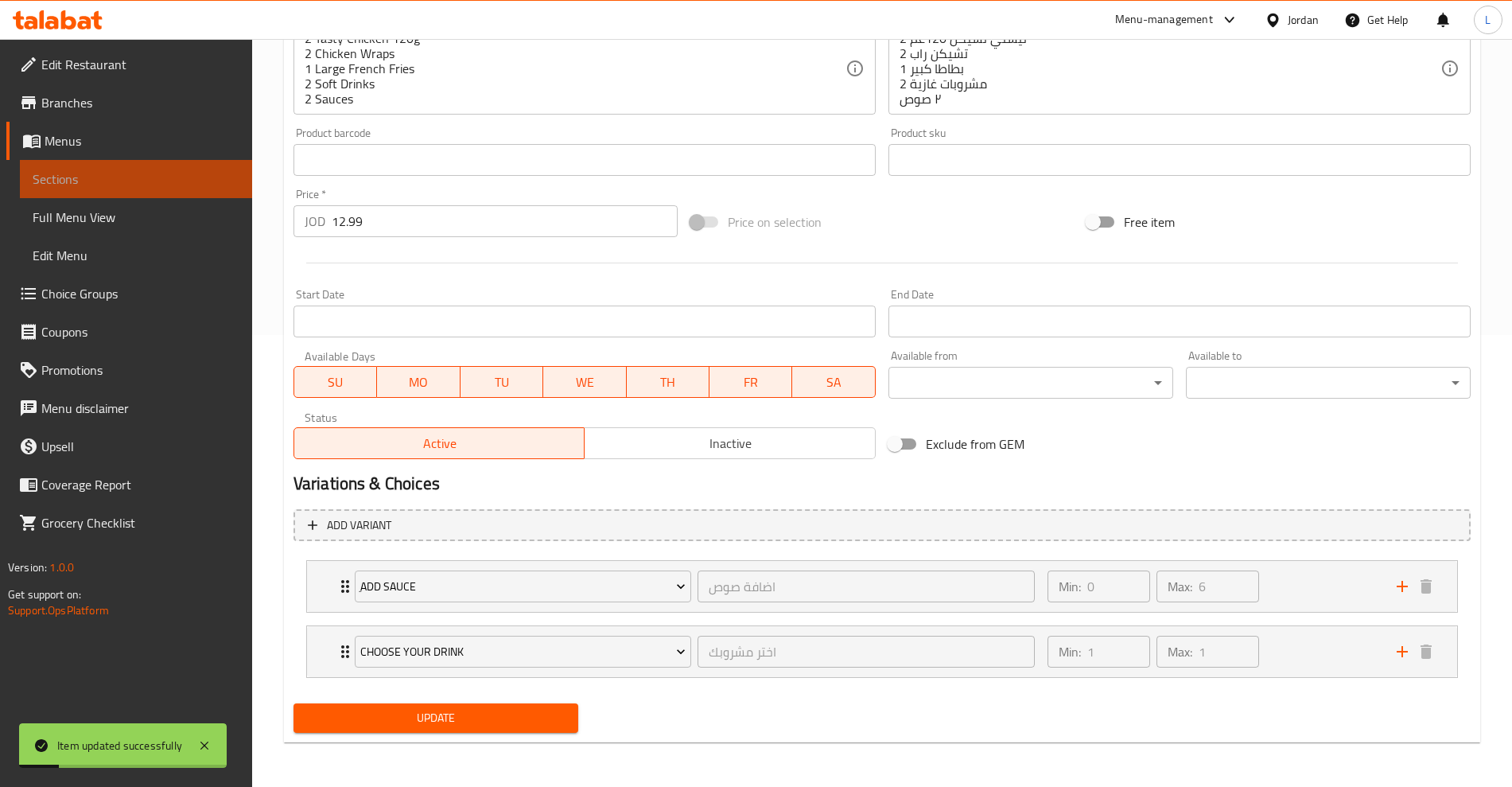
click at [119, 169] on span "Sections" at bounding box center [136, 178] width 207 height 19
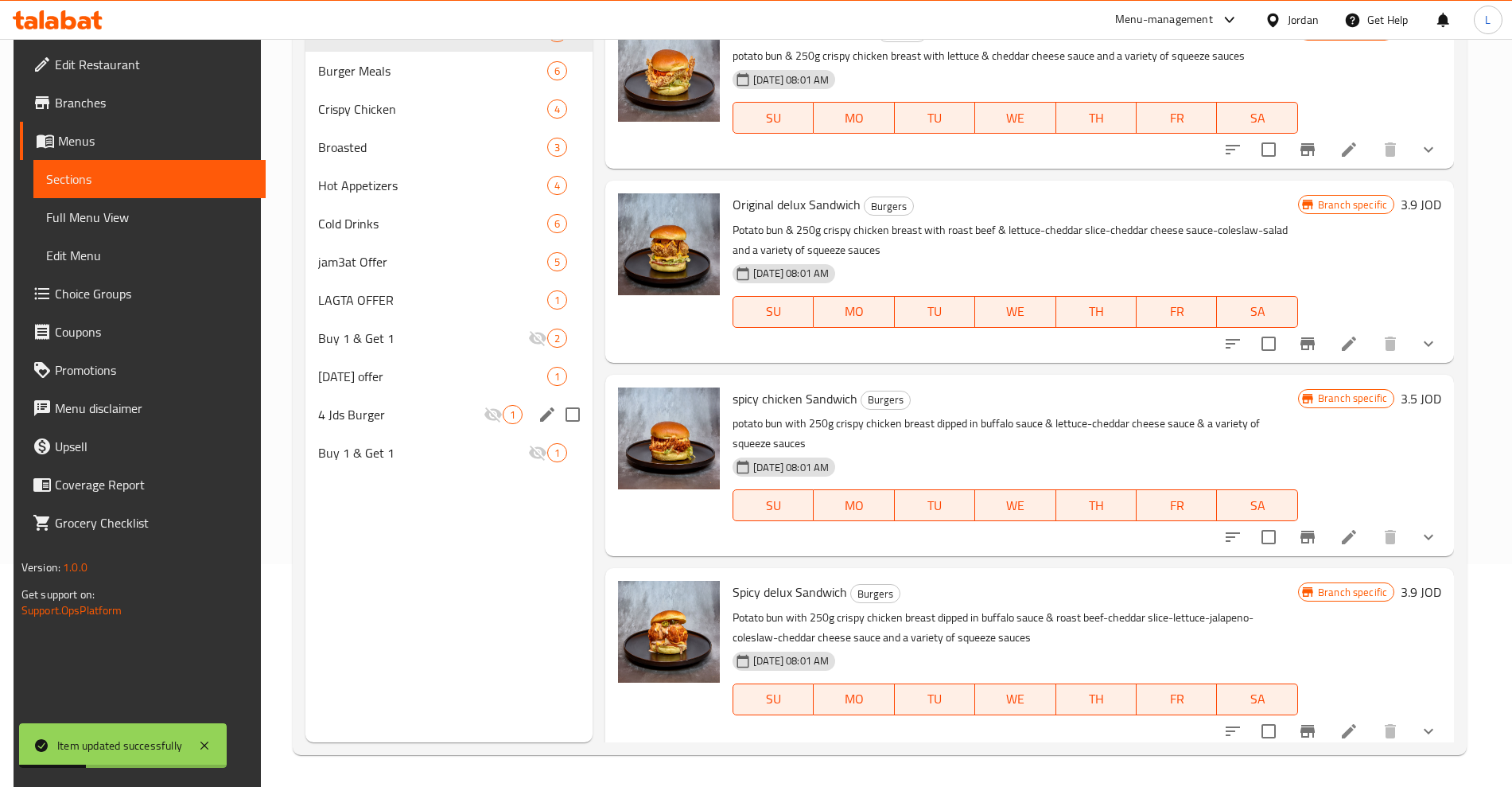
scroll to position [24, 0]
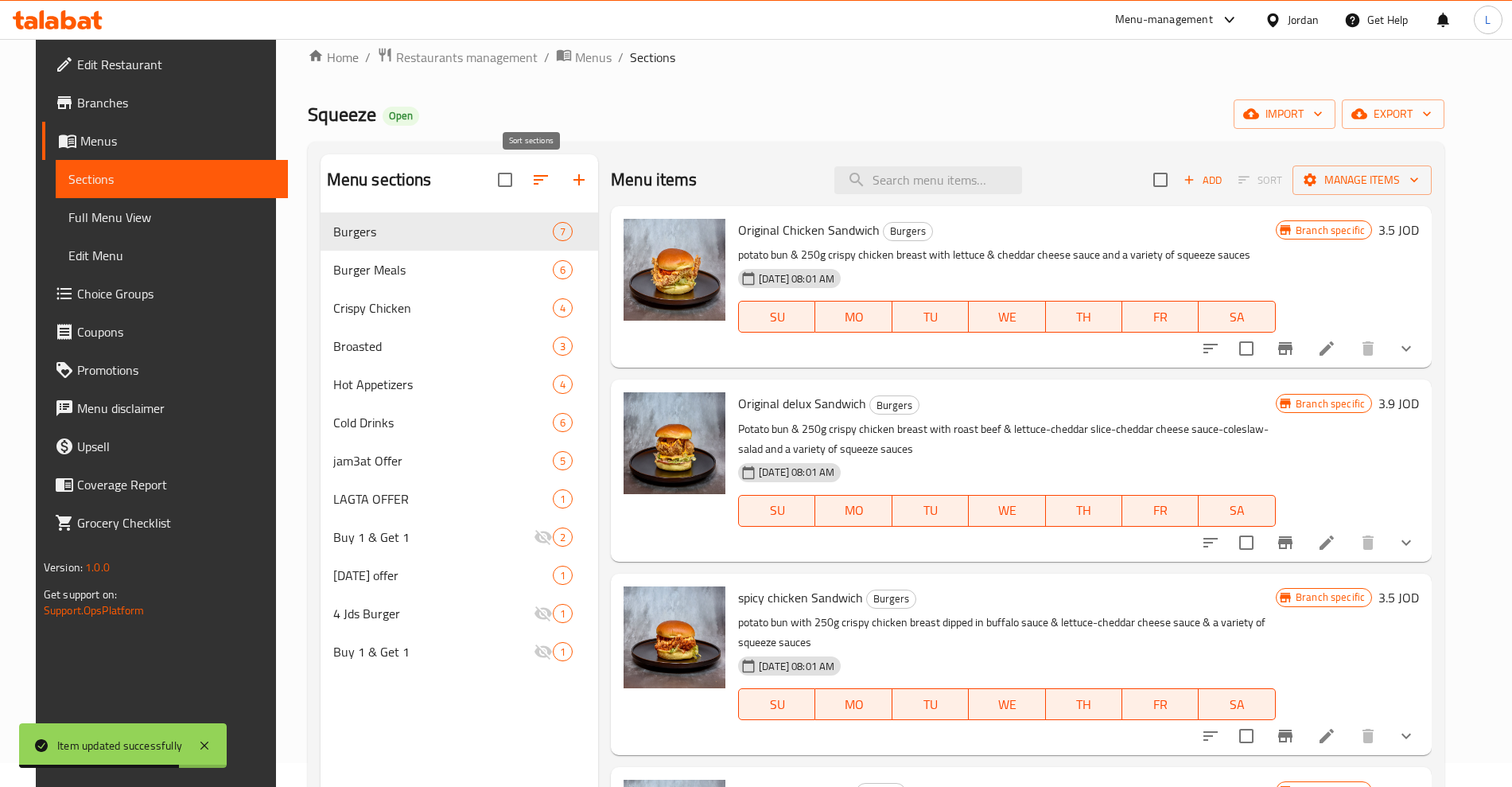
click at [535, 185] on icon "button" at bounding box center [541, 179] width 19 height 19
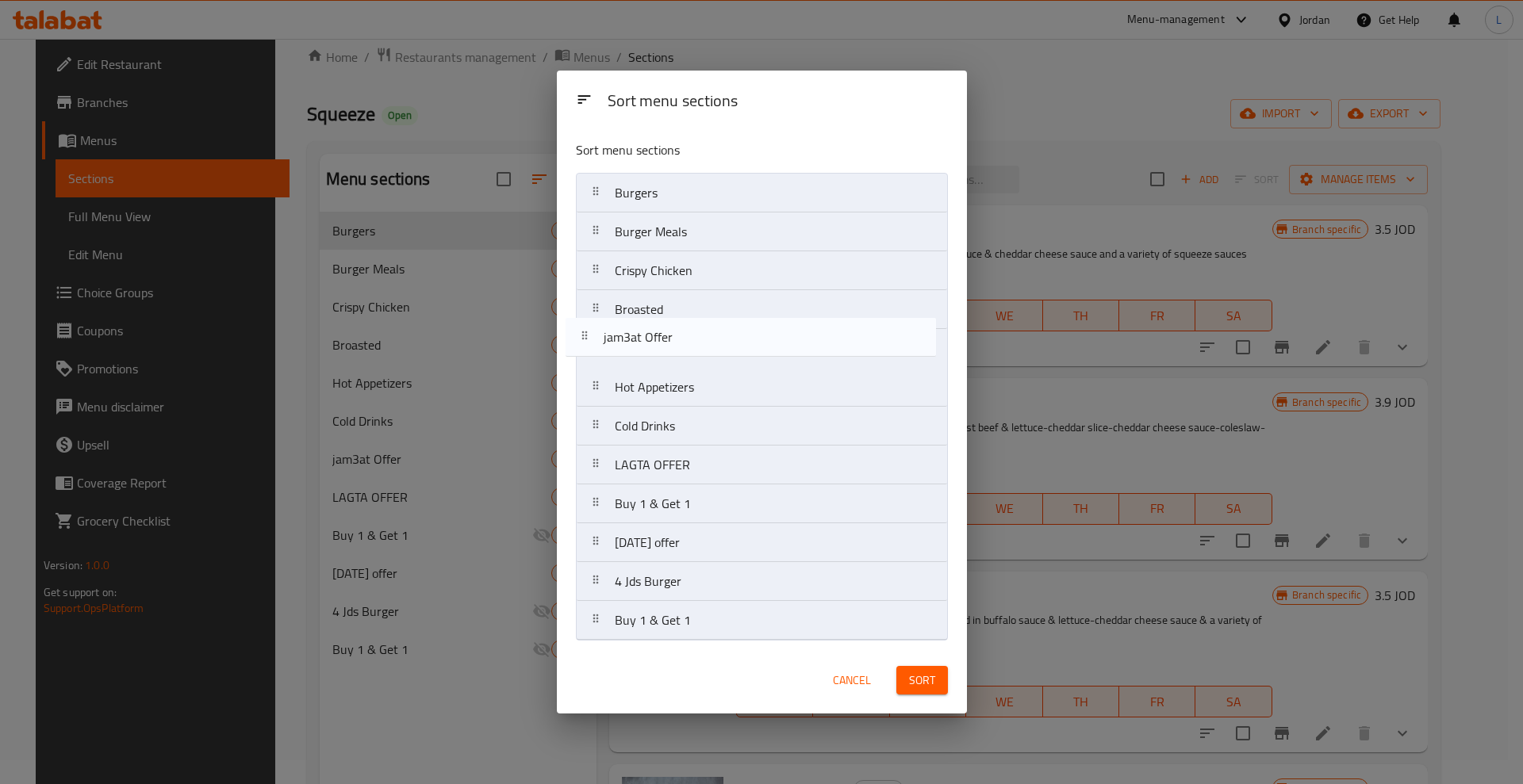
drag, startPoint x: 598, startPoint y: 430, endPoint x: 587, endPoint y: 338, distance: 92.7
click at [587, 338] on nav "Burgers Burger Meals Crispy Chicken Broasted Hot Appetizers Cold Drinks jam3at …" at bounding box center [762, 407] width 372 height 468
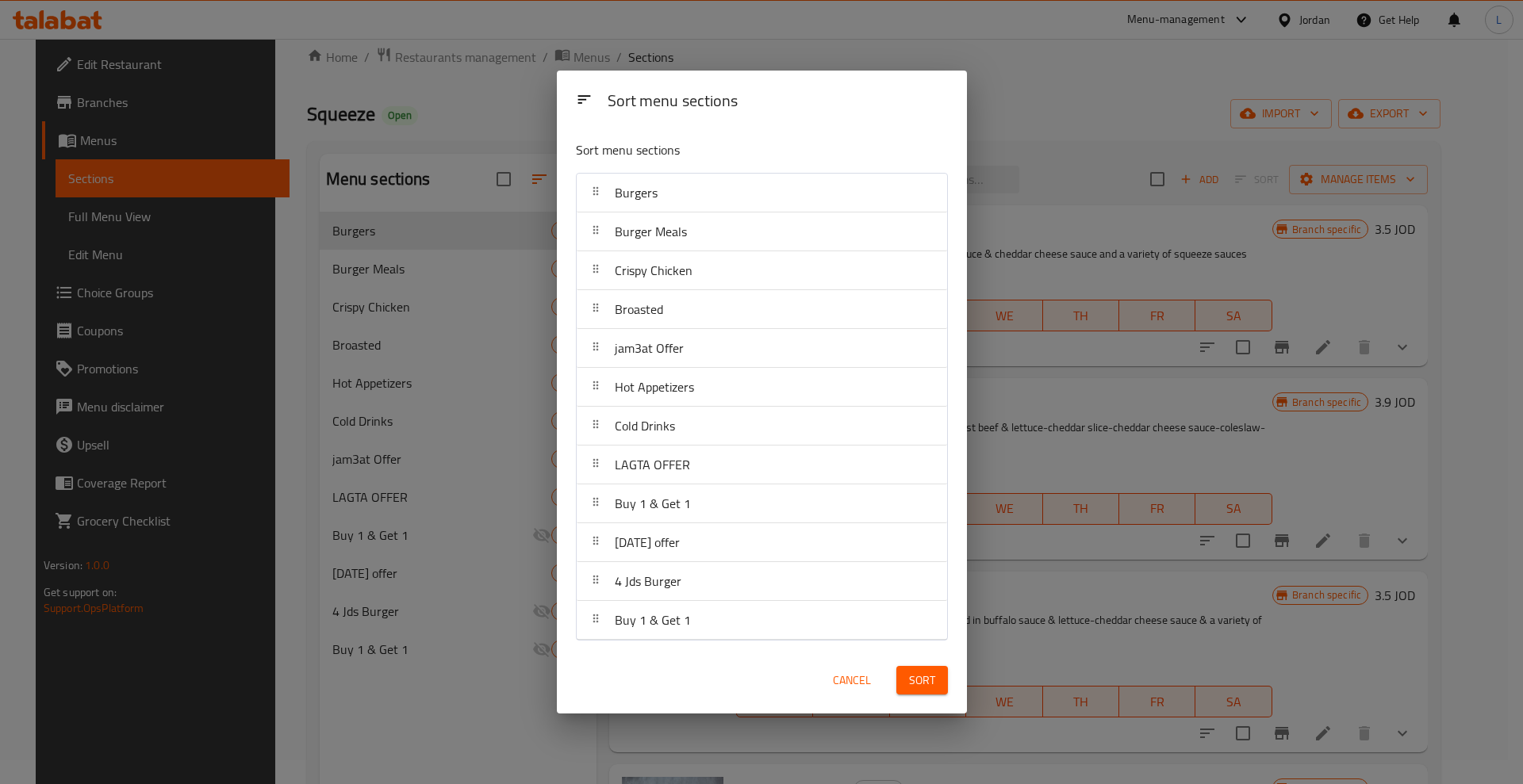
click at [917, 690] on button "Sort" at bounding box center [922, 681] width 52 height 29
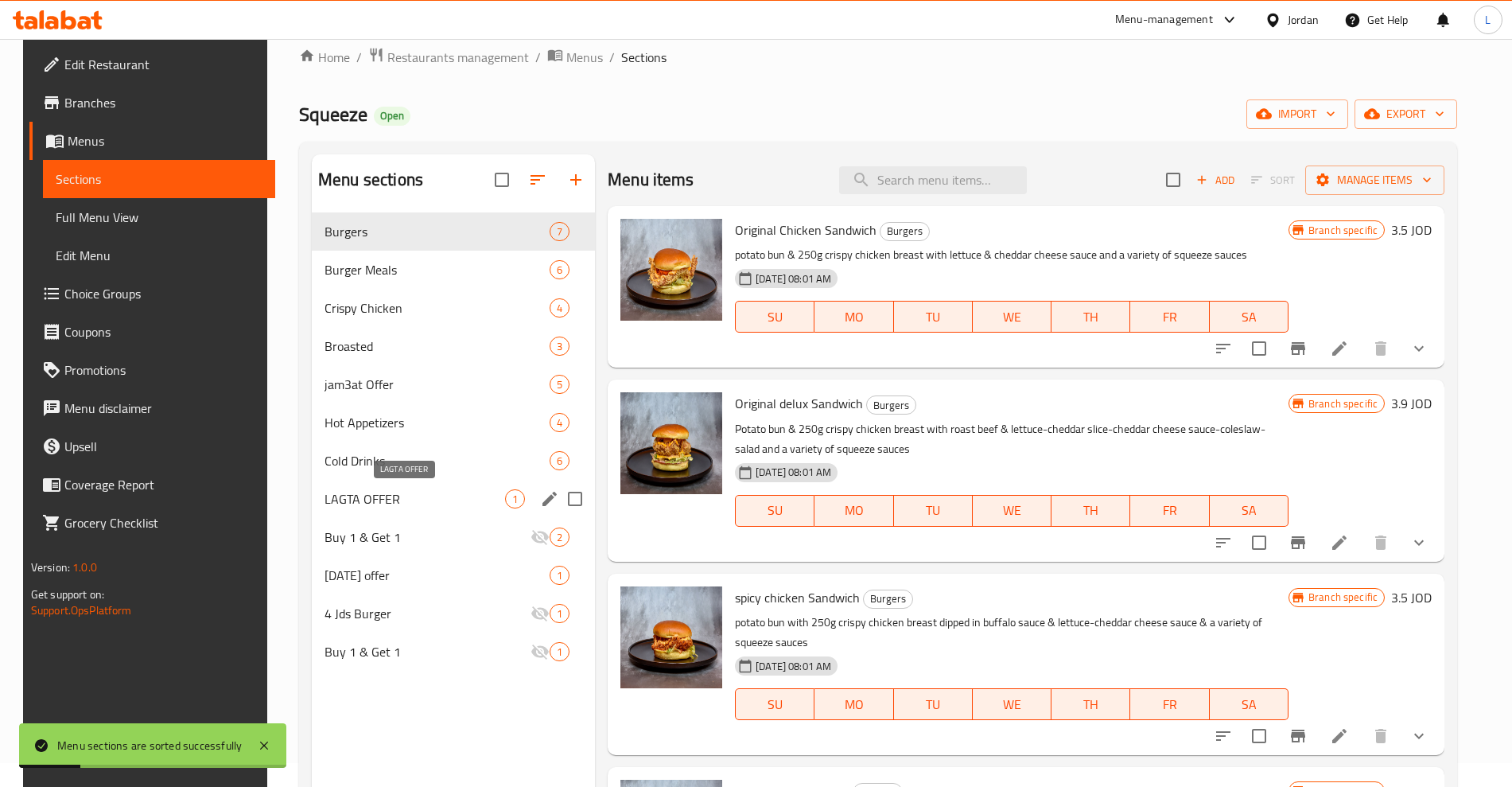
click at [351, 499] on span "LAGTA OFFER" at bounding box center [414, 499] width 180 height 19
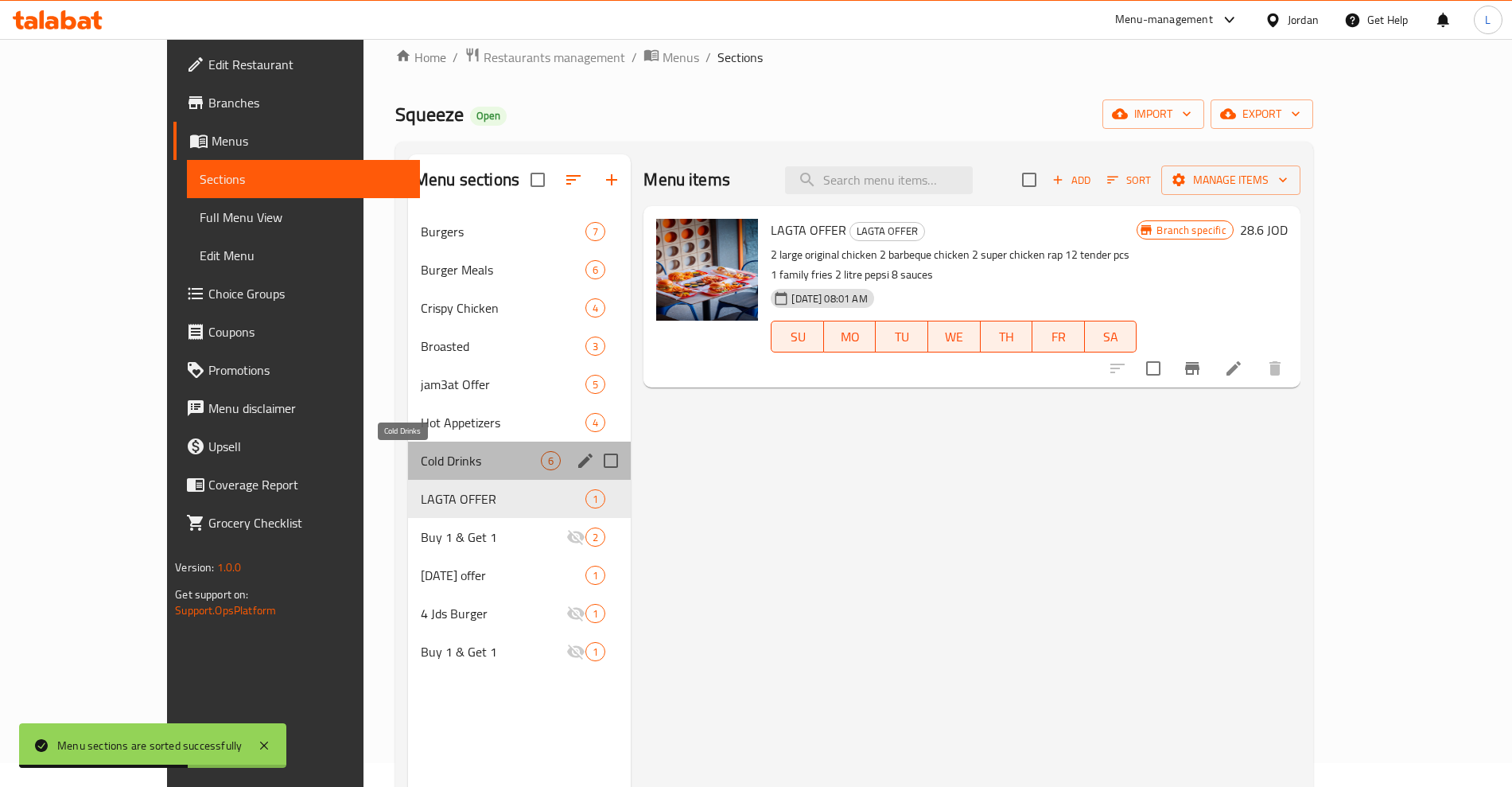
click at [421, 463] on span "Cold Drinks" at bounding box center [480, 460] width 120 height 19
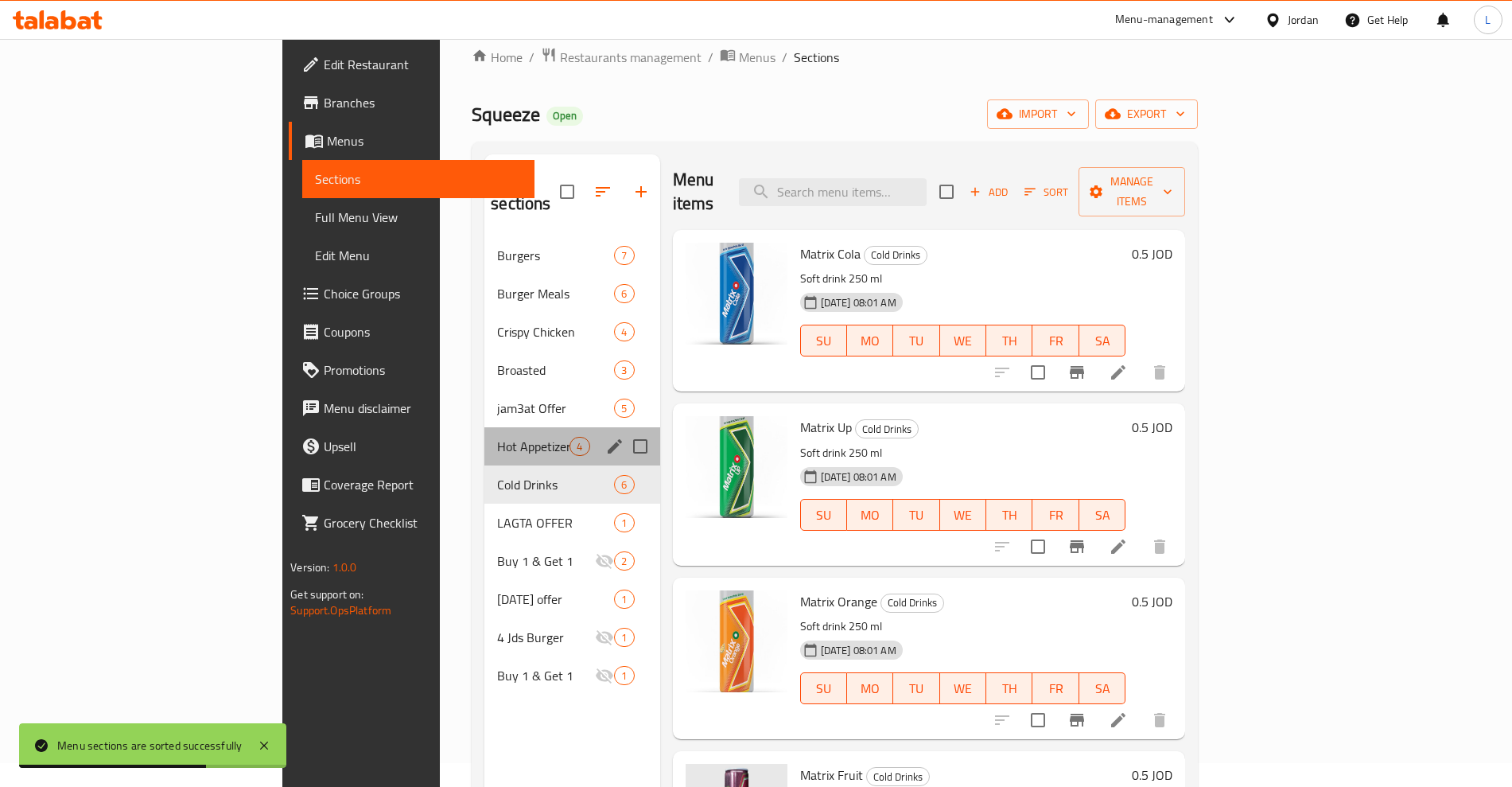
click at [485, 427] on div "Hot Appetizers 4" at bounding box center [572, 447] width 175 height 38
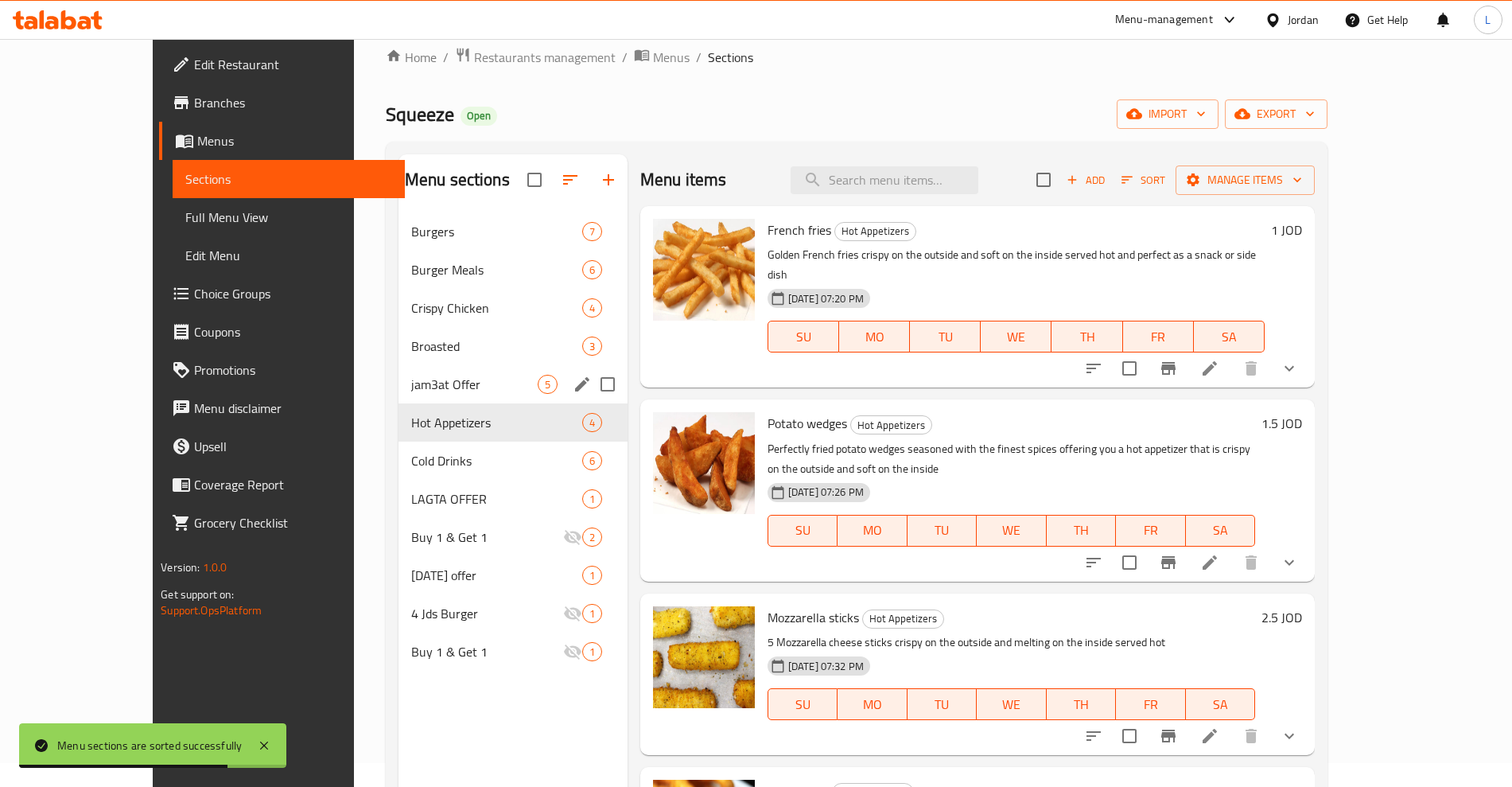
click at [399, 370] on div "jam3at Offer 5" at bounding box center [513, 384] width 229 height 38
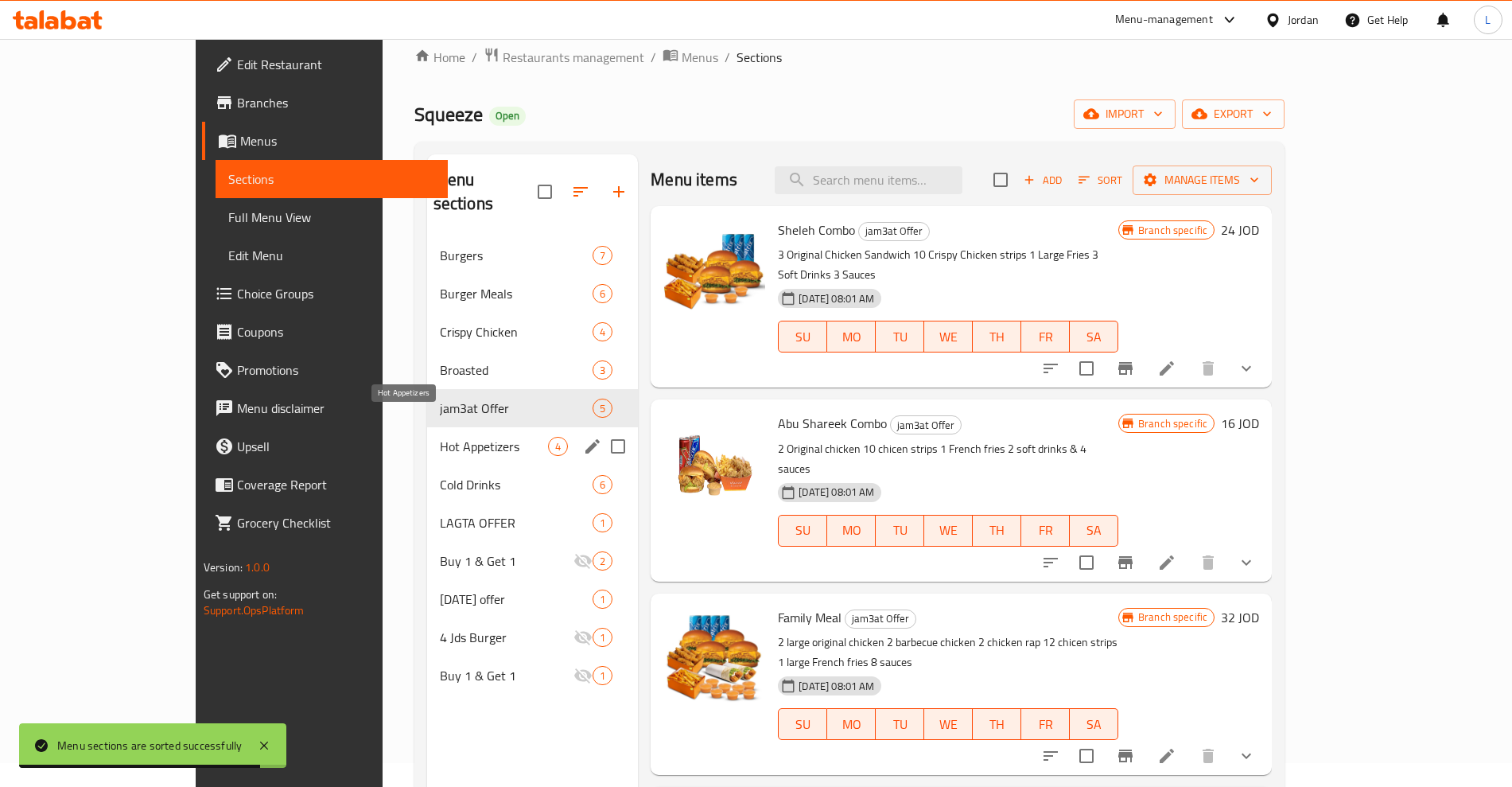
click at [440, 437] on span "Hot Appetizers" at bounding box center [494, 447] width 108 height 19
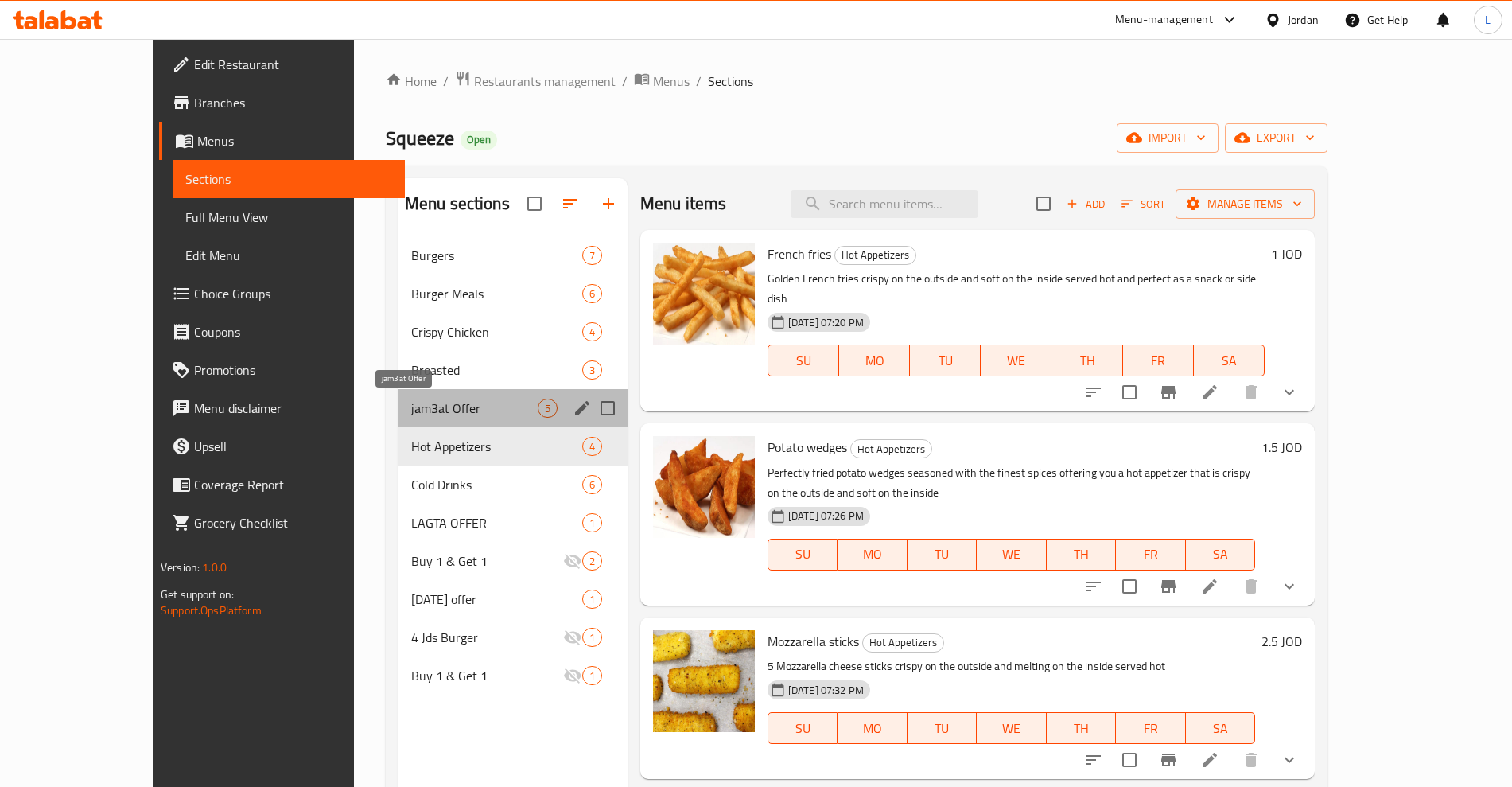
click at [412, 415] on span "jam3at Offer" at bounding box center [475, 408] width 126 height 19
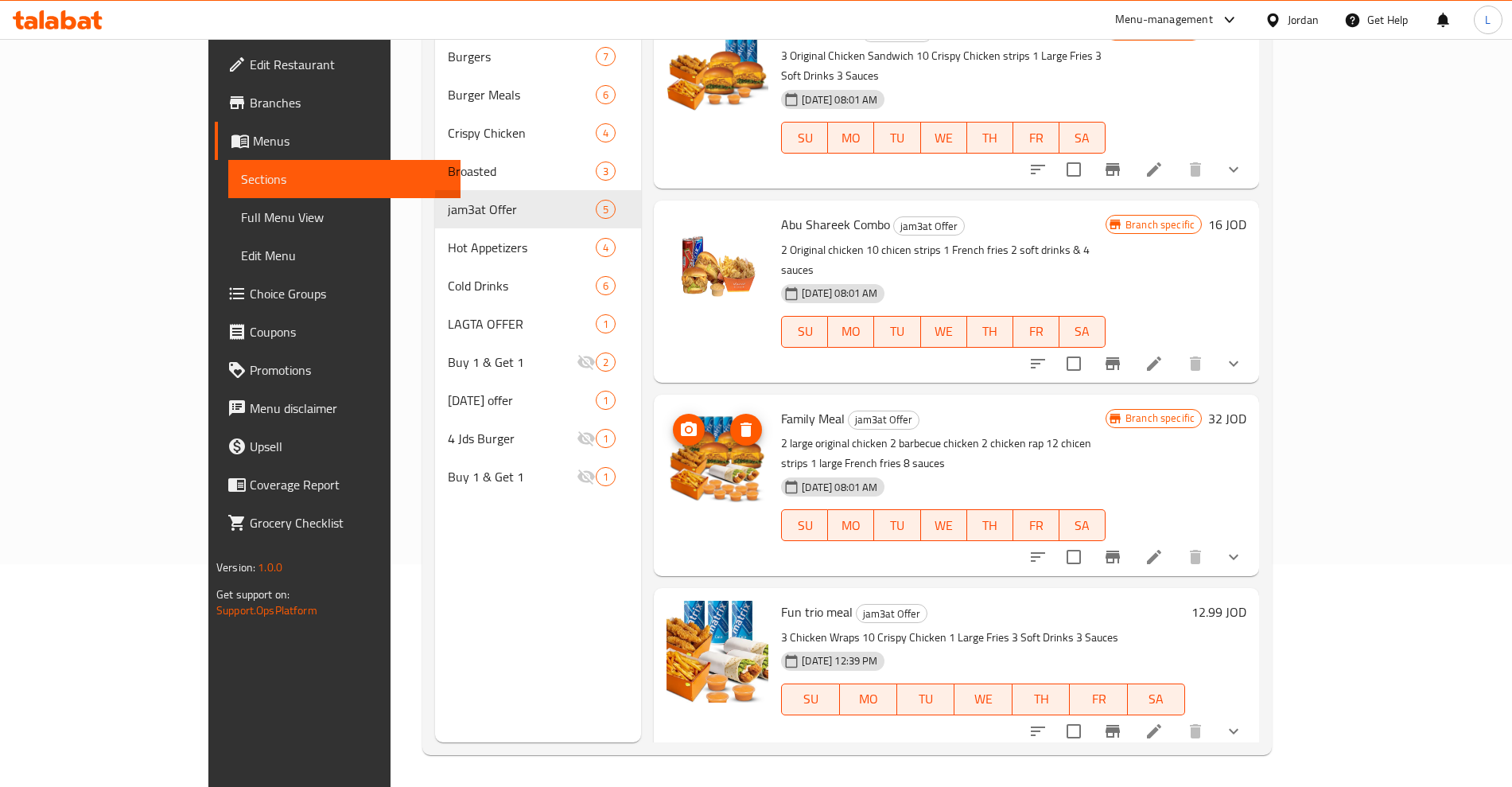
scroll to position [122, 0]
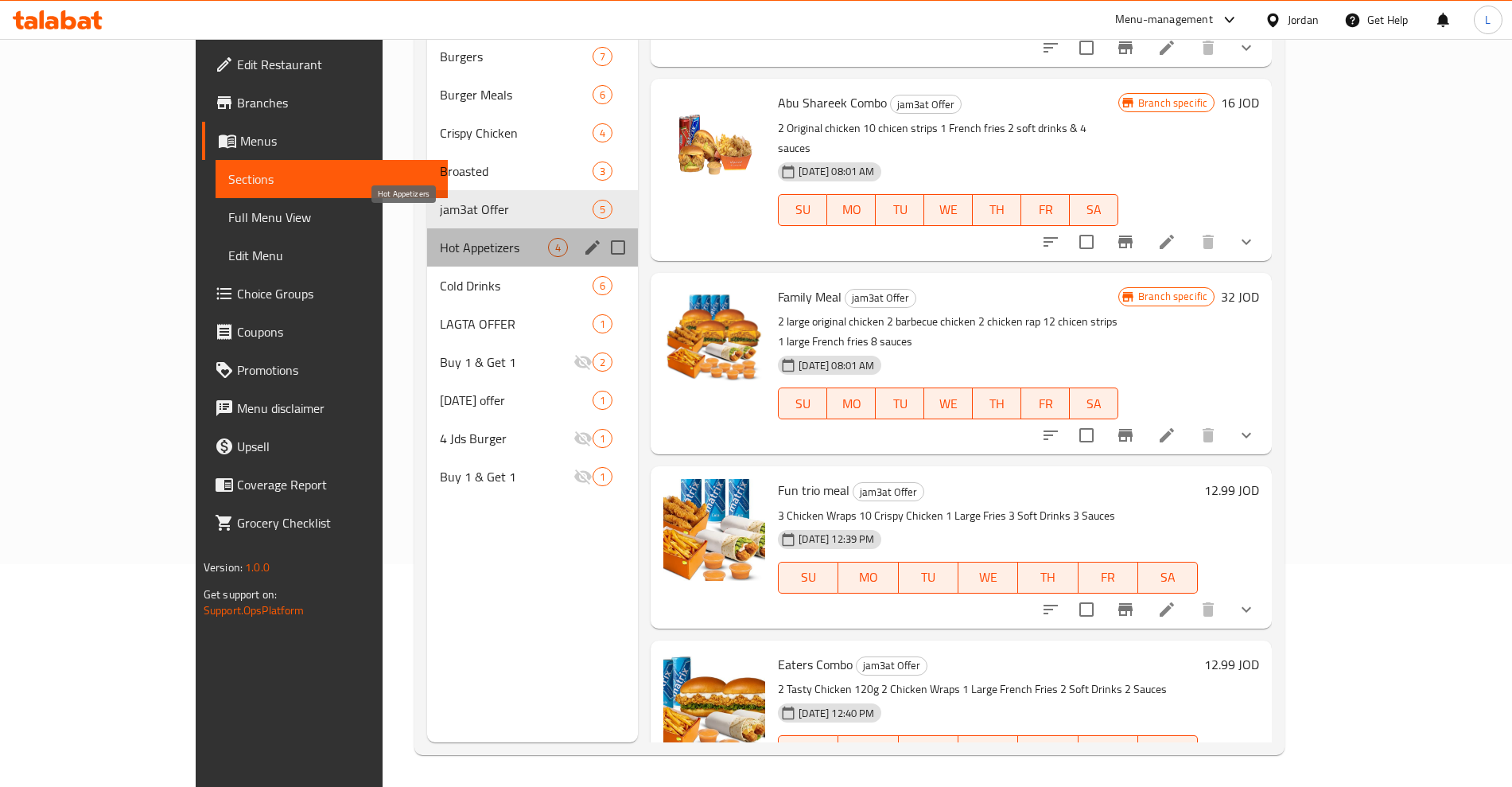
click at [440, 238] on span "Hot Appetizers" at bounding box center [494, 247] width 108 height 19
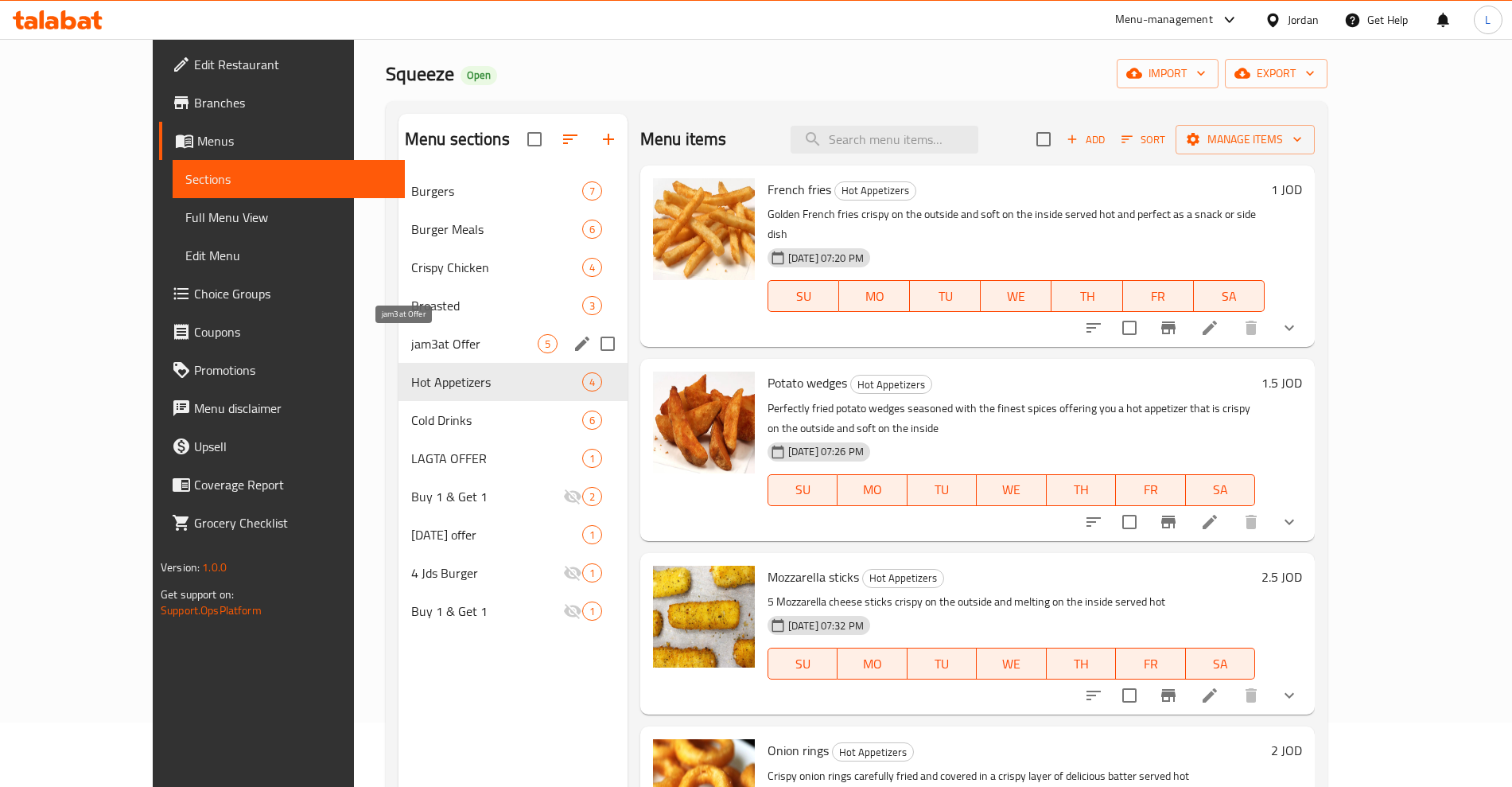
scroll to position [100, 0]
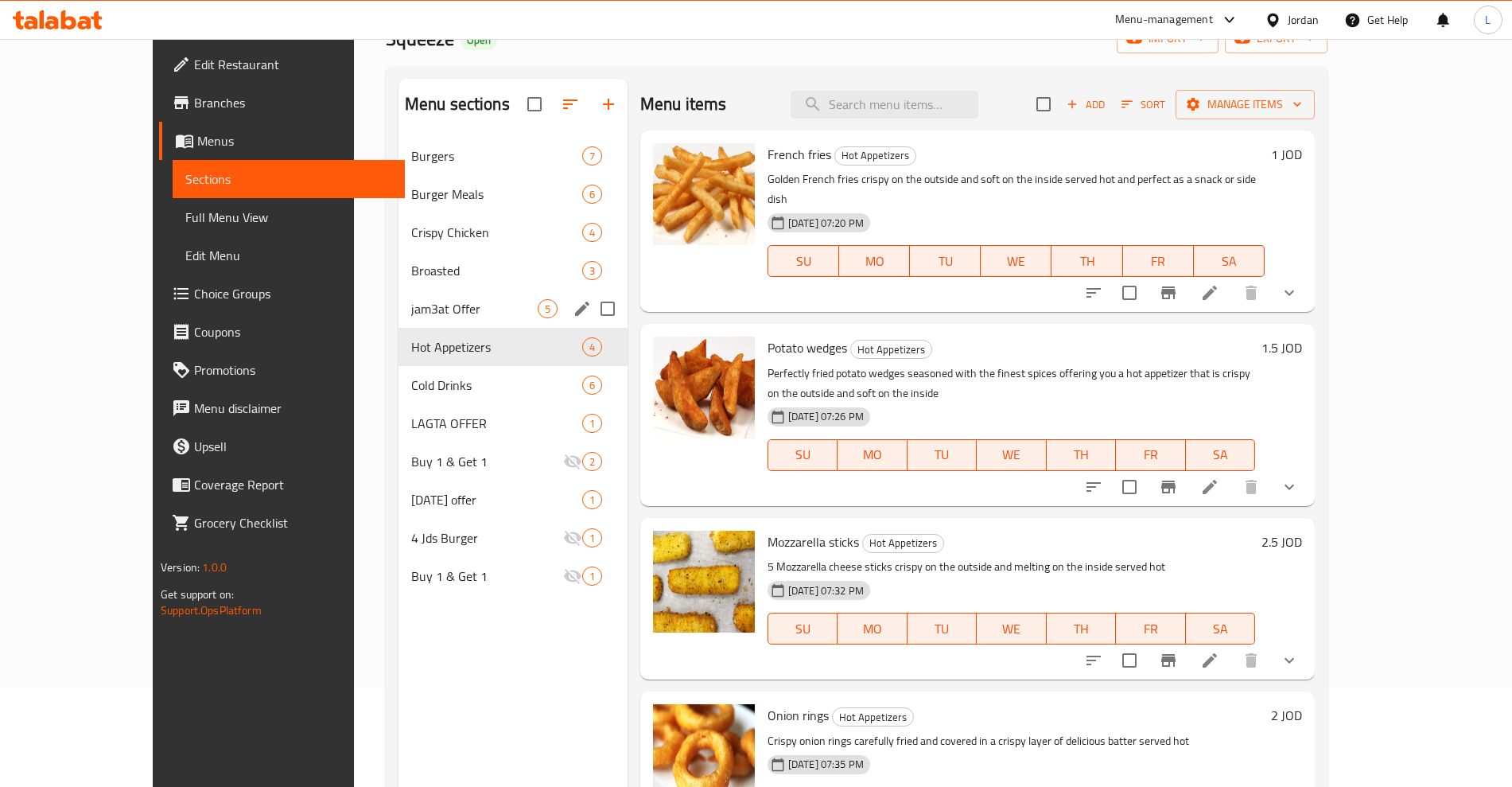
click at [399, 297] on div "jam3at Offer 5" at bounding box center [513, 309] width 229 height 38
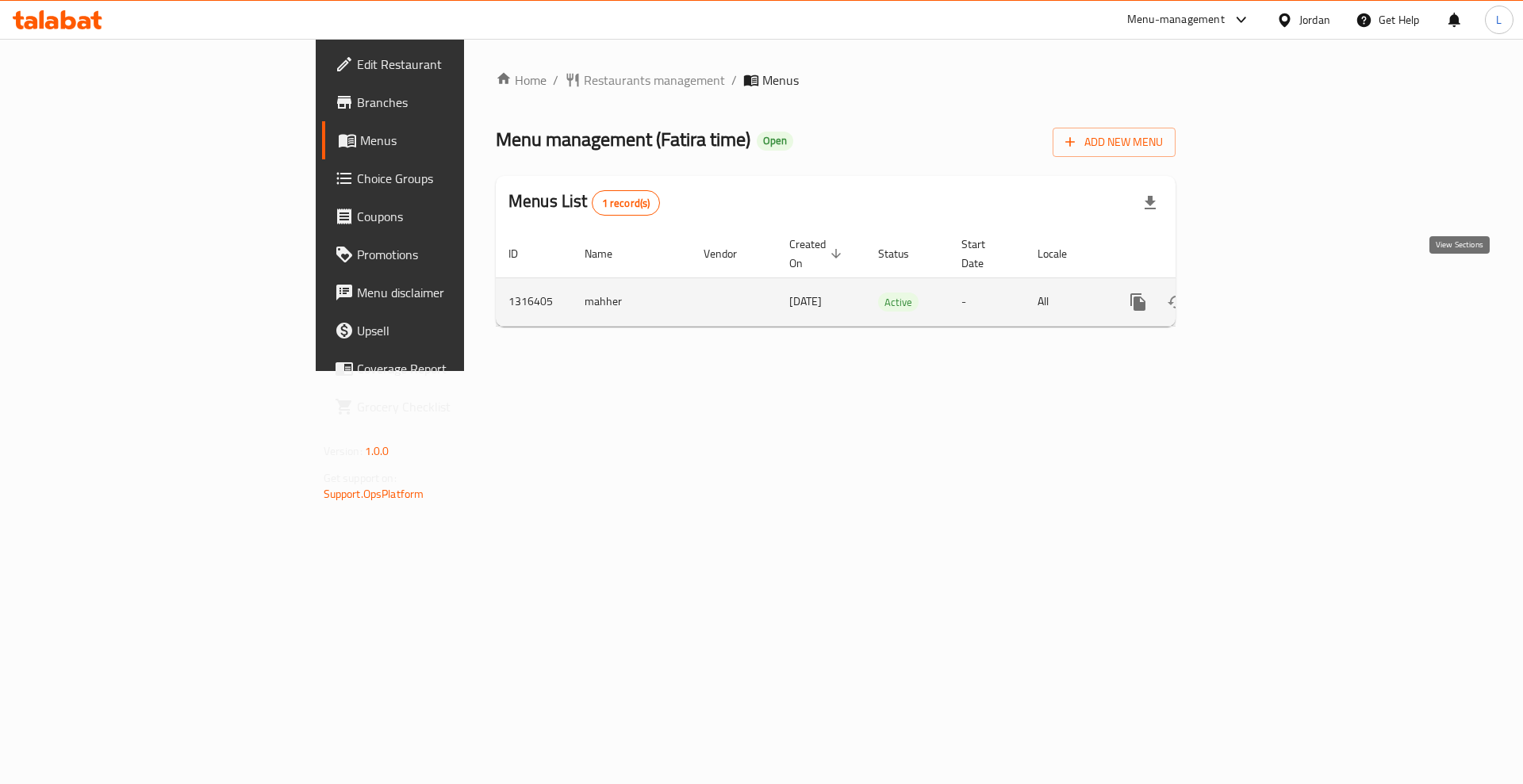
click at [1259, 295] on icon "enhanced table" at bounding box center [1253, 303] width 15 height 15
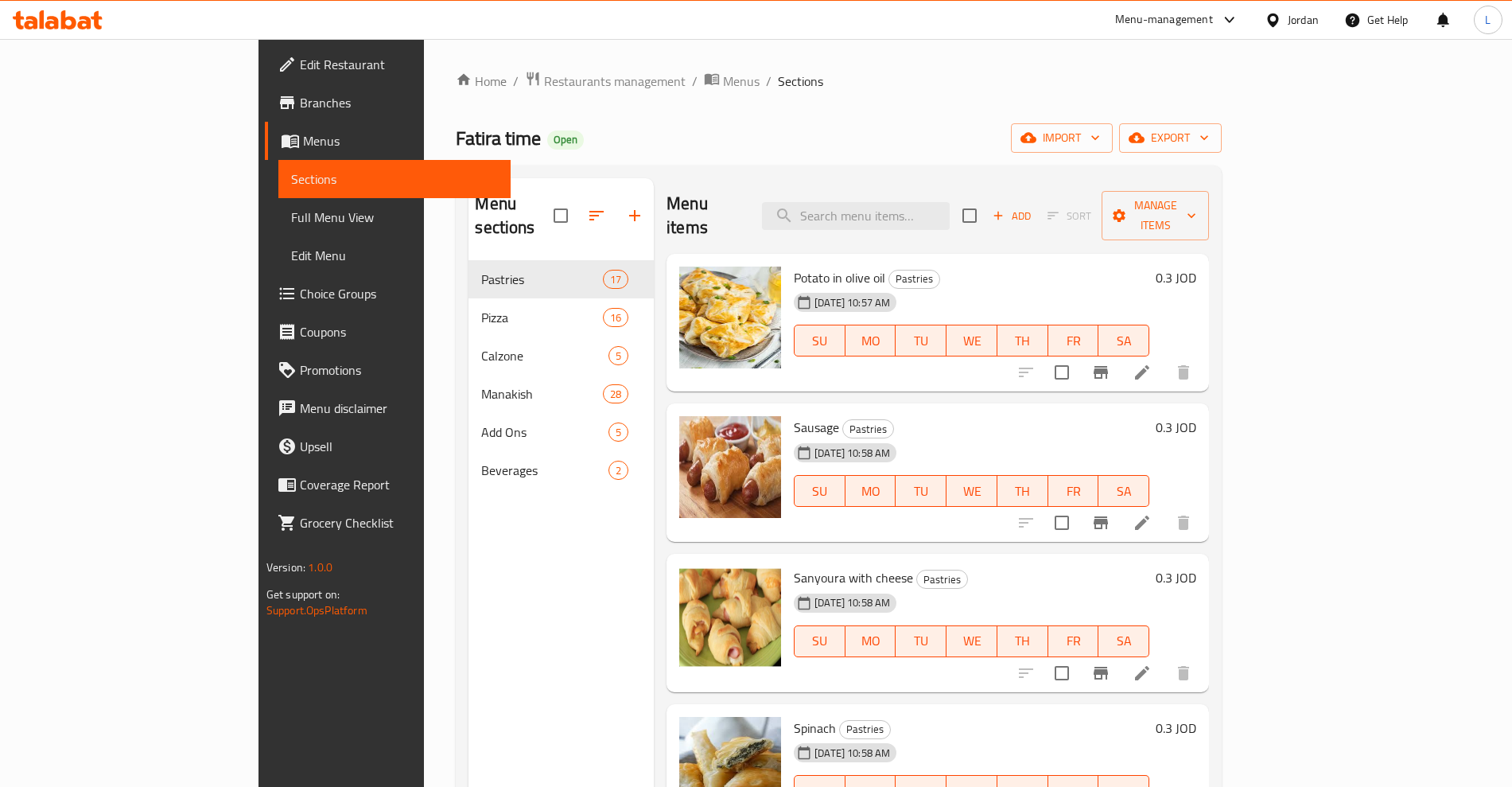
click at [300, 102] on span "Branches" at bounding box center [399, 102] width 198 height 19
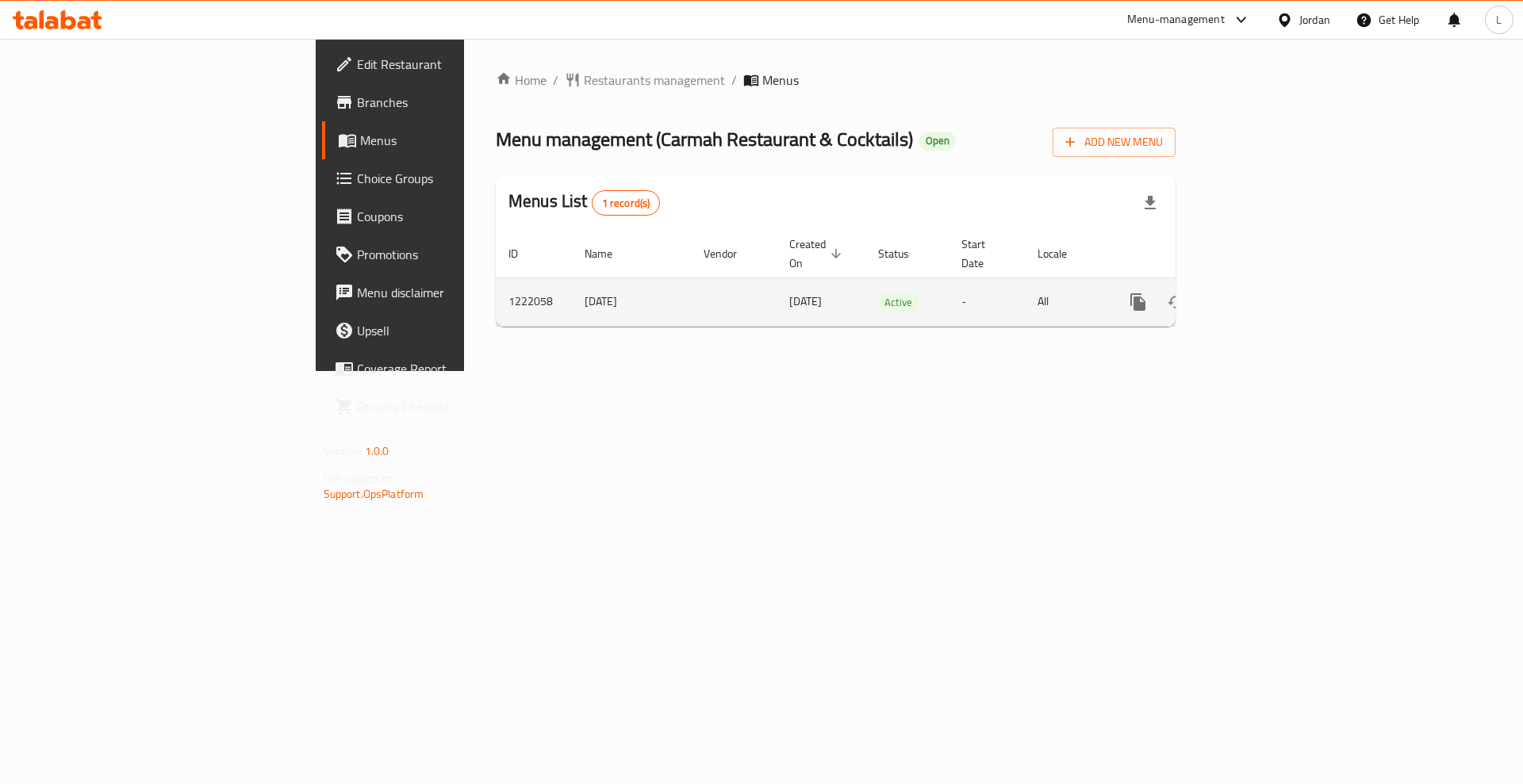
click at [1262, 293] on icon "enhanced table" at bounding box center [1252, 302] width 19 height 19
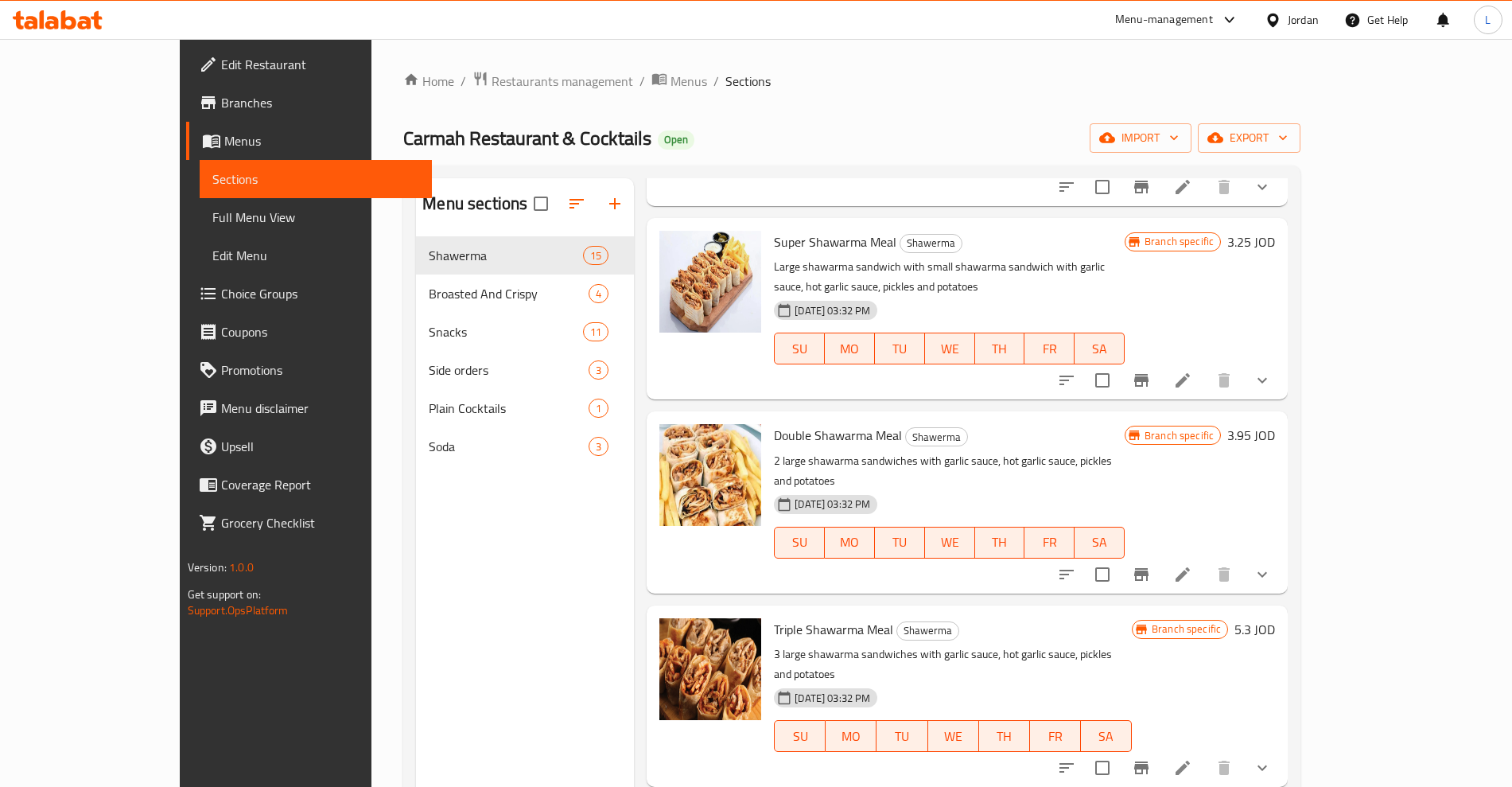
scroll to position [896, 0]
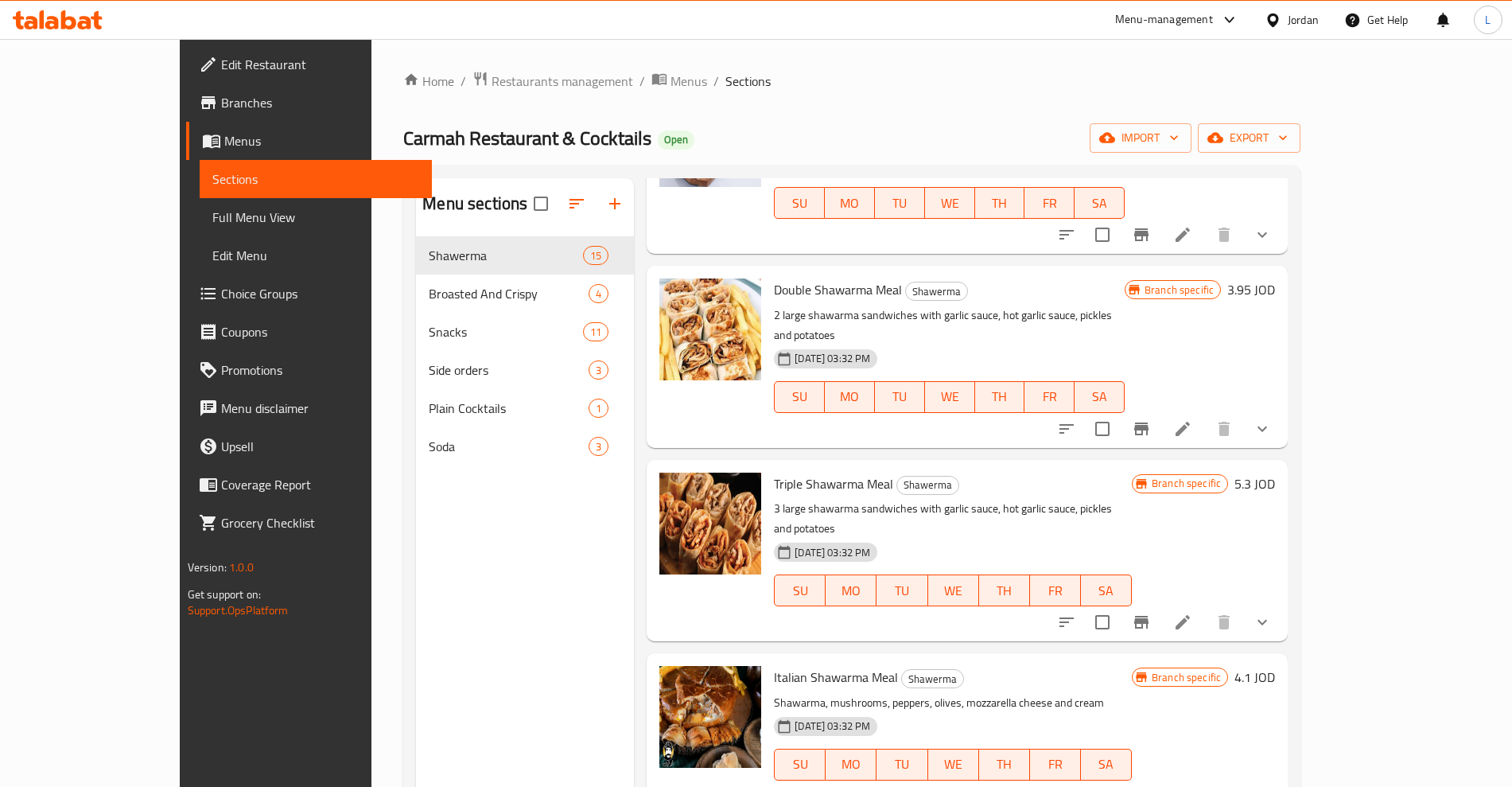
click at [1161, 603] on button "Branch-specific-item" at bounding box center [1142, 622] width 38 height 38
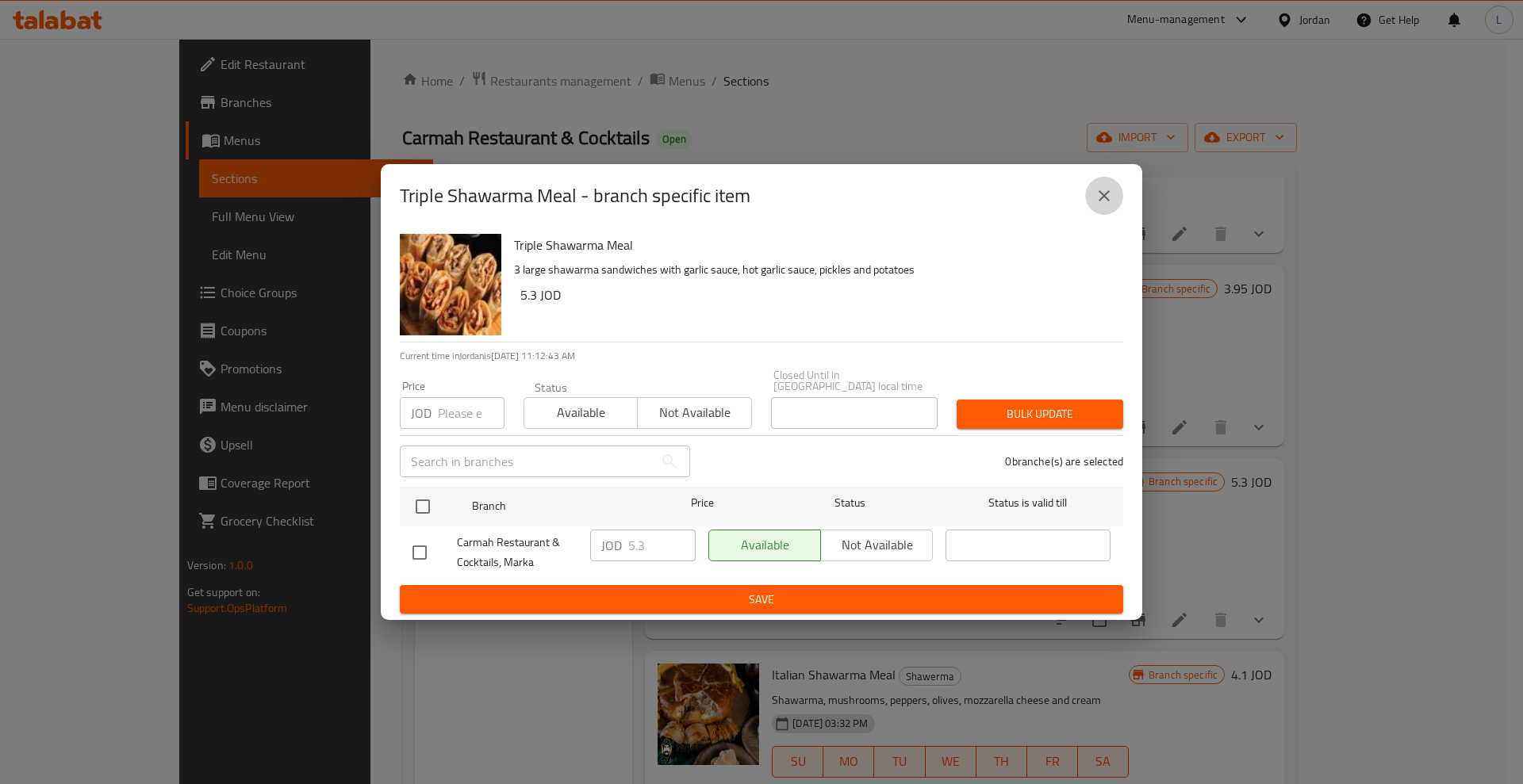
click at [1110, 203] on icon "close" at bounding box center [1103, 195] width 19 height 19
